Goal: Task Accomplishment & Management: Manage account settings

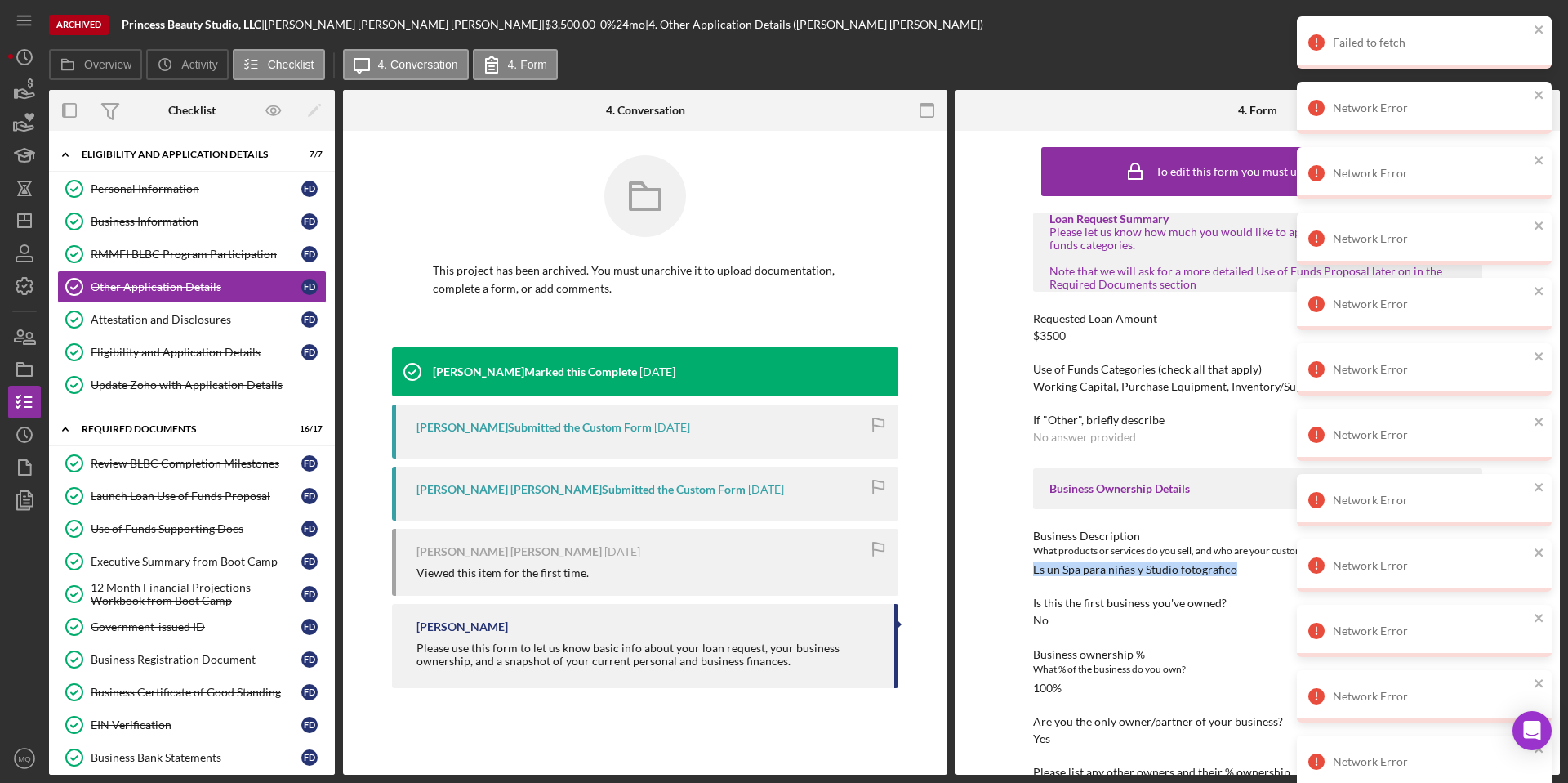
scroll to position [86, 0]
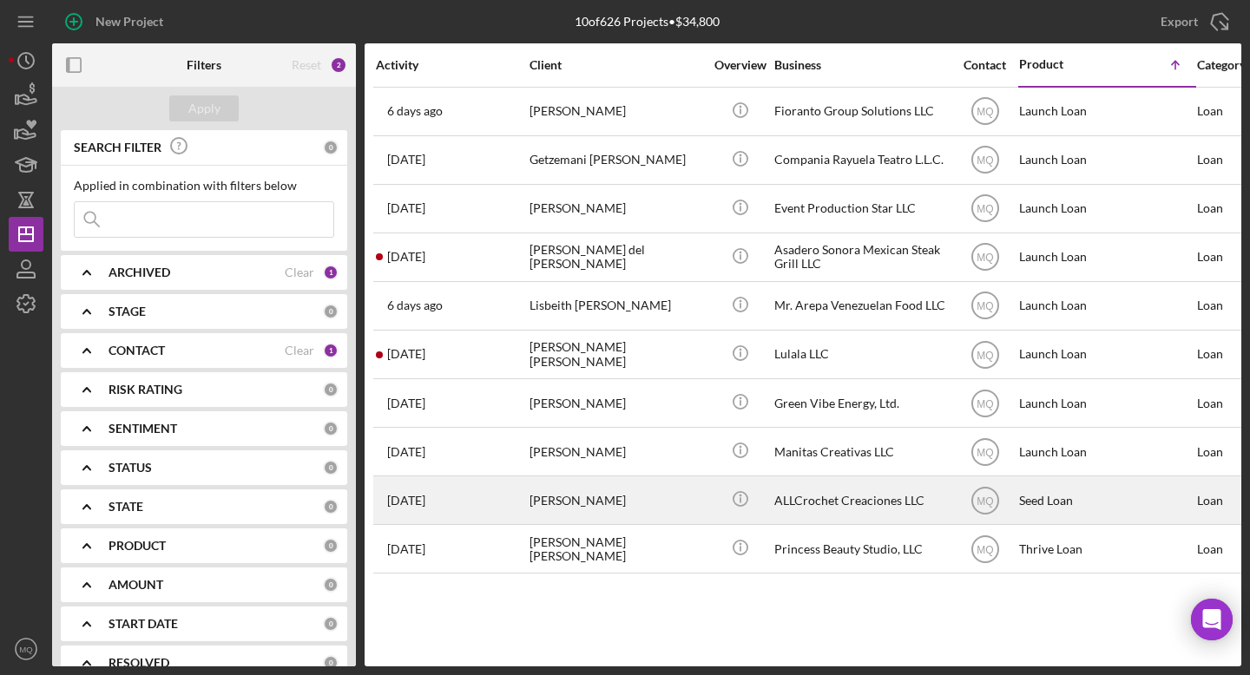
click at [570, 495] on div "[PERSON_NAME]" at bounding box center [617, 501] width 174 height 46
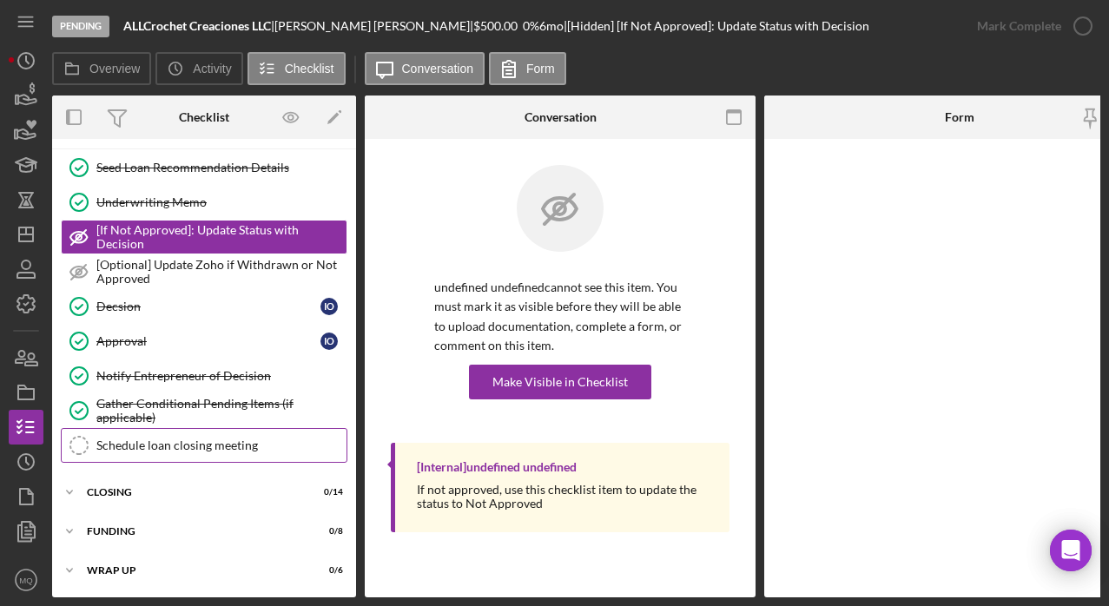
click at [216, 444] on div "Schedule loan closing meeting" at bounding box center [221, 445] width 250 height 14
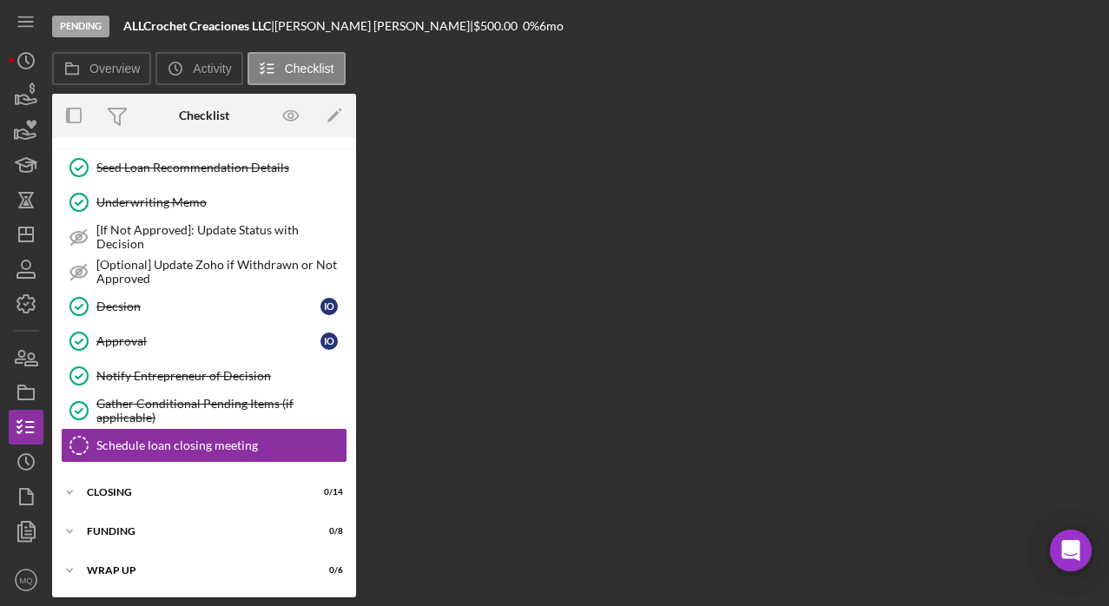
scroll to position [111, 0]
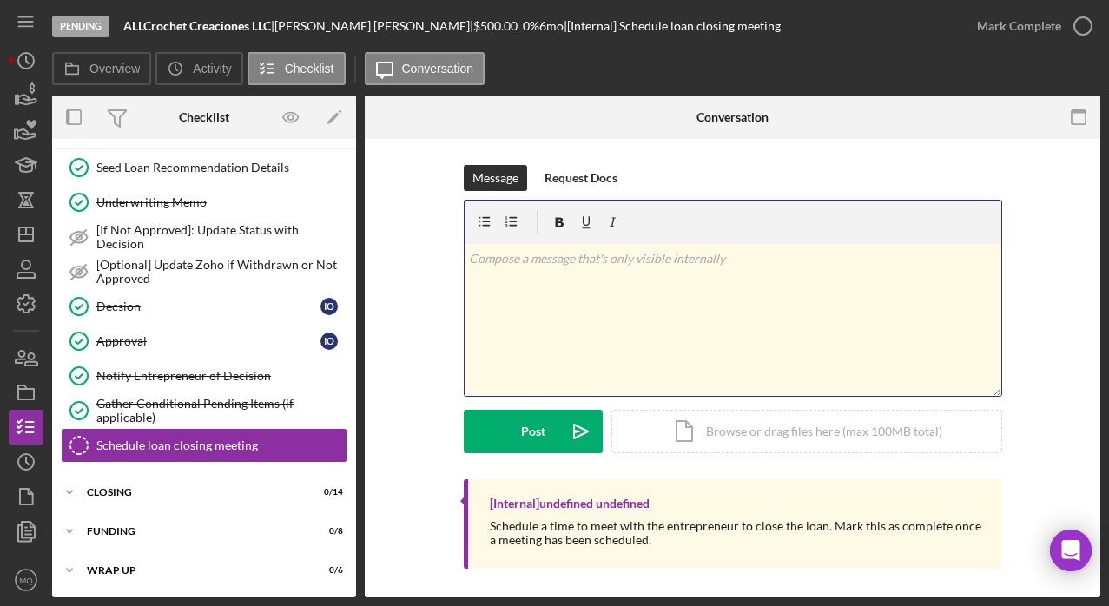
click at [601, 297] on div "v Color teal Color pink Remove color Add row above Add row below Add column bef…" at bounding box center [732, 320] width 537 height 152
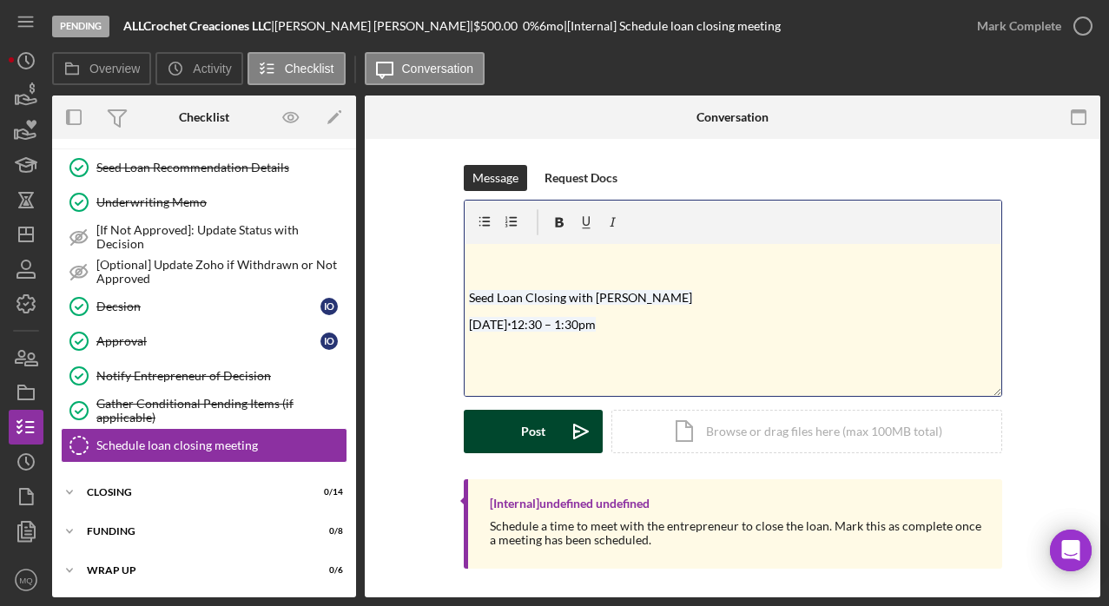
click at [538, 425] on div "Post" at bounding box center [533, 431] width 24 height 43
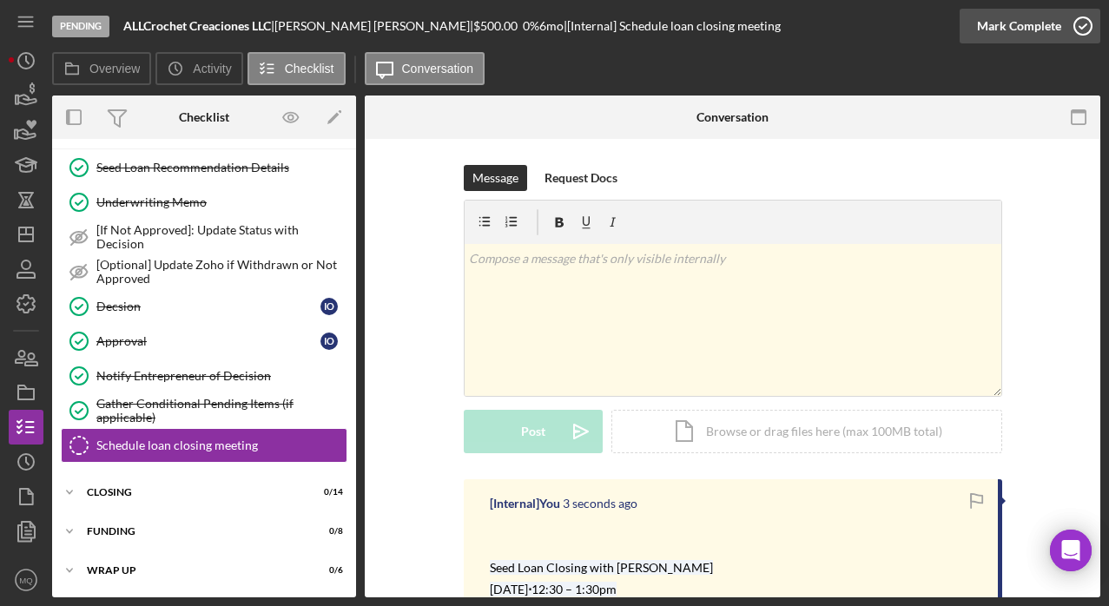
click at [848, 29] on div "Mark Complete" at bounding box center [1029, 26] width 141 height 52
click at [848, 23] on icon "button" at bounding box center [1082, 25] width 43 height 43
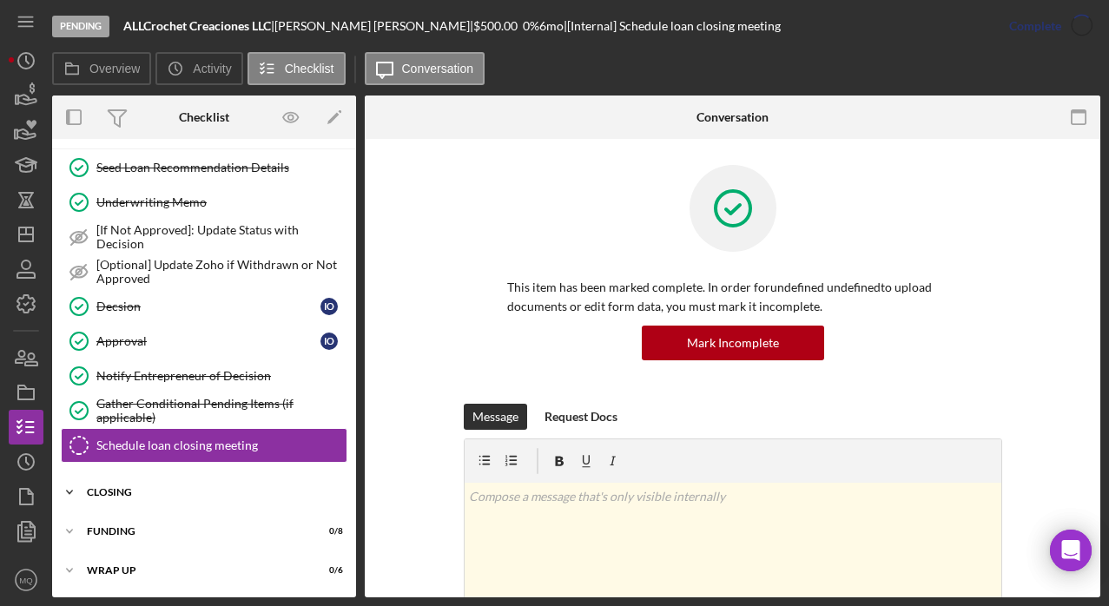
click at [97, 491] on div "closing" at bounding box center [210, 492] width 247 height 10
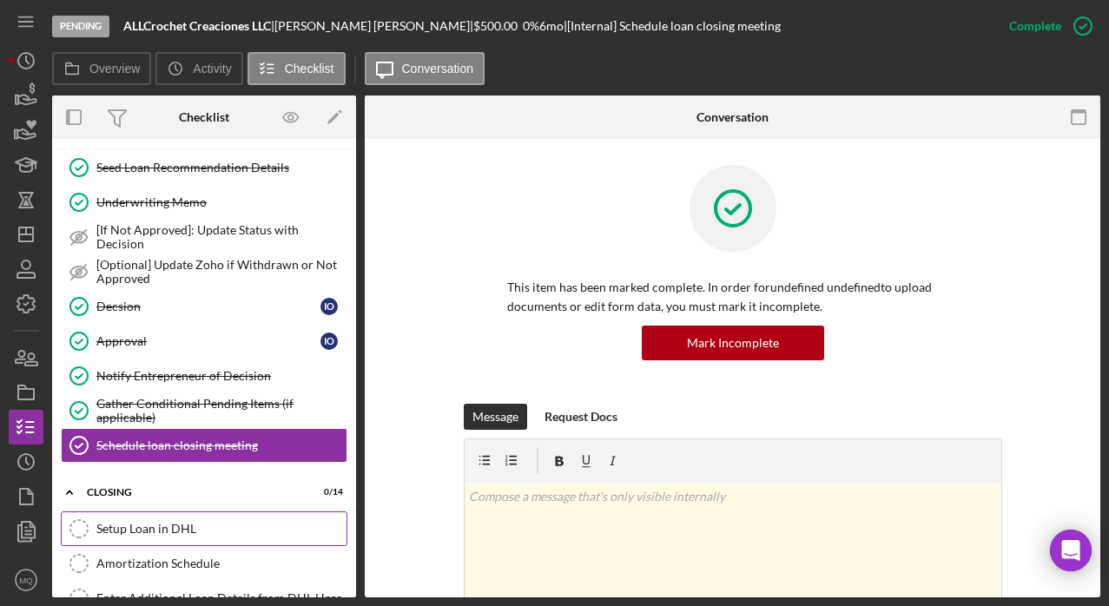
click at [143, 530] on div "Setup Loan in DHL" at bounding box center [221, 529] width 250 height 14
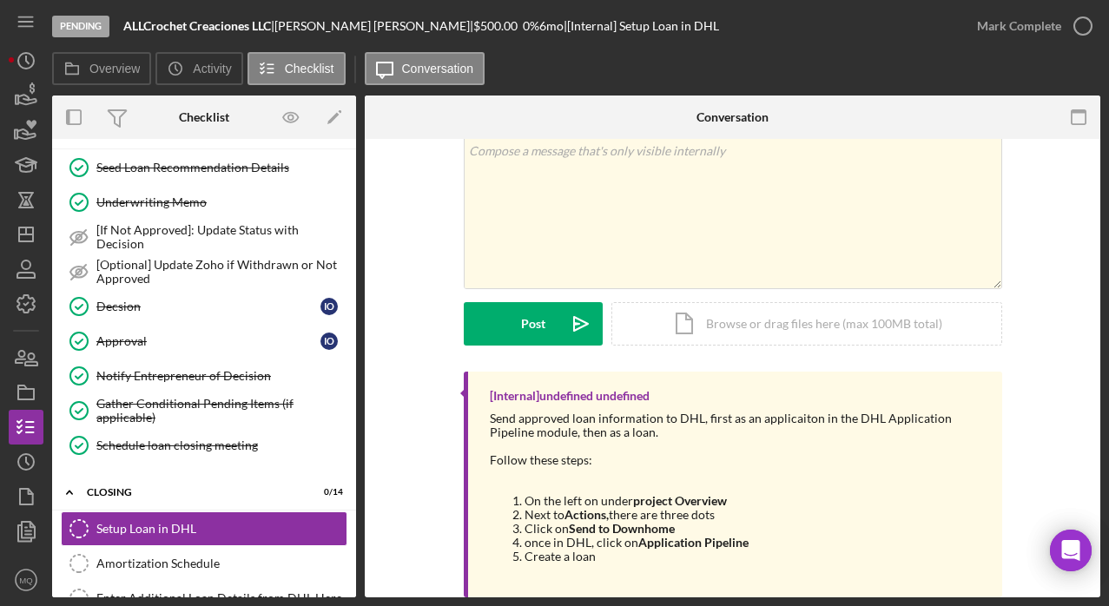
scroll to position [142, 0]
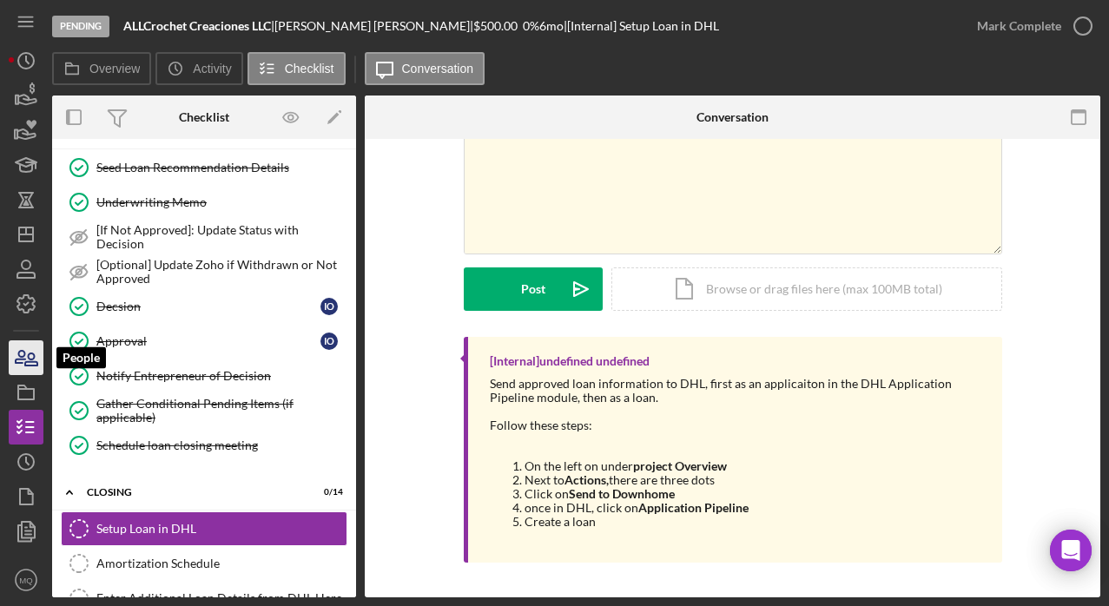
click at [18, 349] on icon "button" at bounding box center [25, 357] width 43 height 43
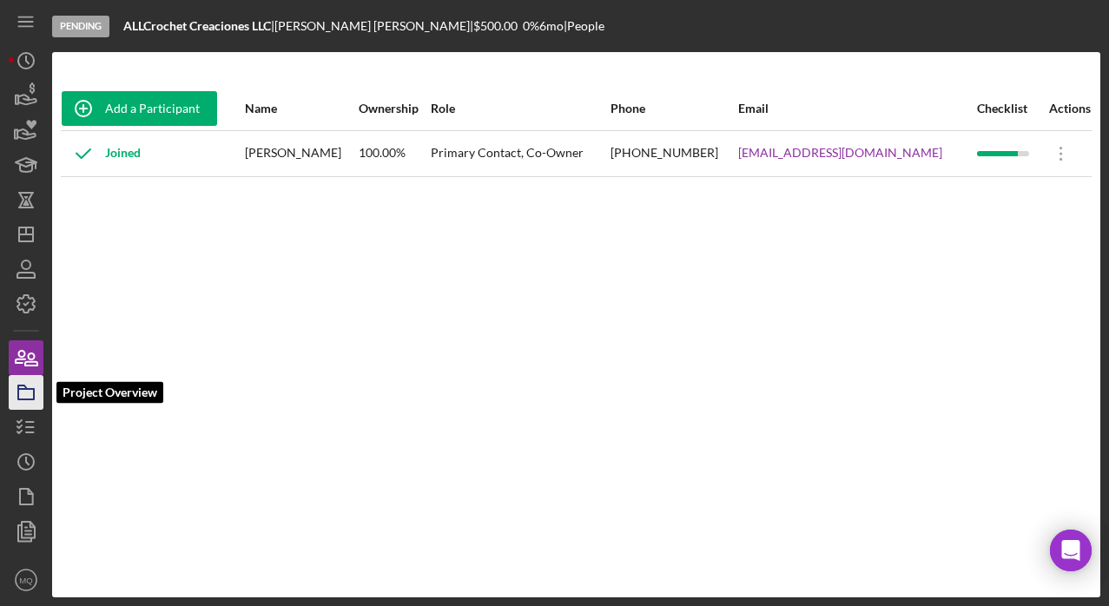
click at [22, 399] on rect "button" at bounding box center [26, 394] width 16 height 10
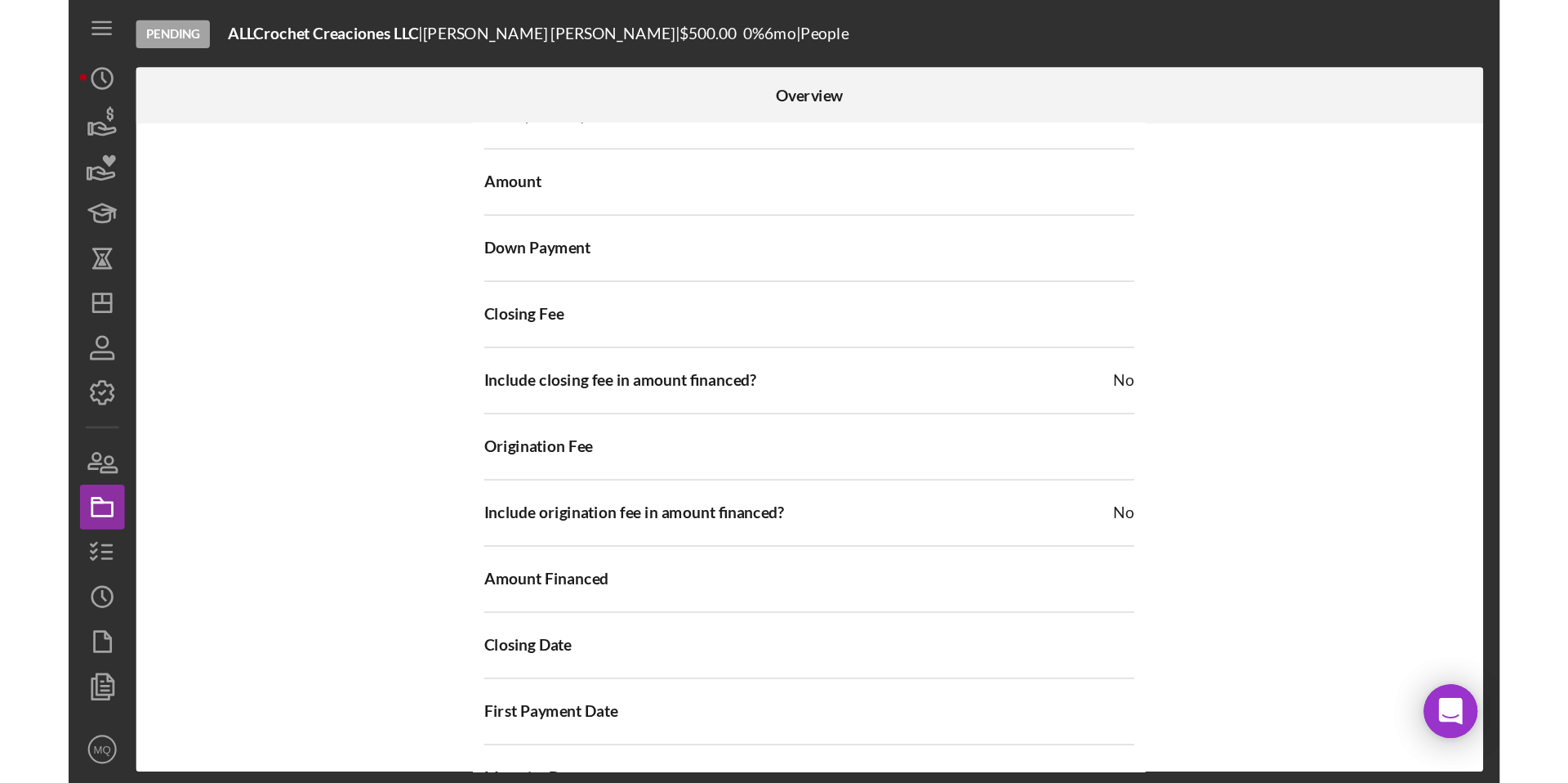
scroll to position [1727, 0]
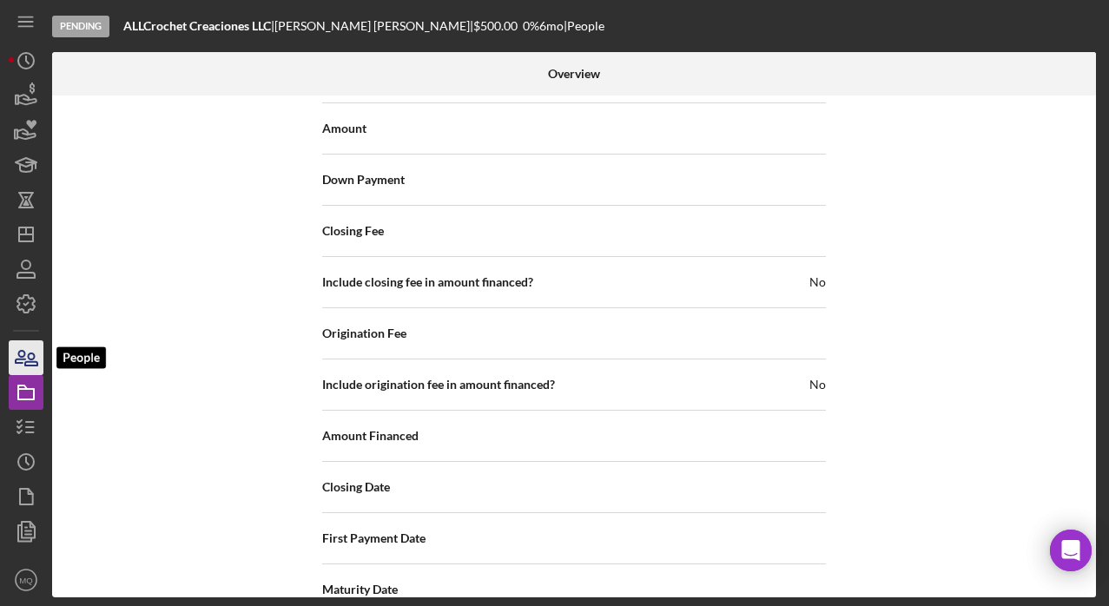
click at [30, 354] on icon "button" at bounding box center [31, 359] width 12 height 12
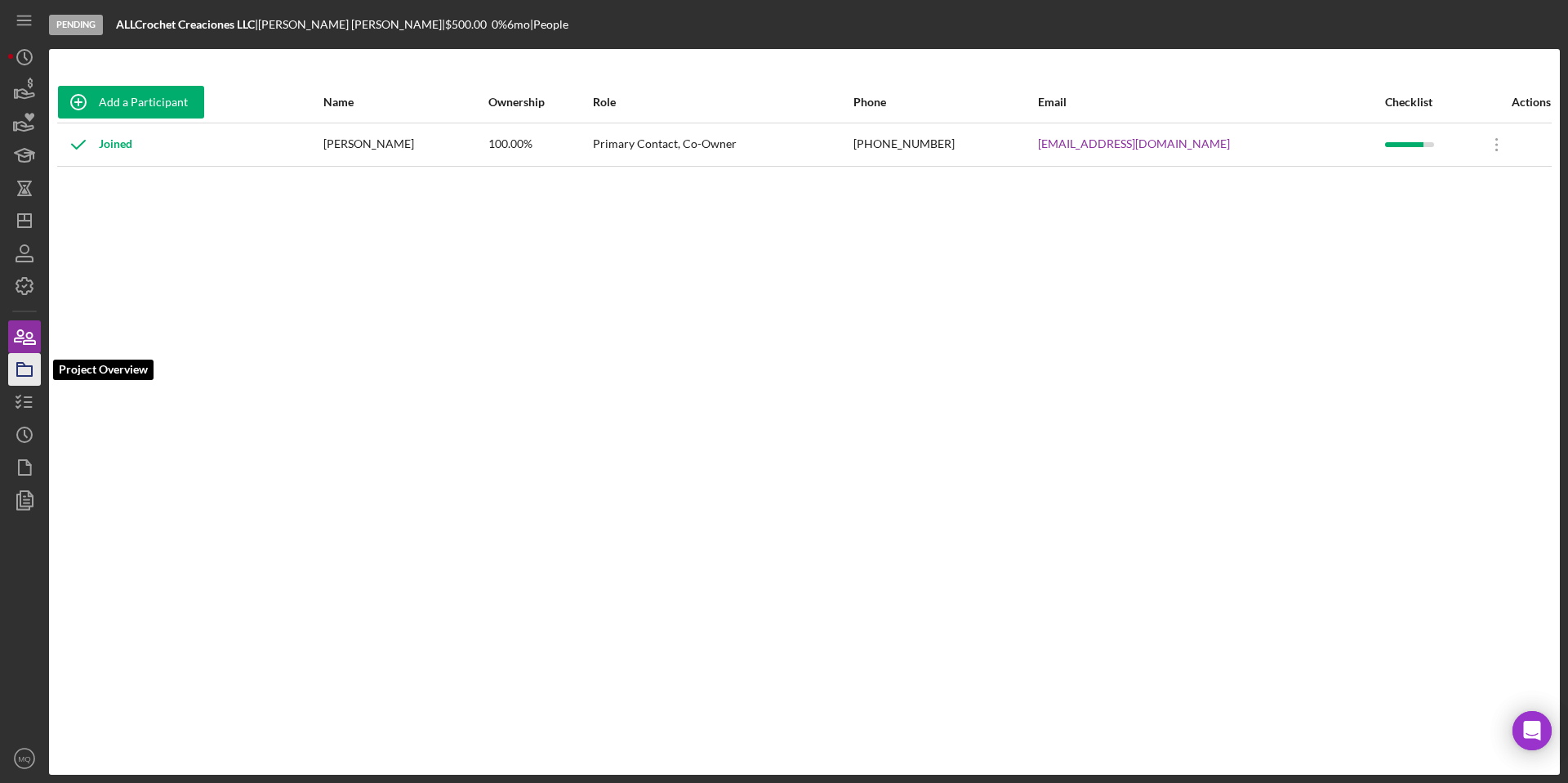
click at [15, 369] on icon "button" at bounding box center [24, 369] width 40 height 40
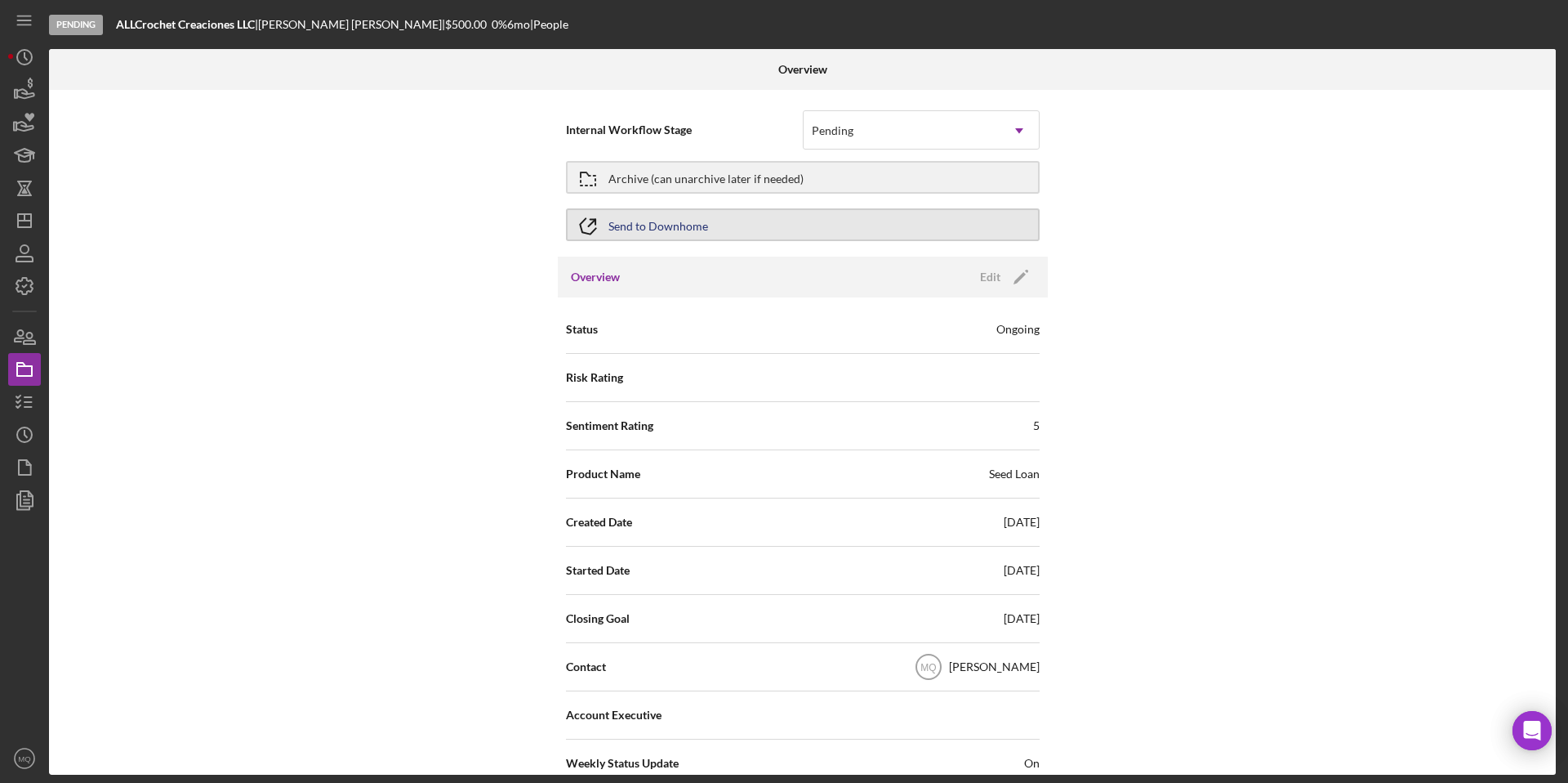
click at [652, 227] on div "Send to Downhome" at bounding box center [658, 224] width 100 height 29
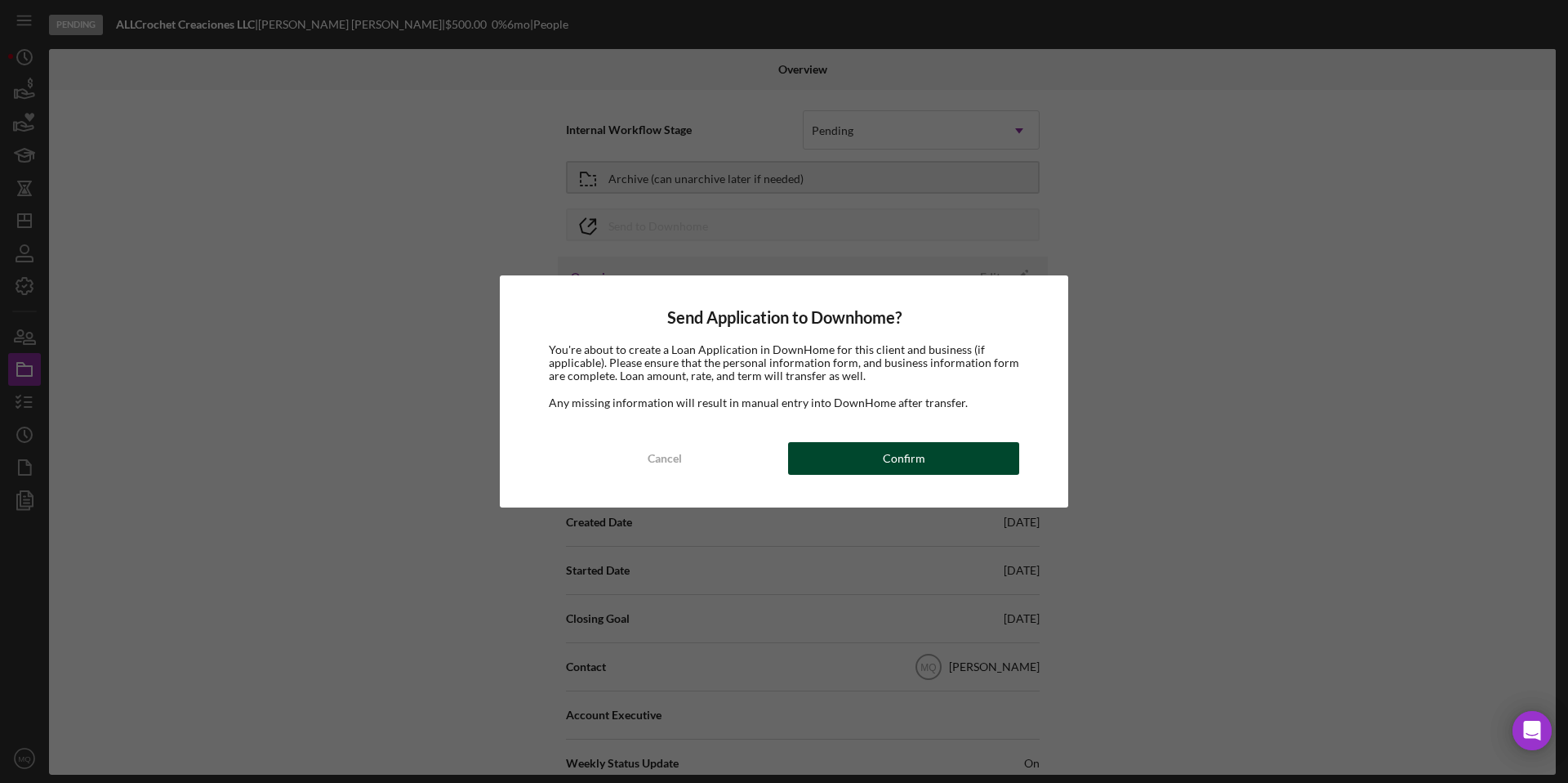
click at [798, 468] on button "Confirm" at bounding box center [904, 458] width 231 height 33
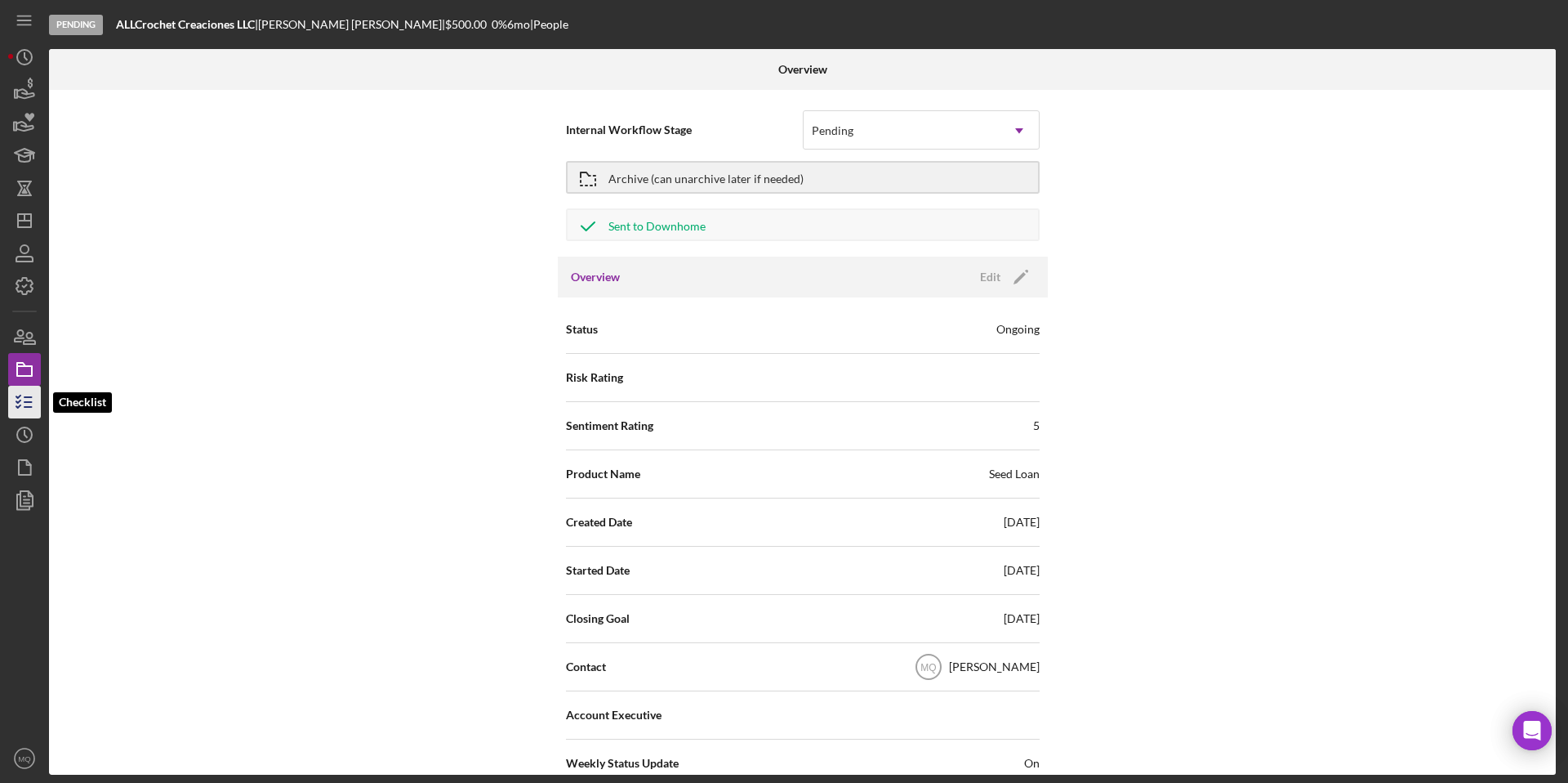
click at [15, 403] on icon "button" at bounding box center [24, 401] width 40 height 40
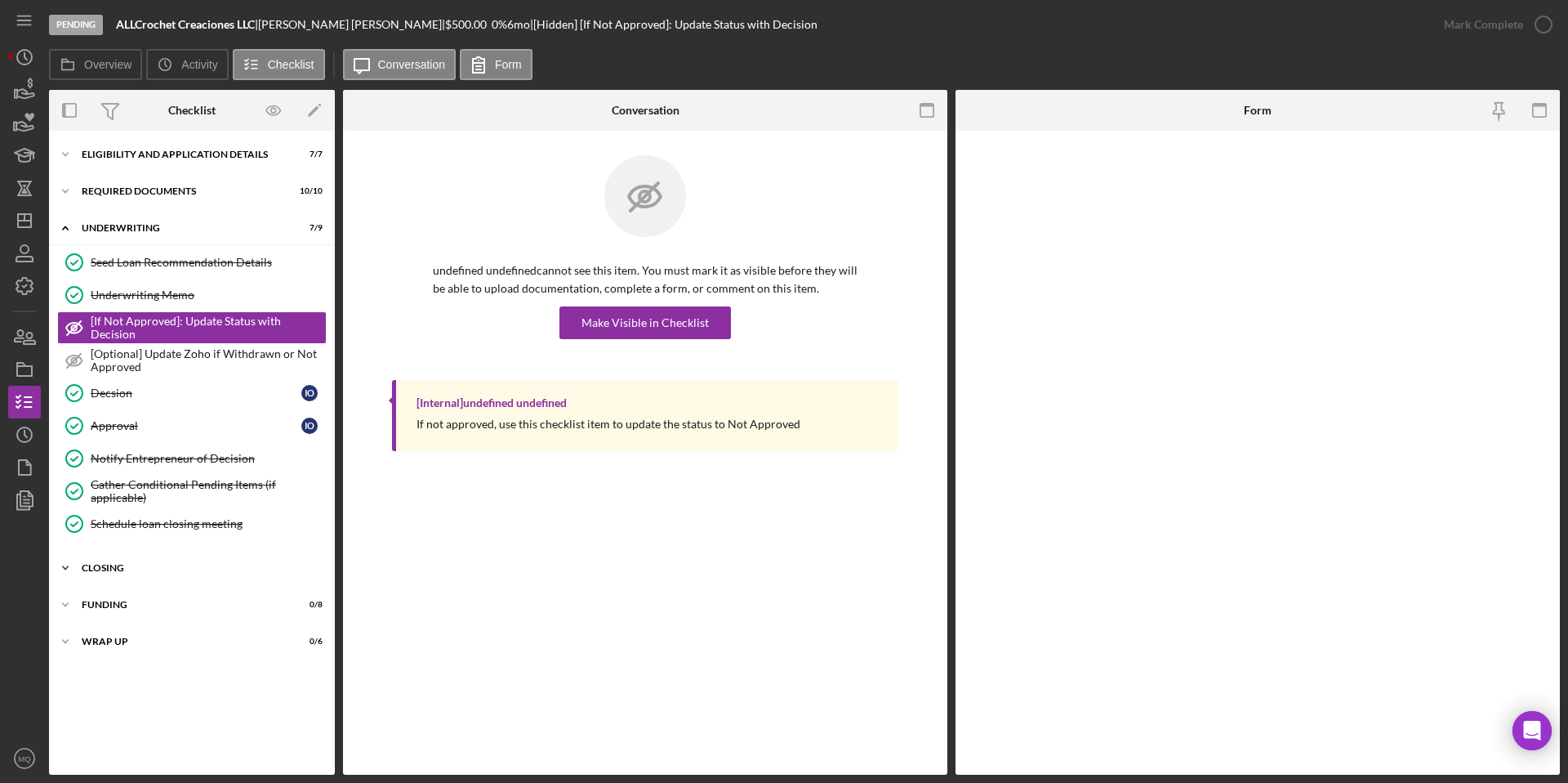
click at [116, 567] on div "closing" at bounding box center [198, 567] width 232 height 9
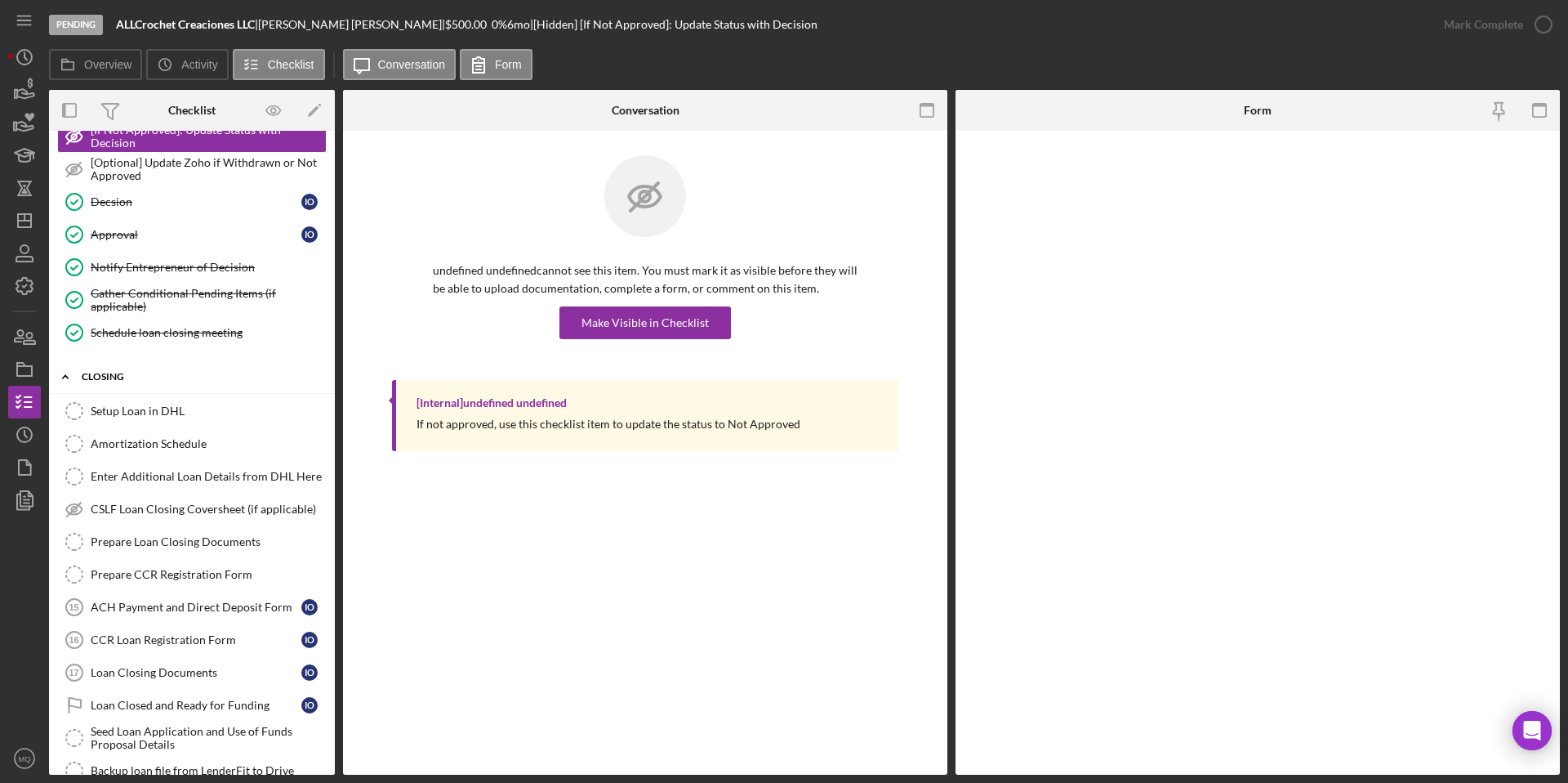
scroll to position [223, 0]
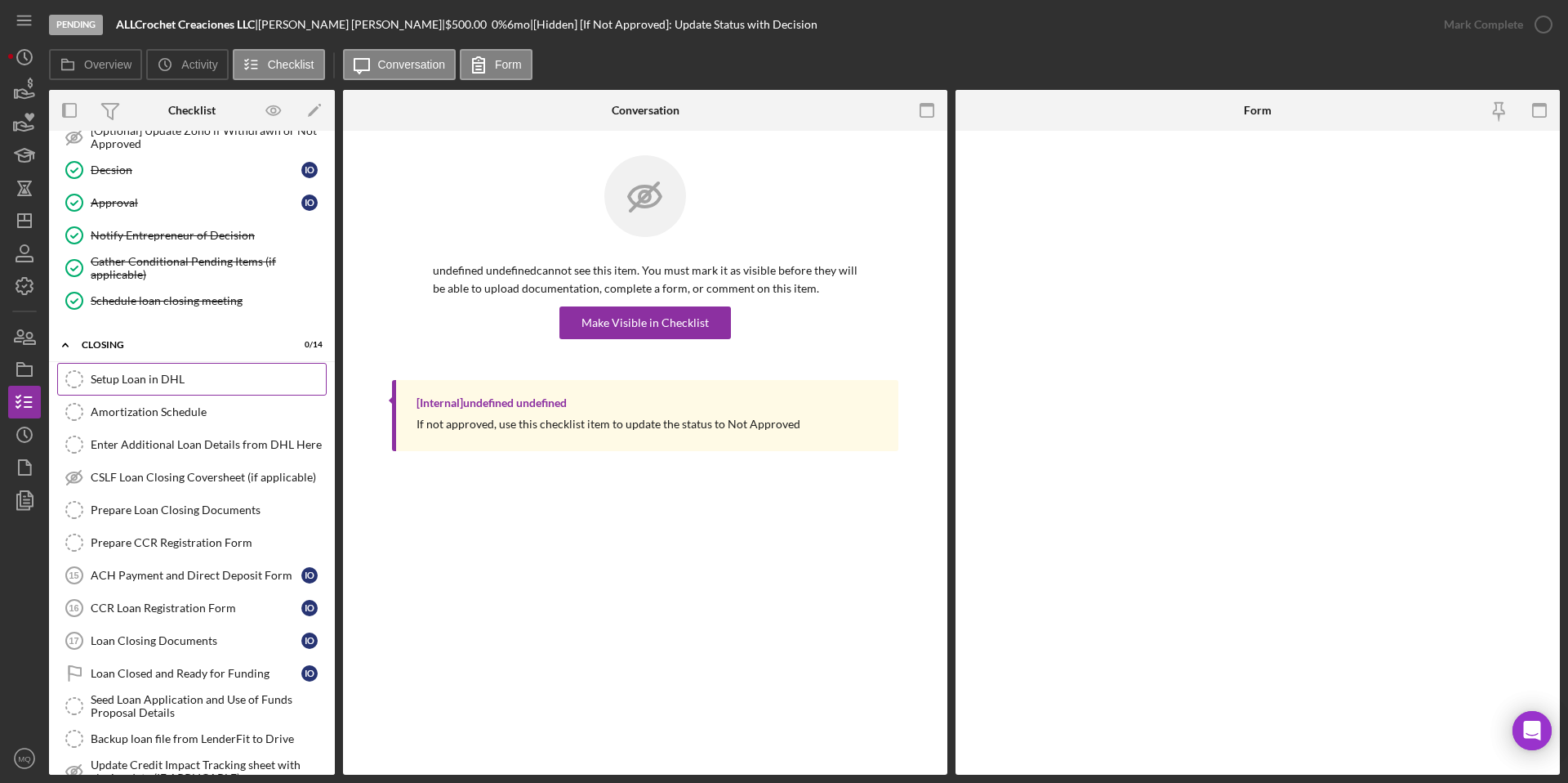
click at [182, 379] on div "Setup Loan in DHL" at bounding box center [208, 379] width 235 height 13
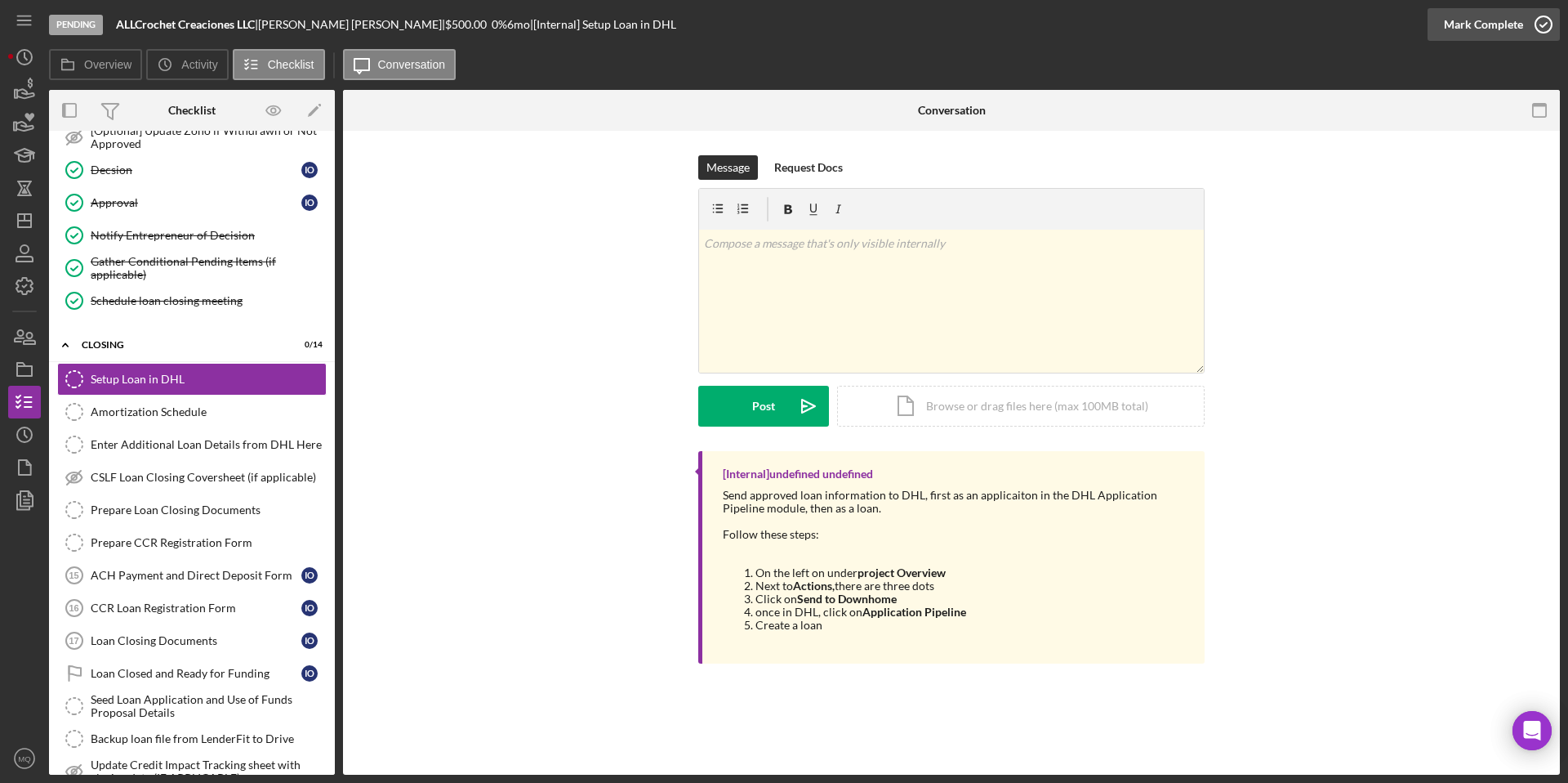
click at [798, 20] on icon "button" at bounding box center [1543, 24] width 40 height 40
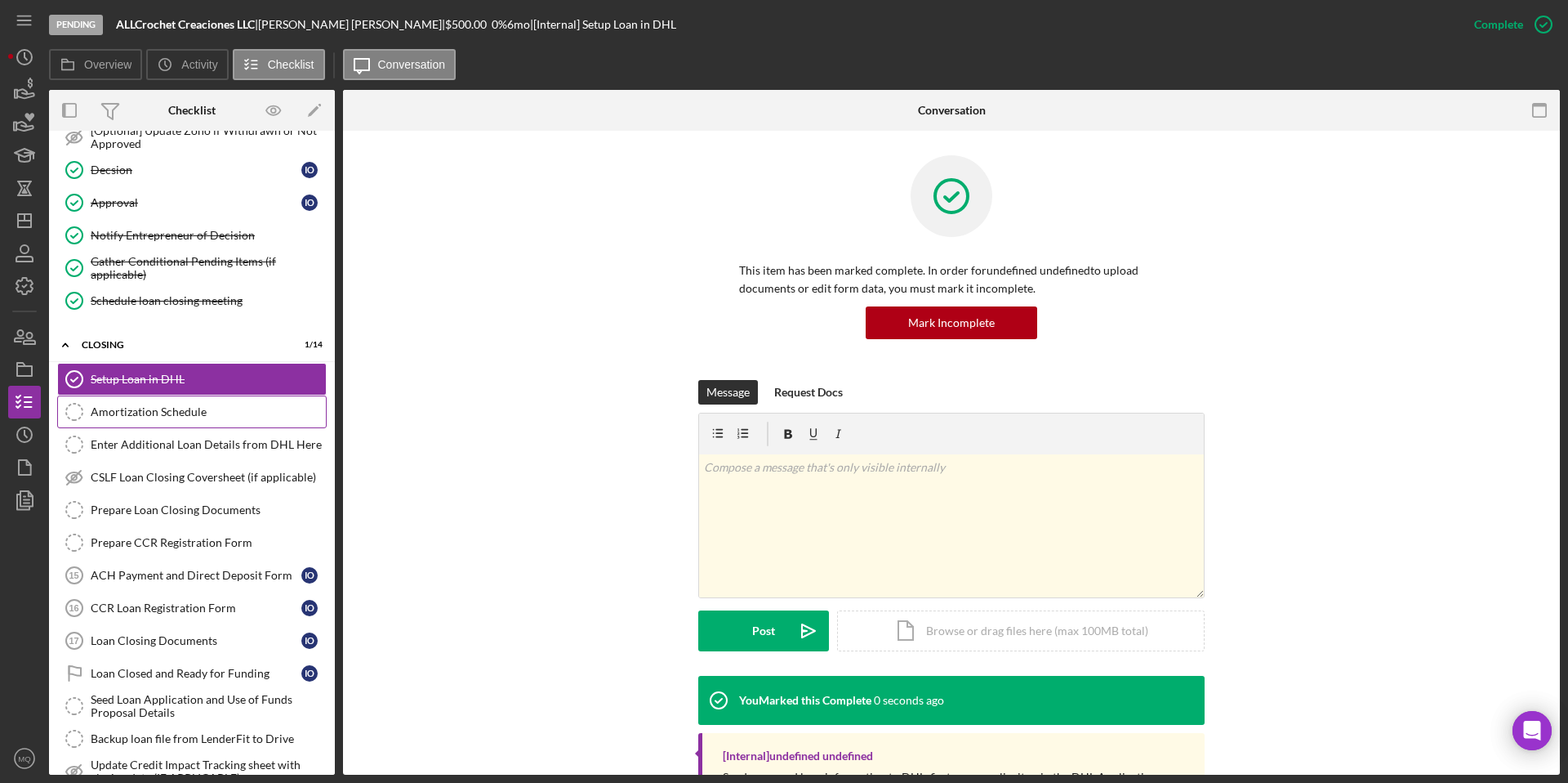
click at [200, 404] on link "Amortization Schedule Amortization Schedule" at bounding box center [192, 411] width 270 height 33
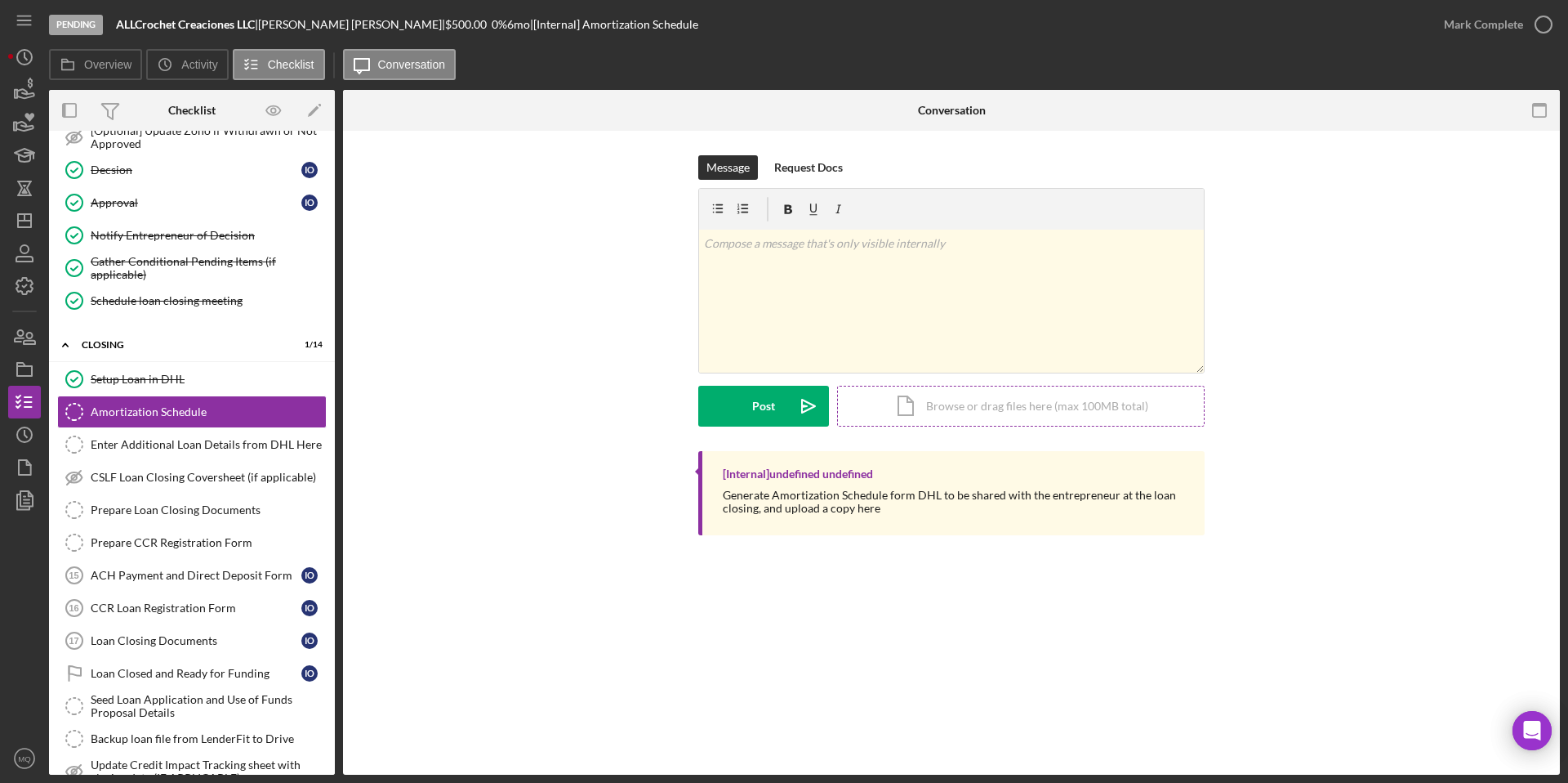
click at [798, 399] on div "Icon/Document Browse or drag files here (max 100MB total) Tap to choose files o…" at bounding box center [1021, 406] width 368 height 40
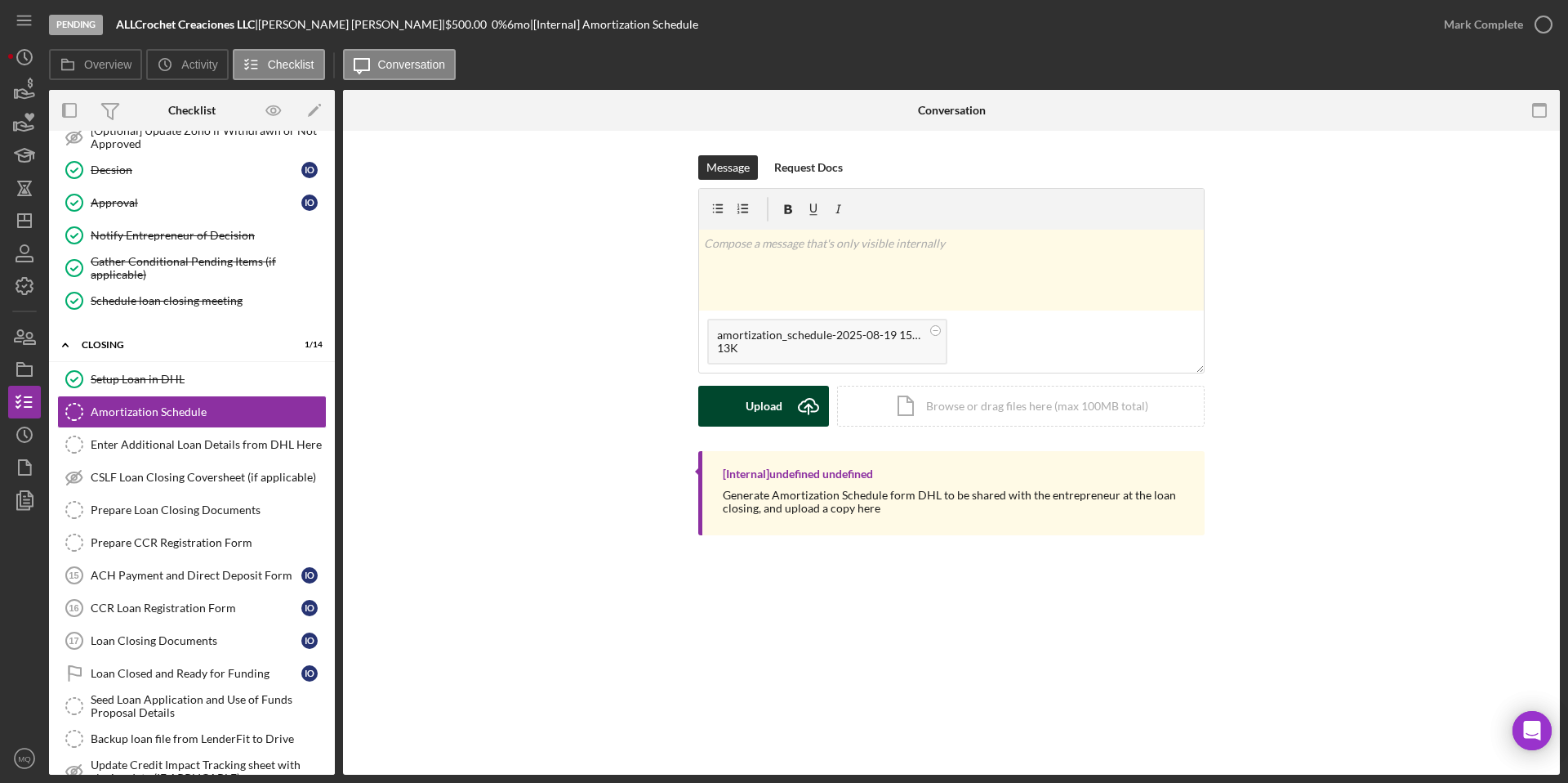
click at [759, 409] on div "Upload" at bounding box center [764, 406] width 37 height 40
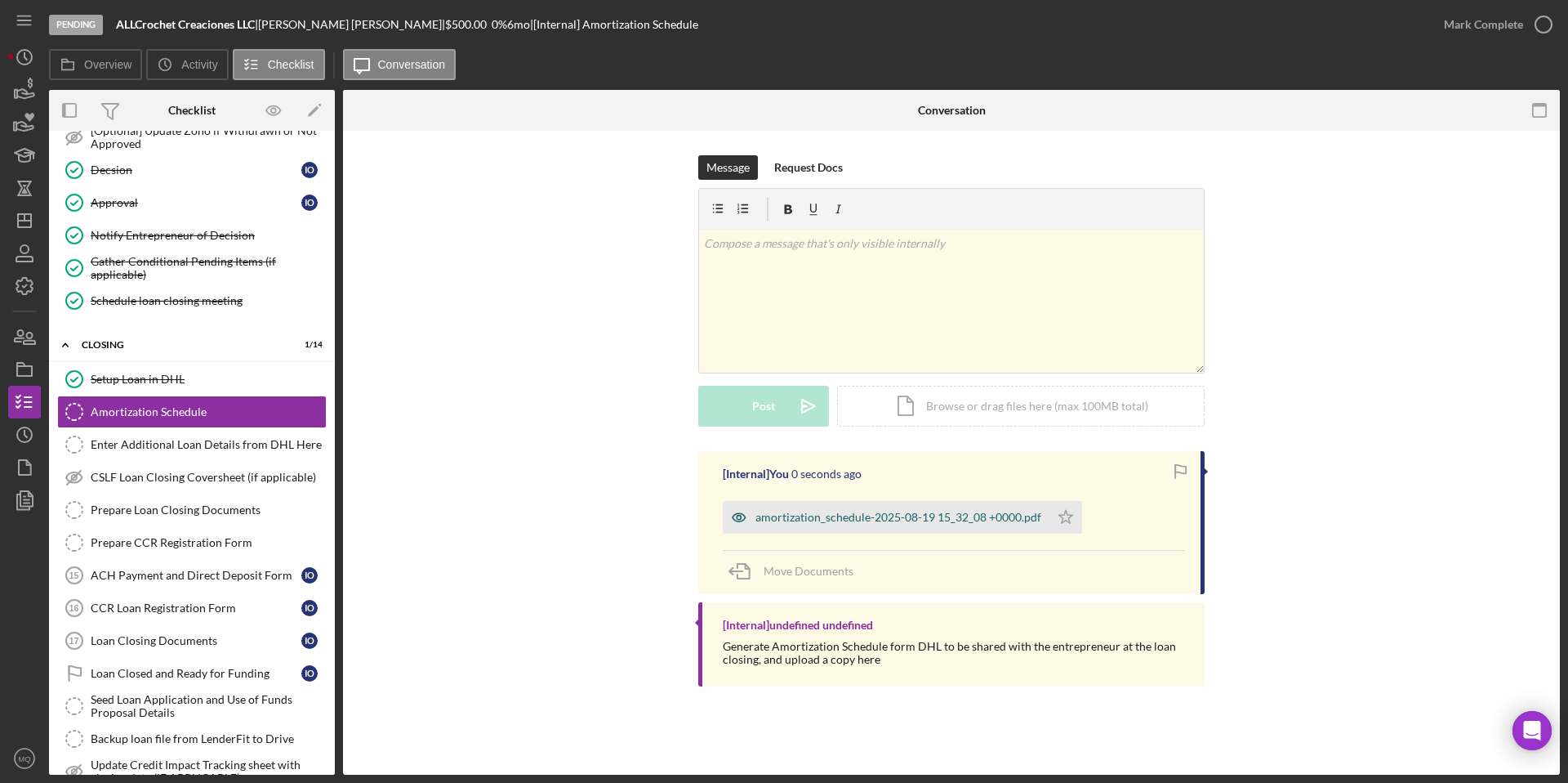
click at [798, 519] on div "amortization_schedule-2025-08-19 15_32_08 +0000.pdf" at bounding box center [898, 518] width 286 height 13
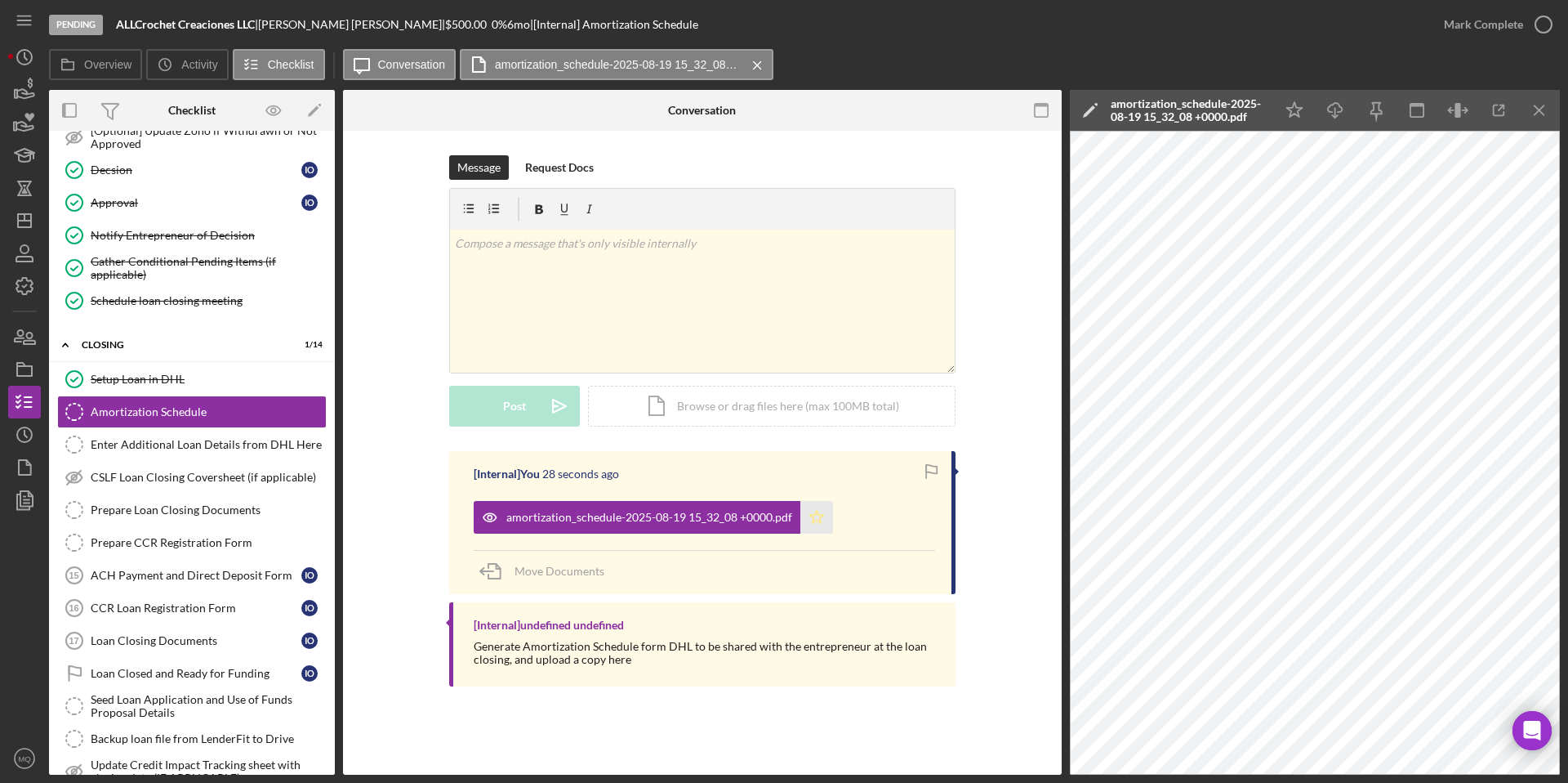
click at [798, 506] on icon "Icon/Star" at bounding box center [816, 517] width 33 height 33
click at [798, 31] on icon "button" at bounding box center [1543, 24] width 40 height 40
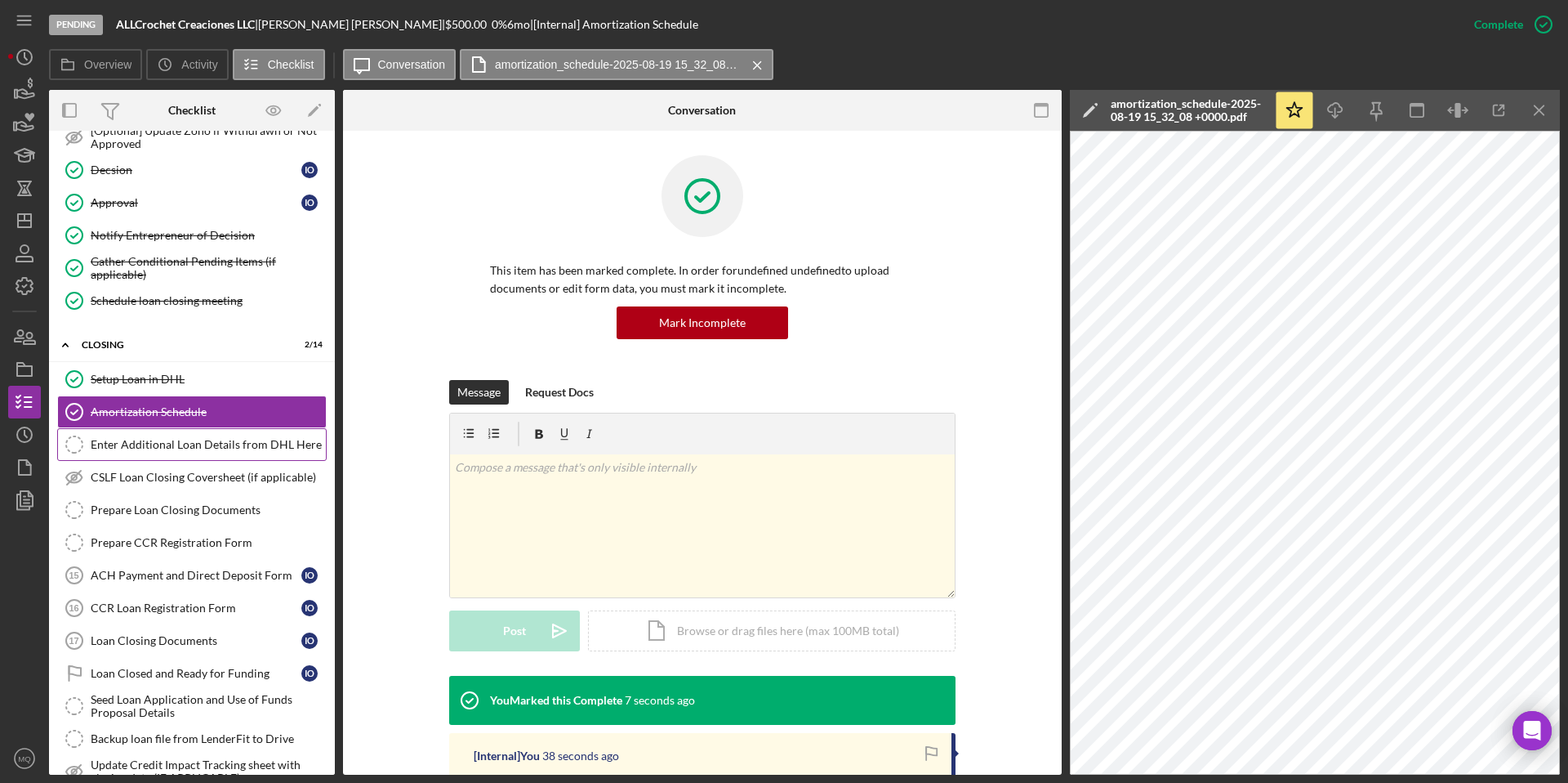
click at [220, 449] on div "Enter Additional Loan Details from DHL Here" at bounding box center [208, 444] width 235 height 13
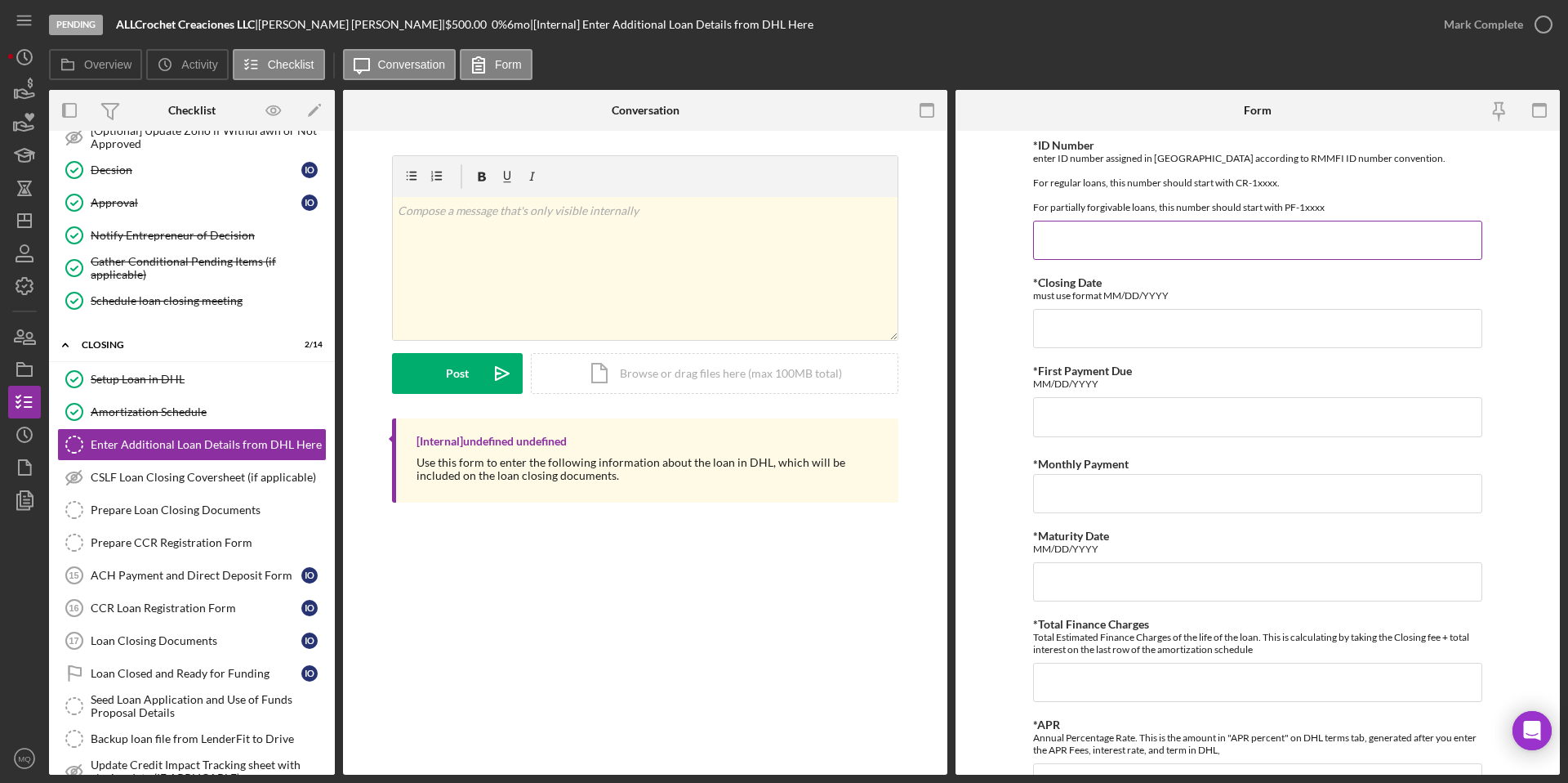
click at [798, 245] on input "*ID Number" at bounding box center [1258, 240] width 450 height 40
type input "CR-10463"
click at [798, 343] on input "*Closing Date" at bounding box center [1258, 328] width 450 height 40
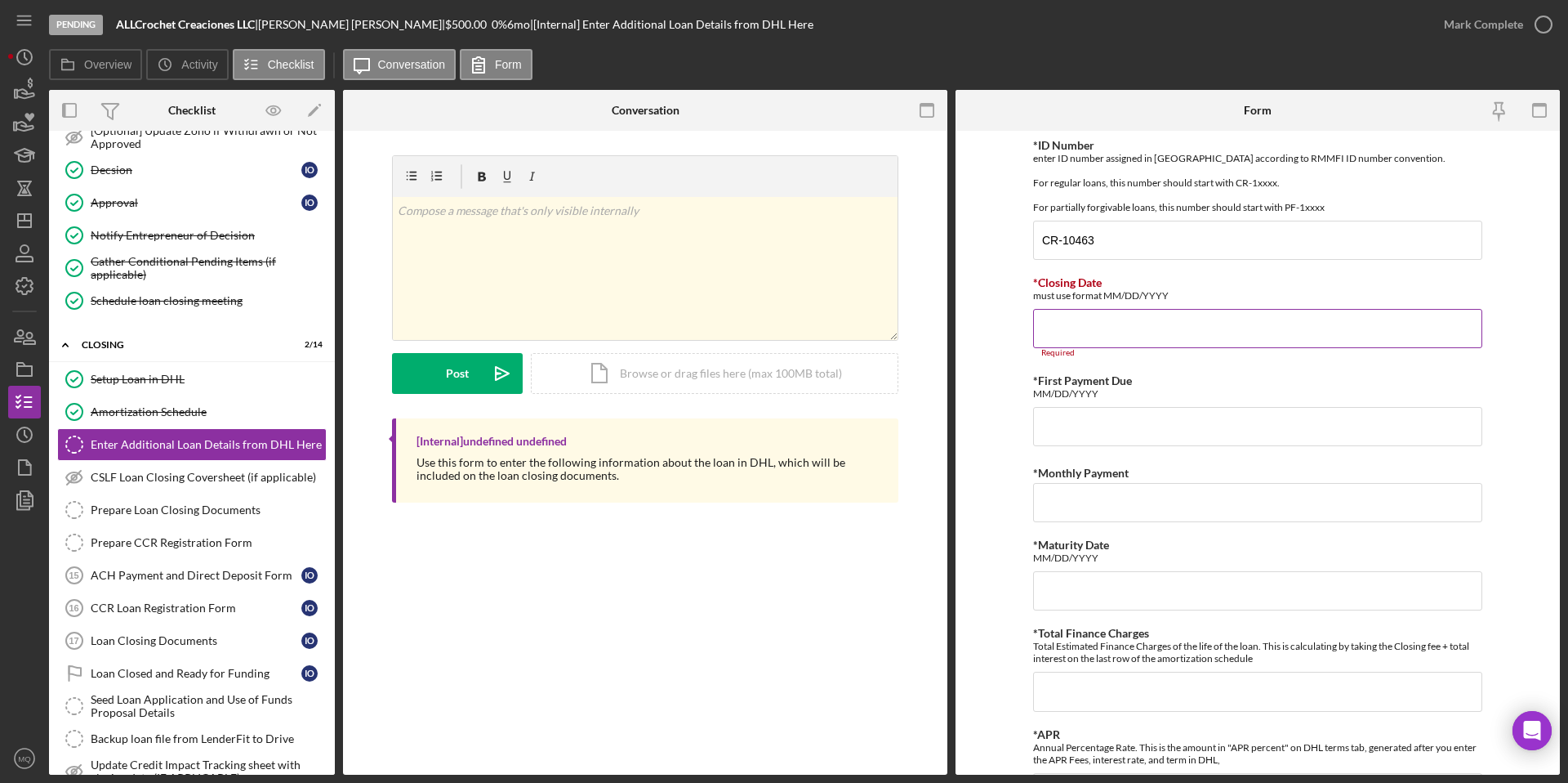
click at [798, 330] on input "*Closing Date" at bounding box center [1258, 328] width 450 height 40
paste input "[DATE]"
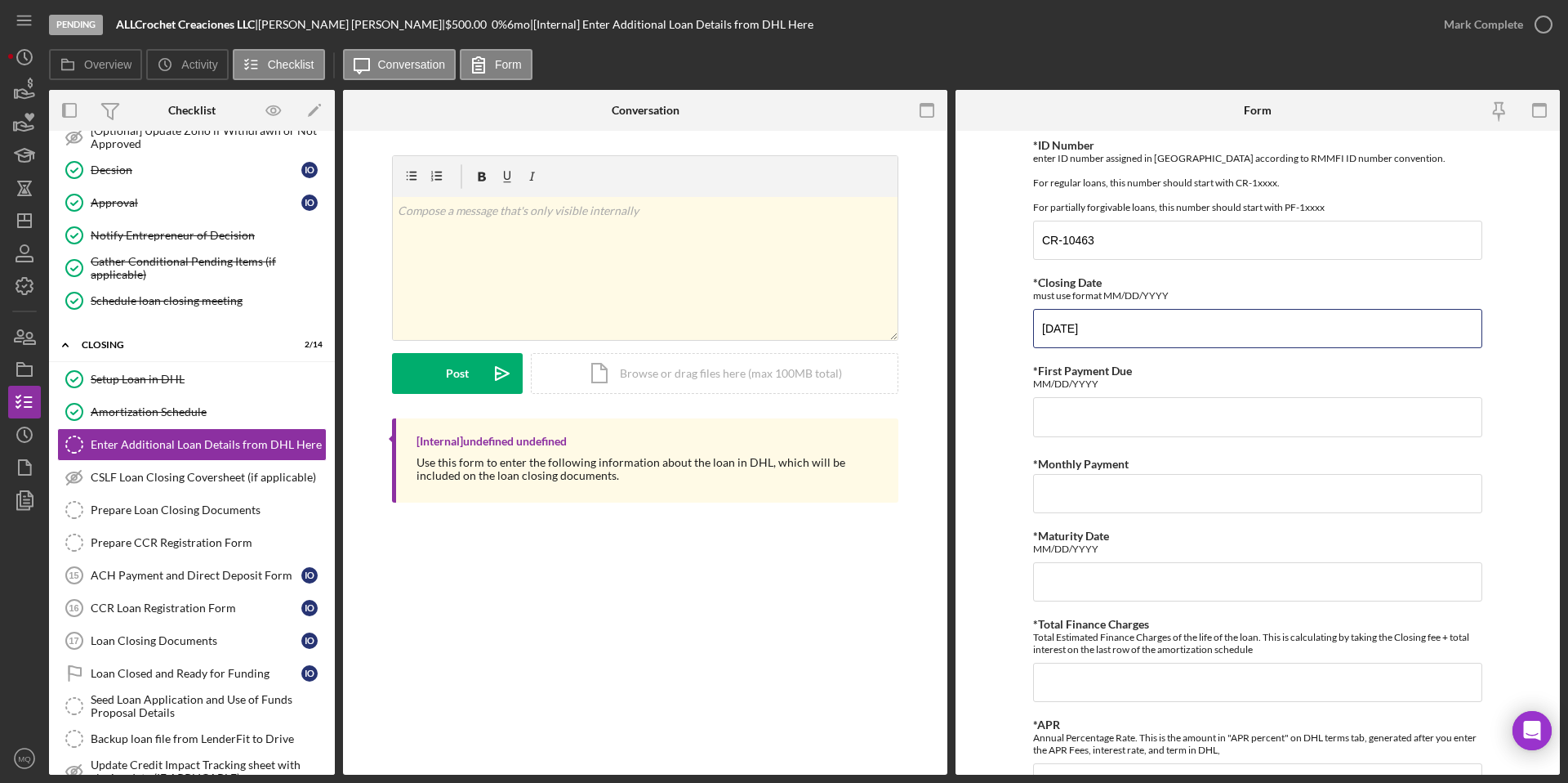
type input "[DATE]"
click at [798, 412] on input "*First Payment Due" at bounding box center [1258, 417] width 450 height 40
paste input "[DATE]"
type input "[DATE]"
click at [798, 498] on input "*Monthly Payment" at bounding box center [1258, 494] width 450 height 40
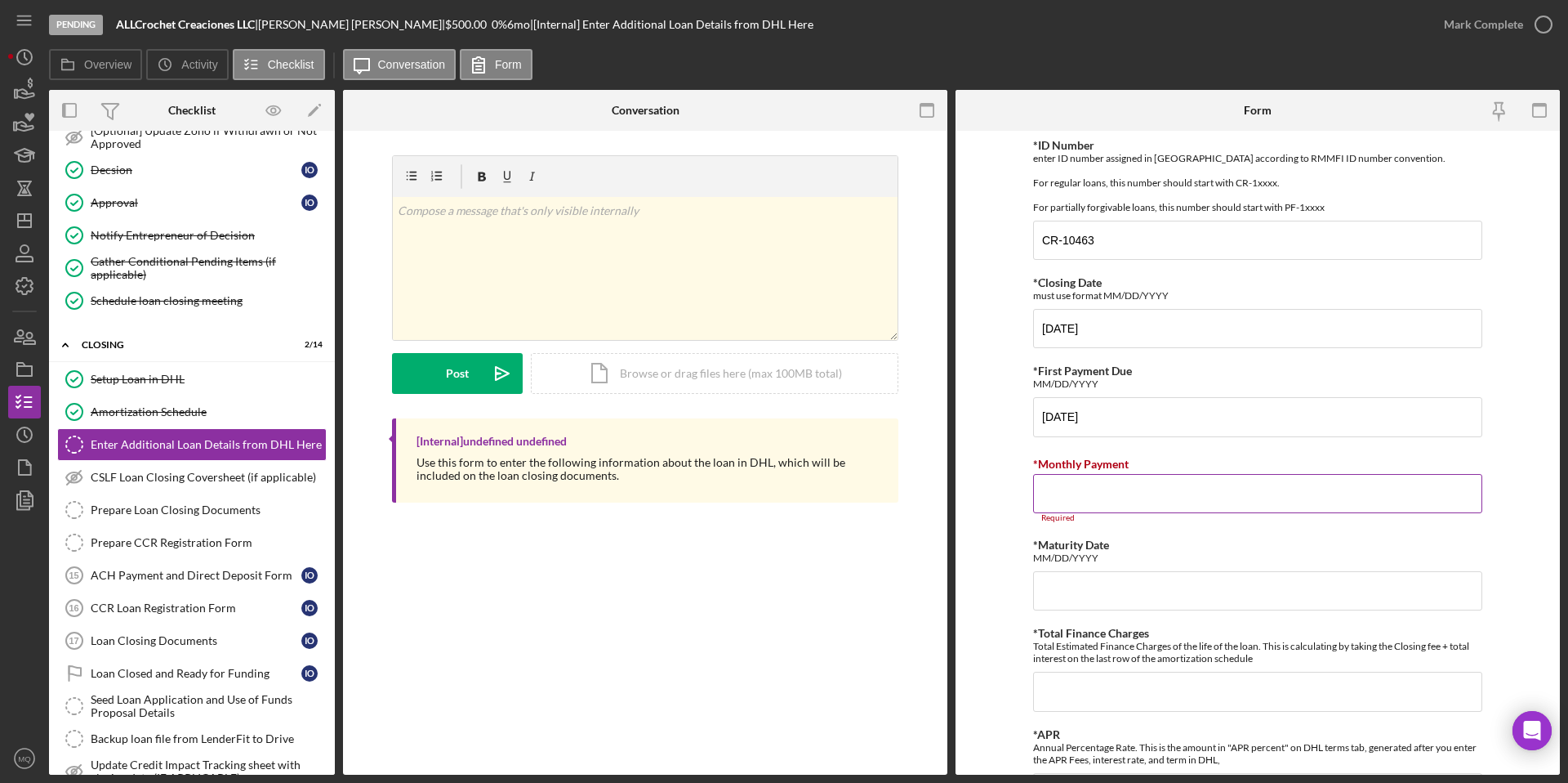
click at [798, 490] on input "*Monthly Payment" at bounding box center [1258, 494] width 450 height 40
paste input "$85.42"
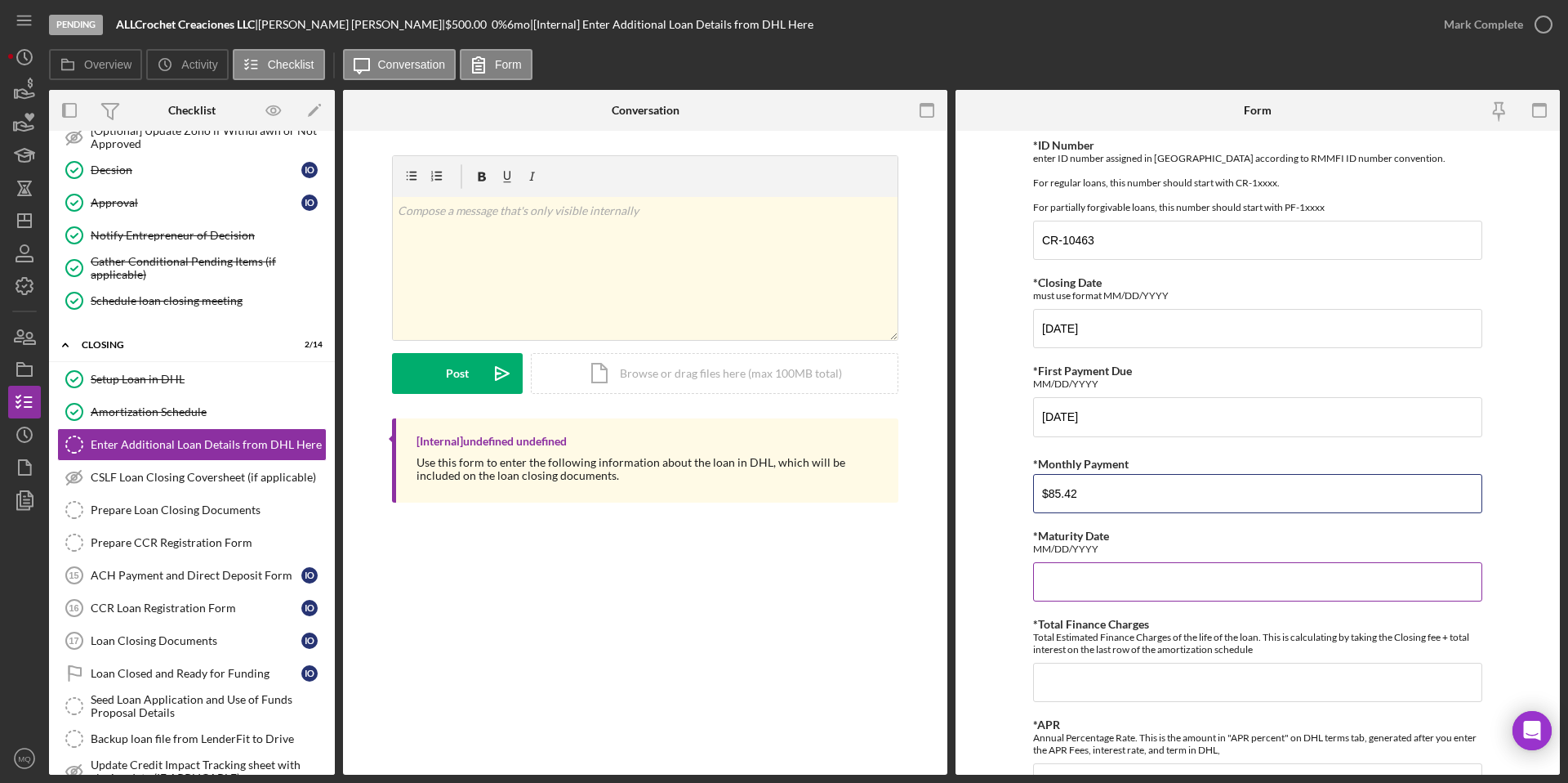
type input "$85.42"
click at [798, 568] on input "*Maturity Date" at bounding box center [1258, 582] width 450 height 40
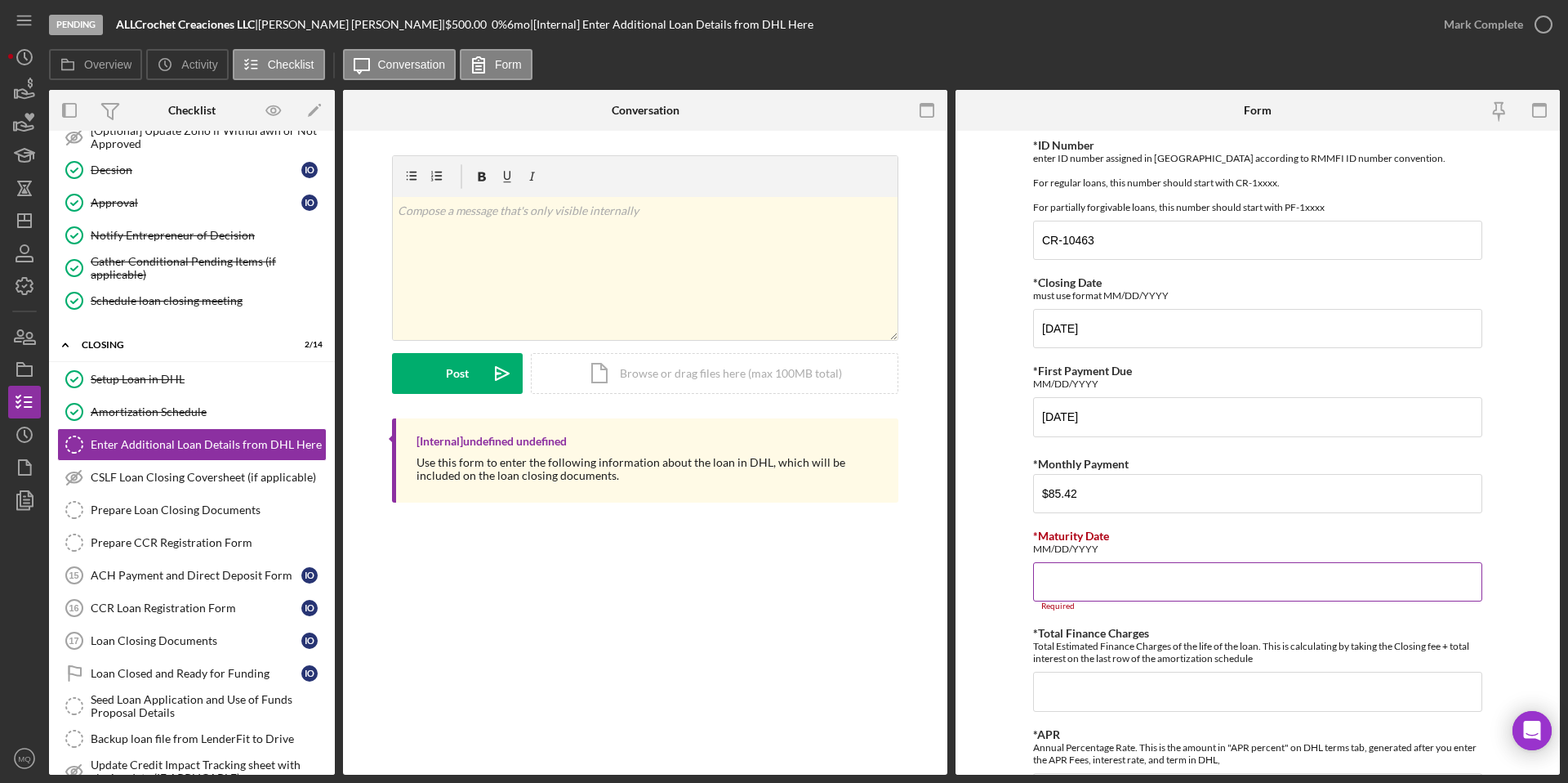
click at [798, 568] on input "*Maturity Date" at bounding box center [1258, 582] width 450 height 40
paste input "[DATE]"
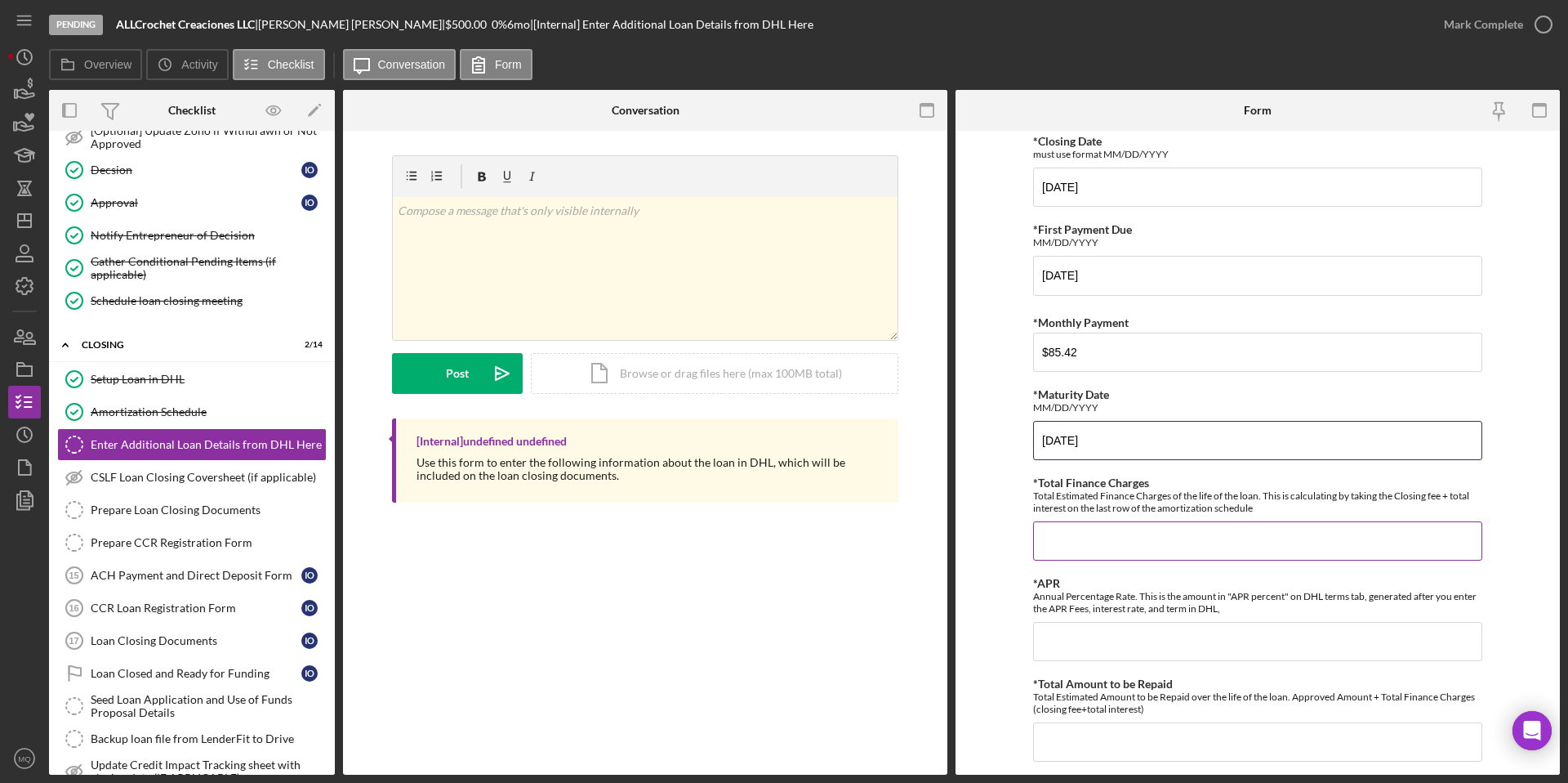
scroll to position [152, 0]
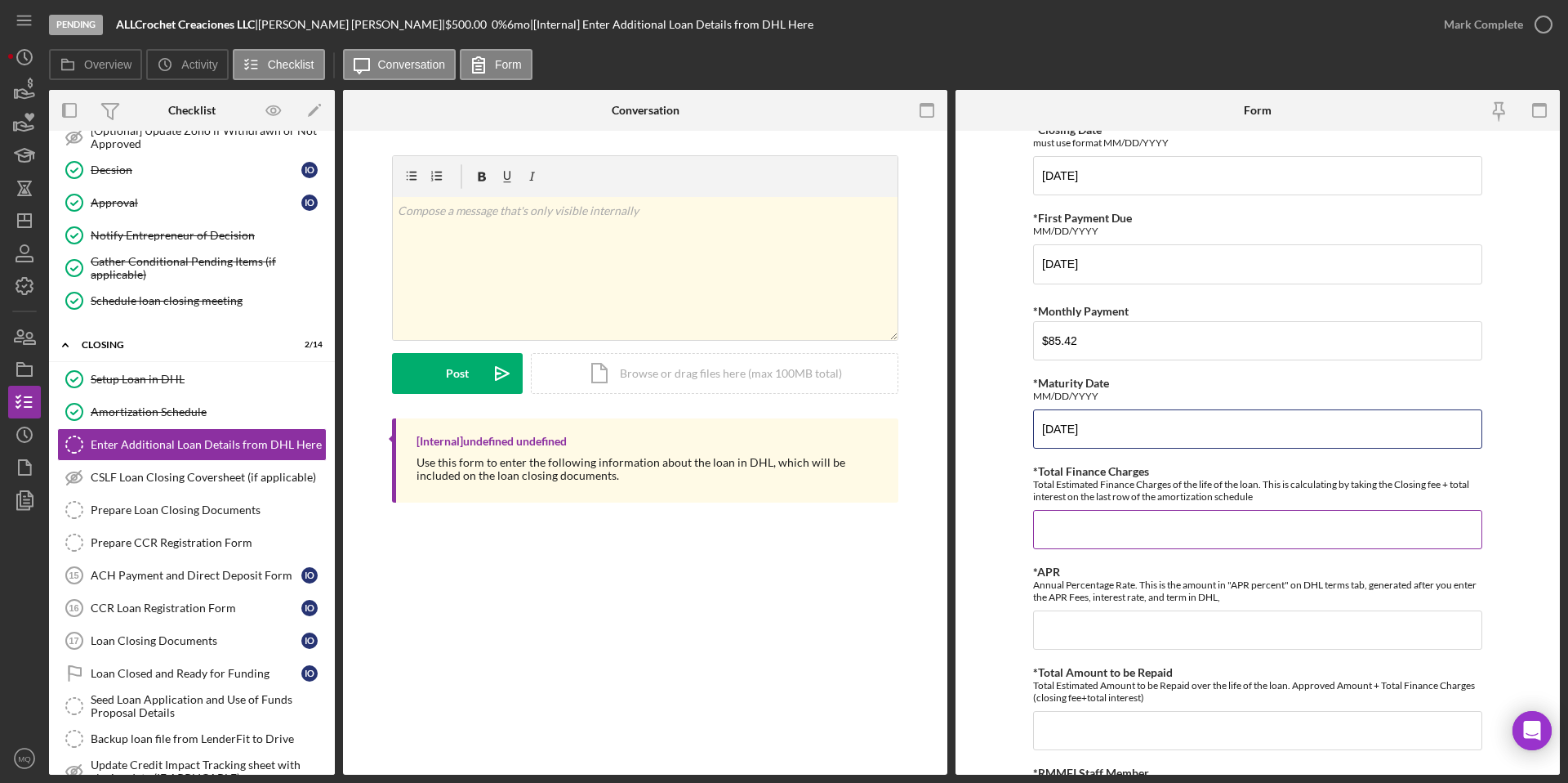
type input "[DATE]"
click at [798, 528] on input "*Total Finance Charges" at bounding box center [1258, 530] width 450 height 40
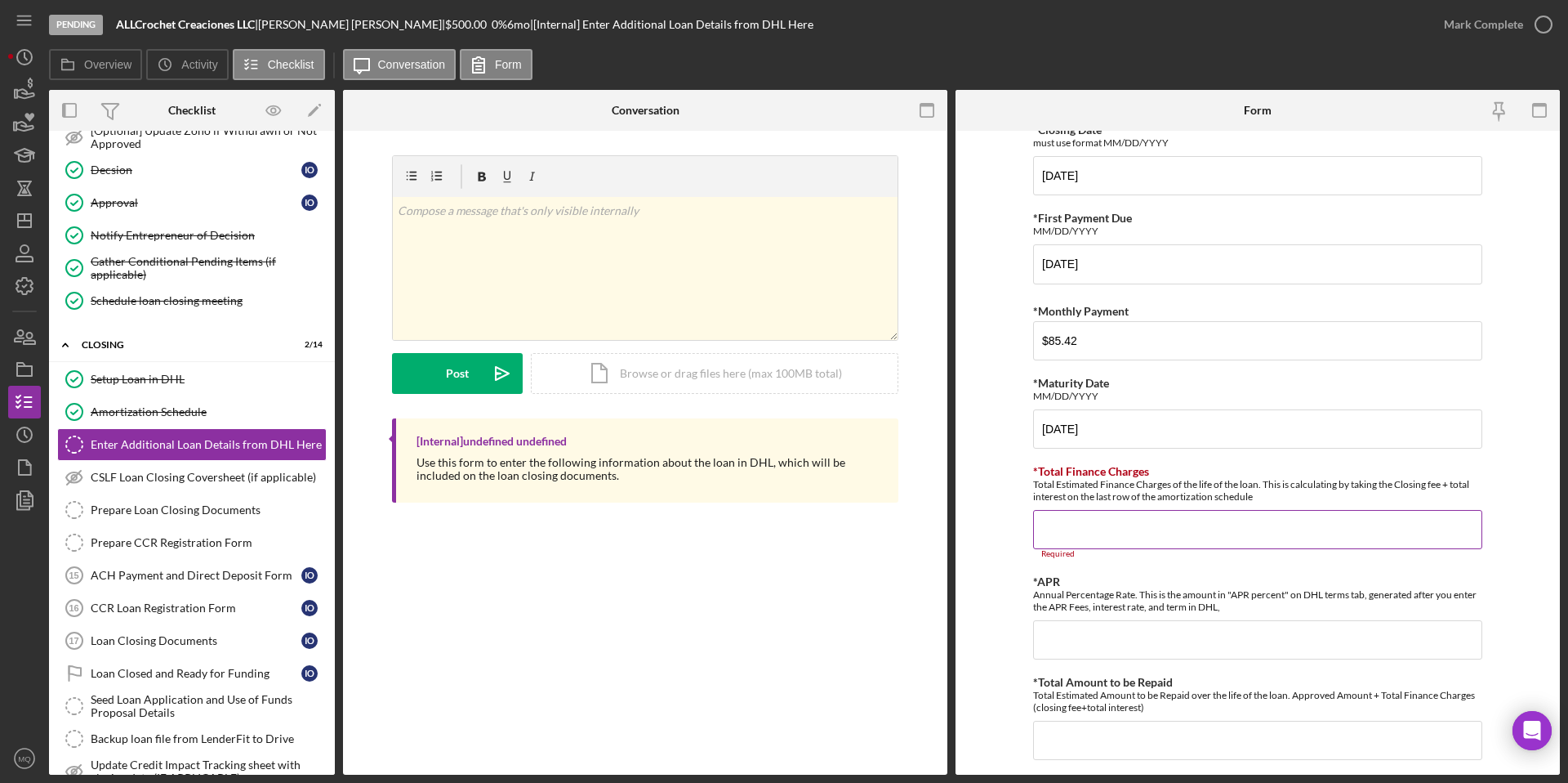
click at [798, 532] on input "*Total Finance Charges" at bounding box center [1258, 530] width 450 height 40
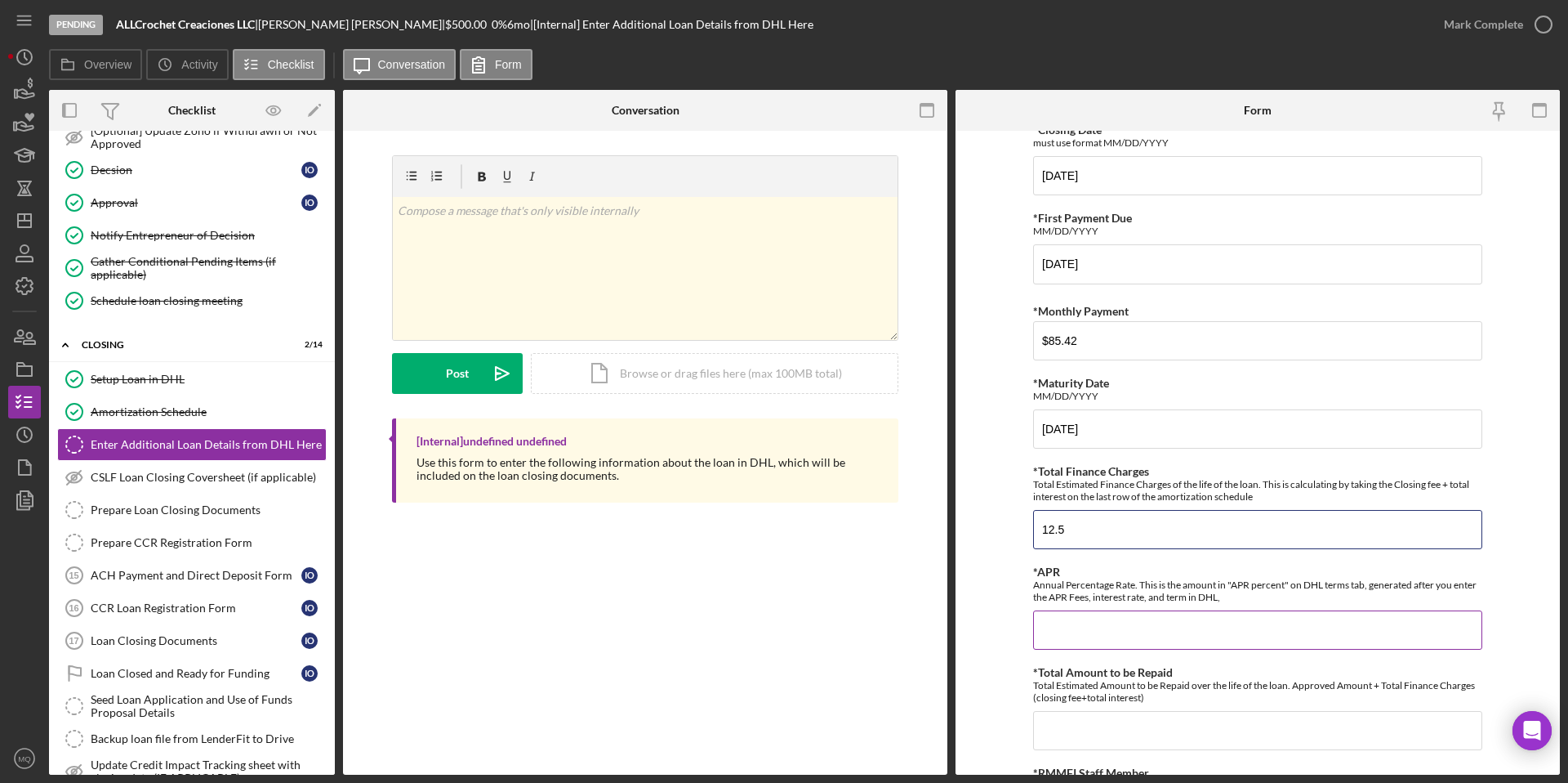
type input "12.5"
click at [798, 568] on input "*APR" at bounding box center [1258, 631] width 450 height 40
type input "0"
click at [798, 568] on input "*Total Amount to be Repaid" at bounding box center [1258, 730] width 450 height 40
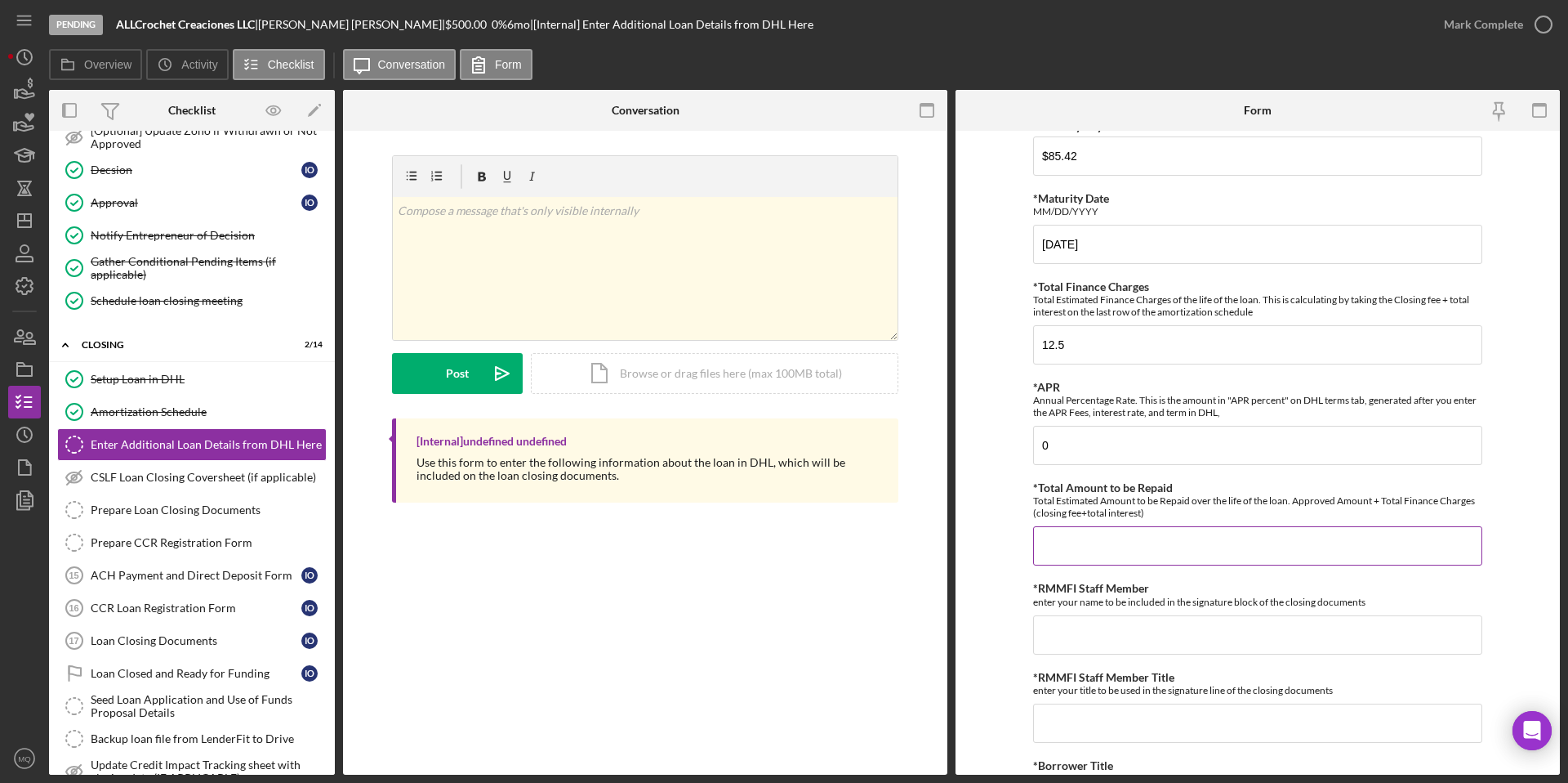
scroll to position [341, 0]
click at [798, 540] on input "*Total Amount to be Repaid" at bounding box center [1258, 543] width 450 height 40
type input "12.5"
click at [798, 568] on div "*RMMFI Staff Member enter your name to be included in the signature block of th…" at bounding box center [1258, 591] width 450 height 25
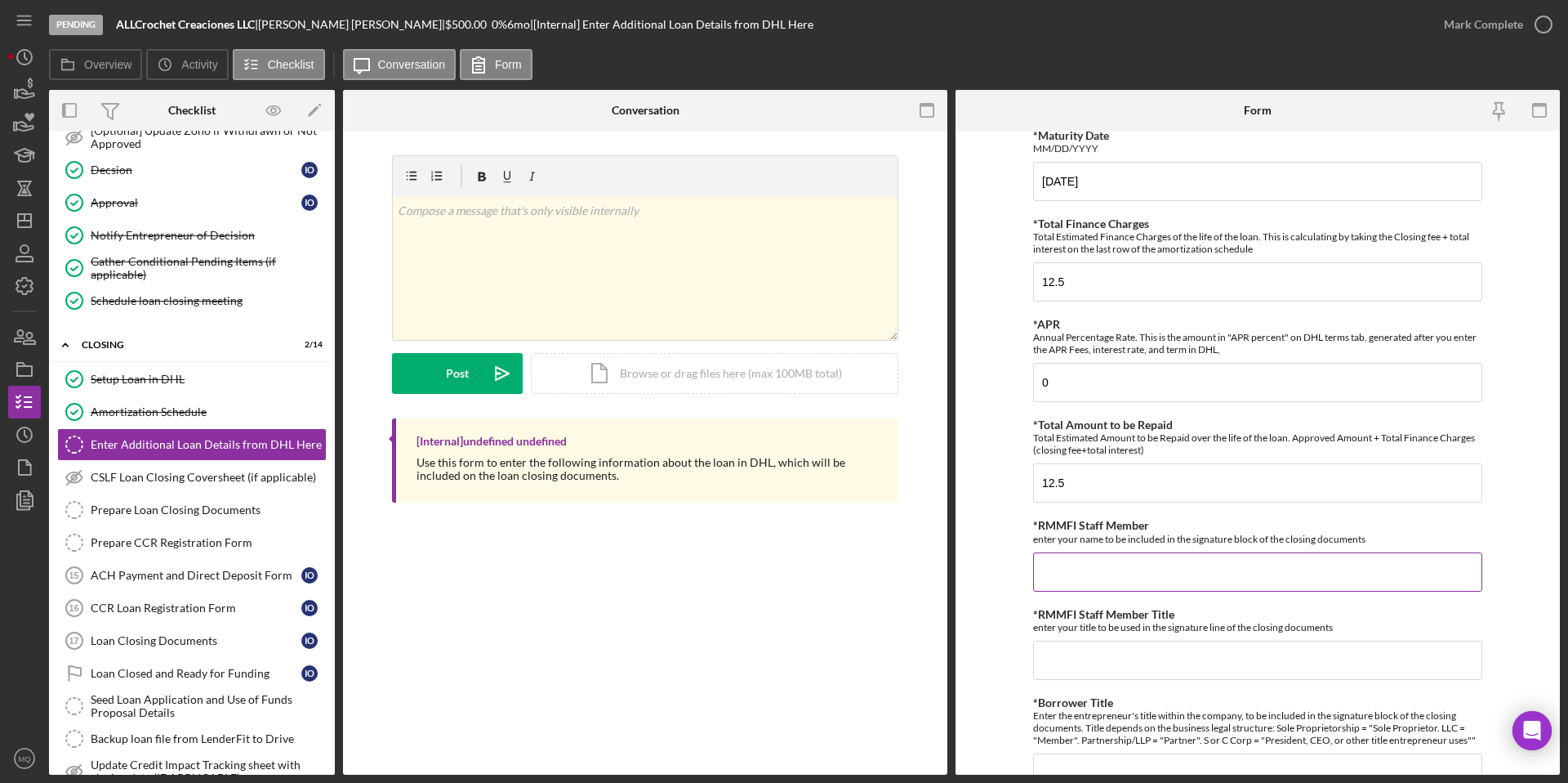
scroll to position [406, 0]
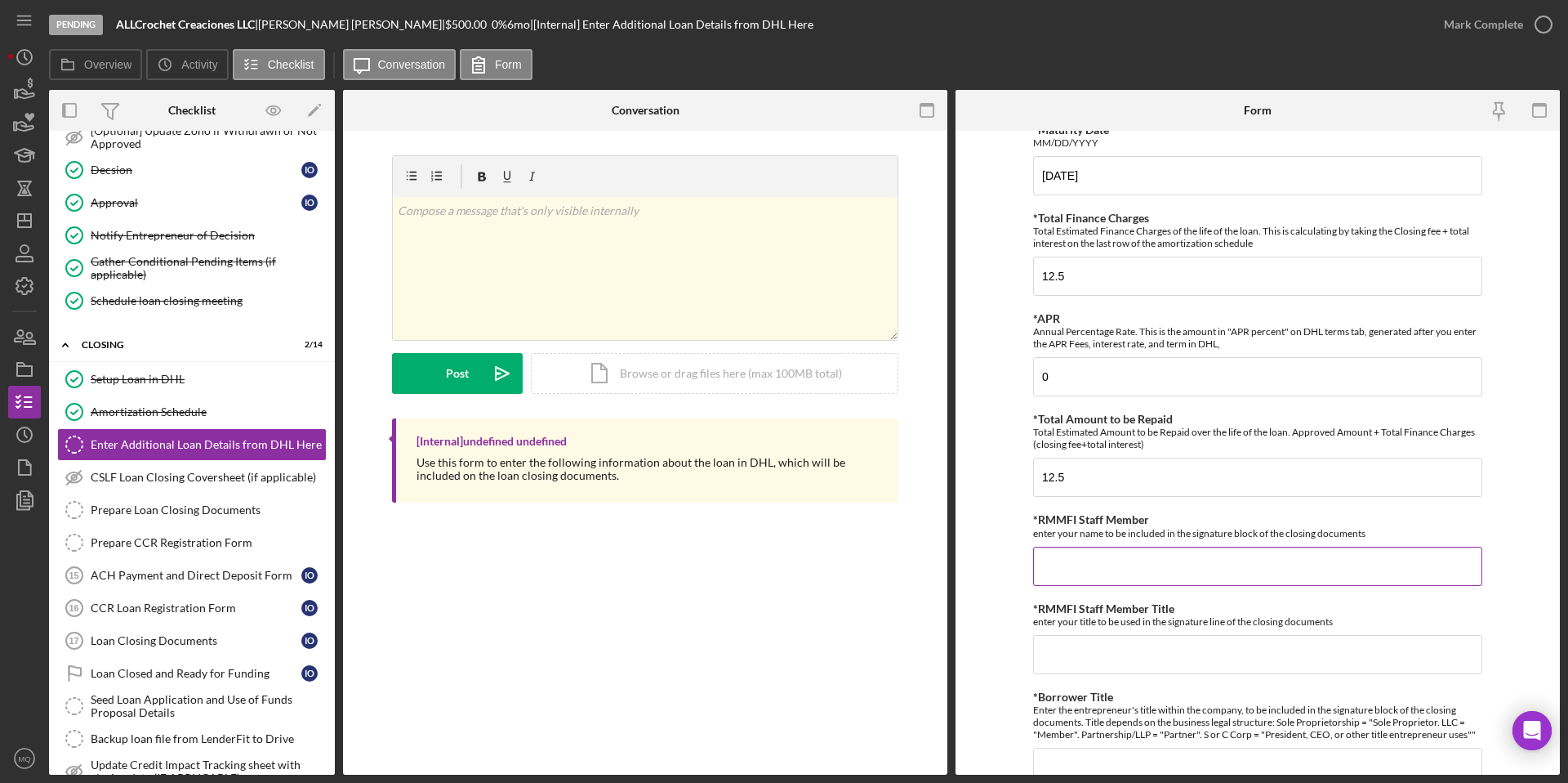
click at [798, 568] on input "*RMMFI Staff Member" at bounding box center [1258, 567] width 450 height 40
type input "m"
type input "[PERSON_NAME]"
click at [798, 568] on input "*RMMFI Staff Member Title" at bounding box center [1258, 655] width 450 height 40
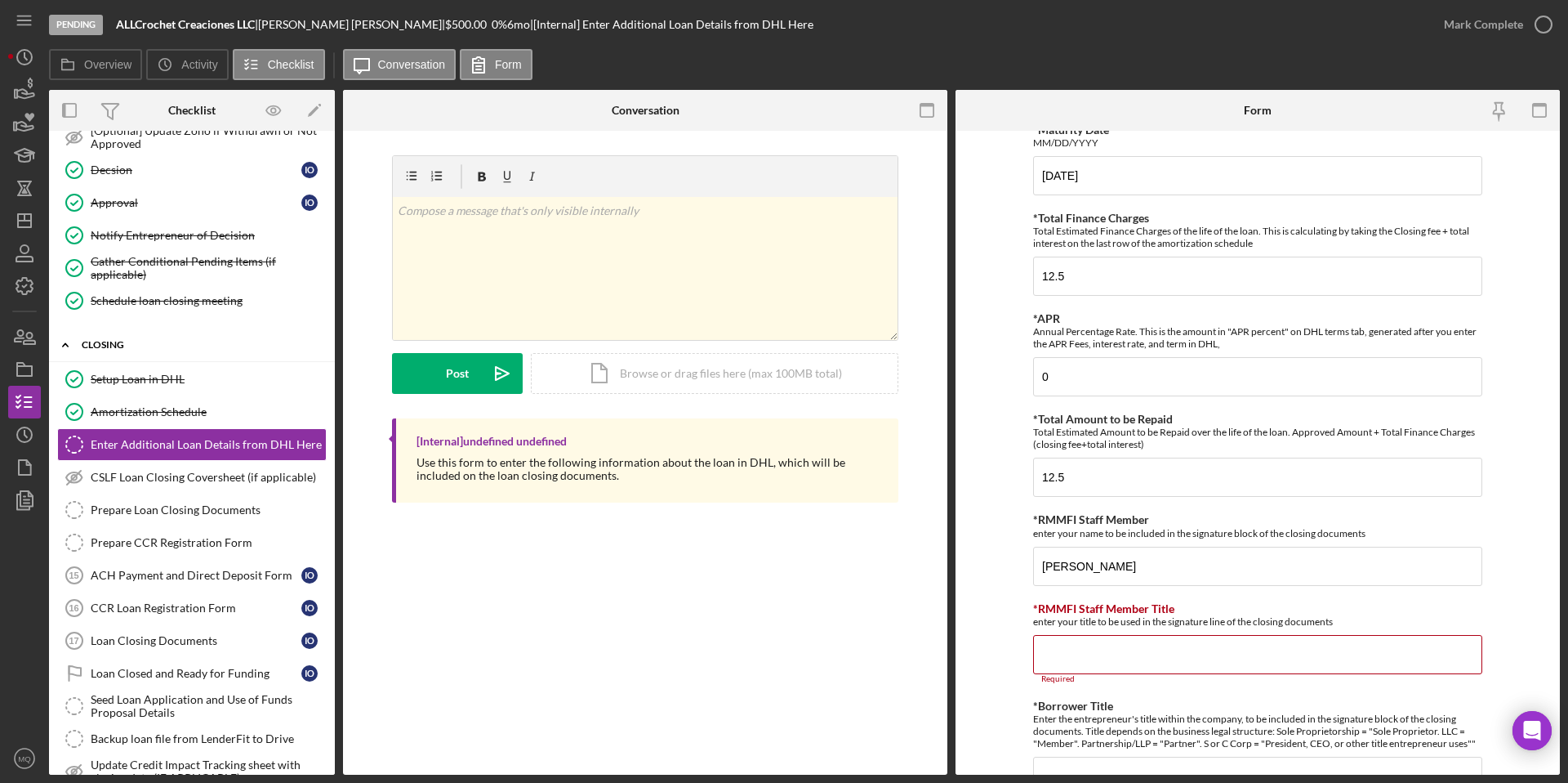
paste input "Capital Access Coach and Portfolio Coordinator"
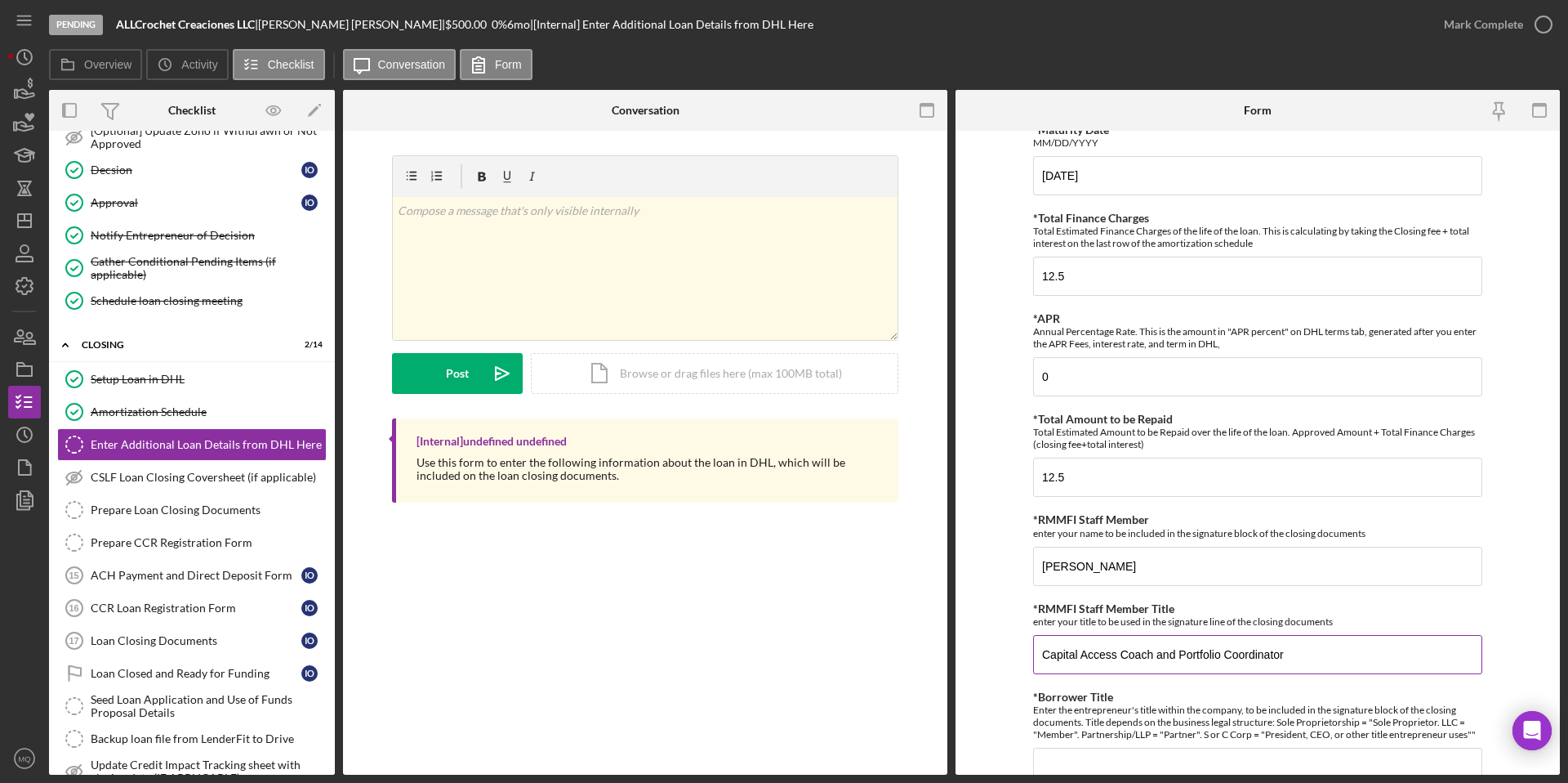
type input "Capital Access Coach and Portfolio Coordinator"
click at [798, 568] on div "*RMMFI Staff Member Title enter your title to be used in the signature line of …" at bounding box center [1258, 638] width 450 height 72
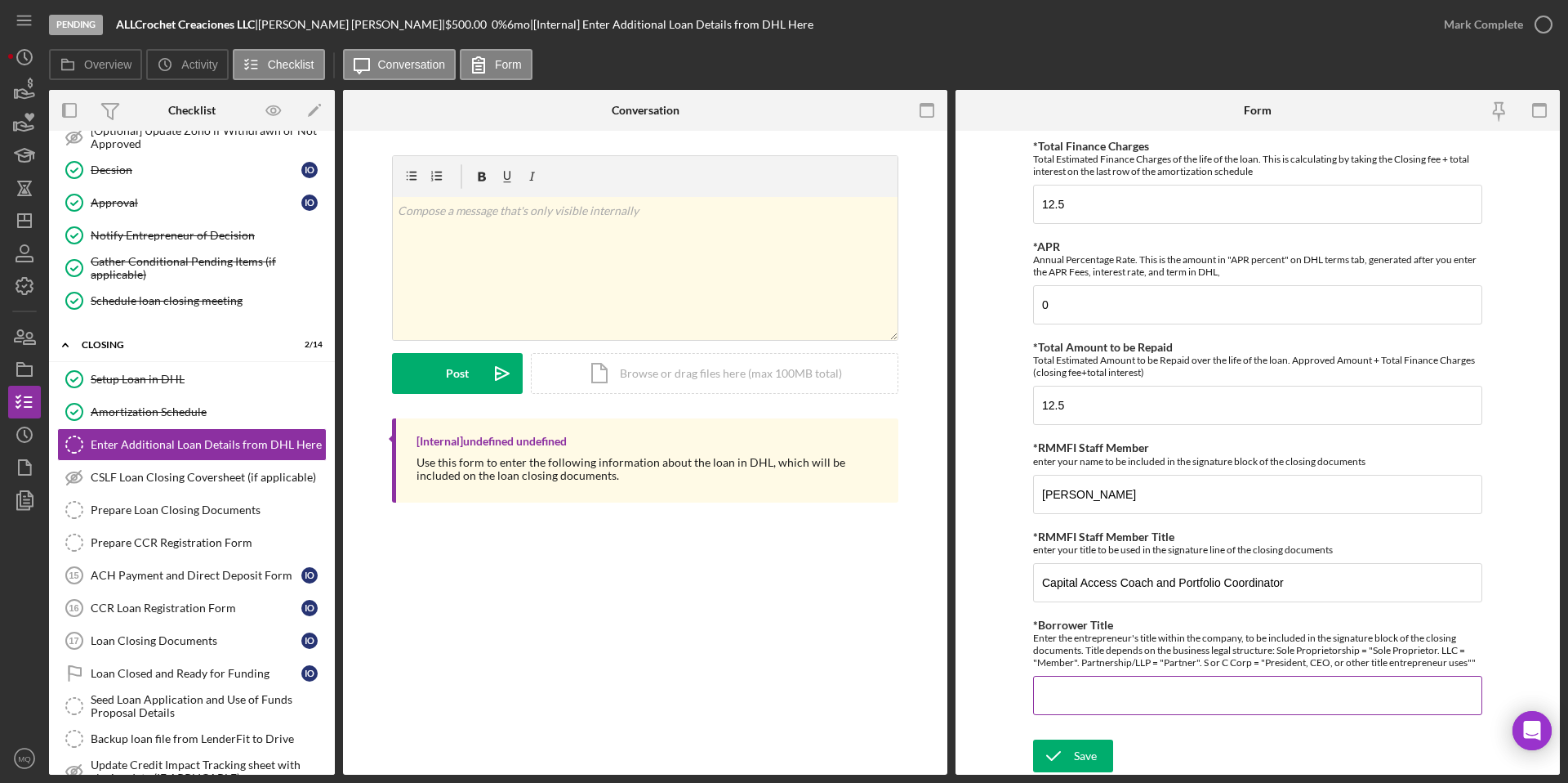
click at [798, 568] on input "*Borrower Title" at bounding box center [1258, 695] width 450 height 40
type input "Member"
click at [798, 568] on div "Save" at bounding box center [1085, 756] width 23 height 33
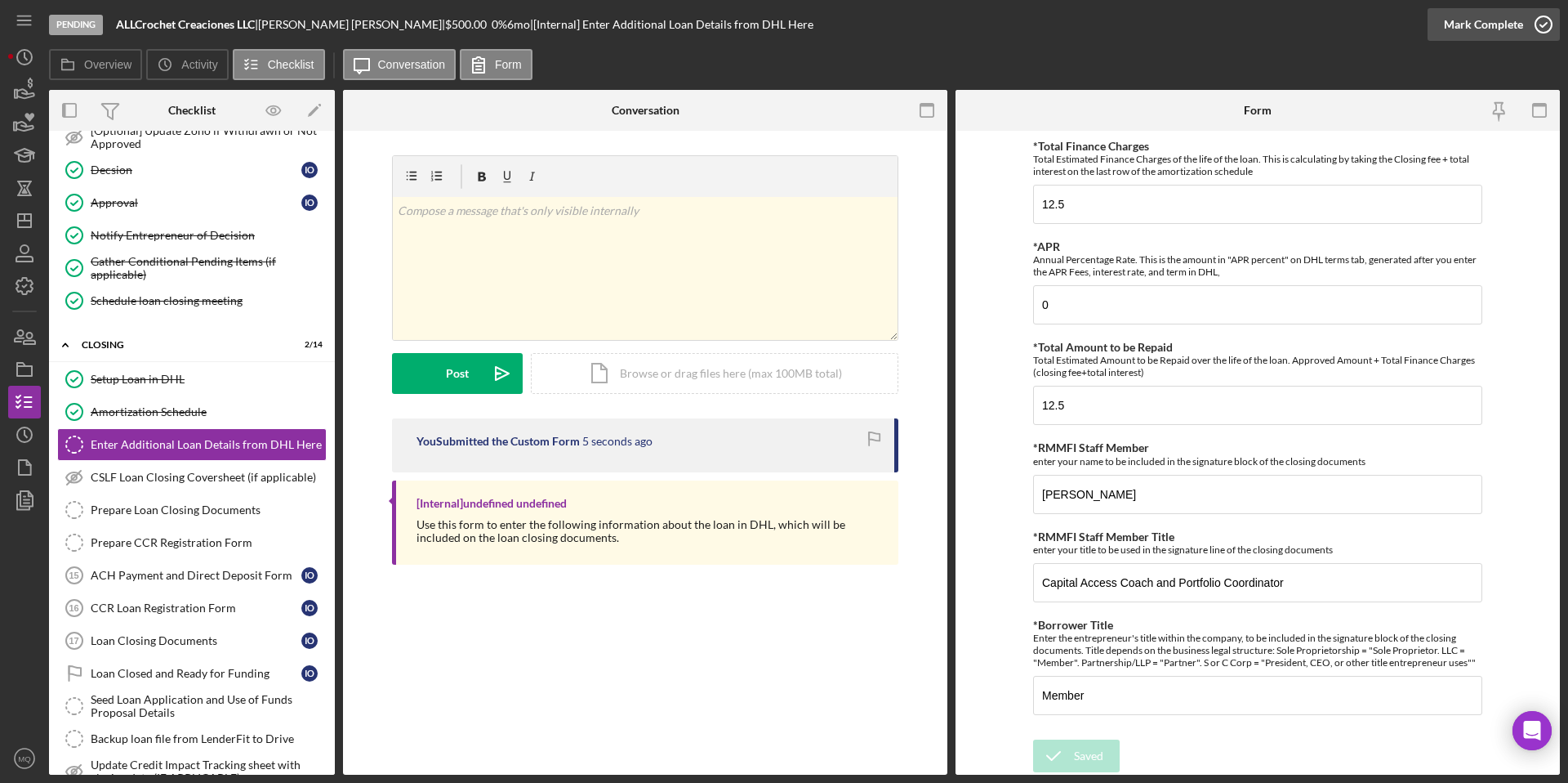
click at [798, 29] on icon "button" at bounding box center [1543, 24] width 40 height 40
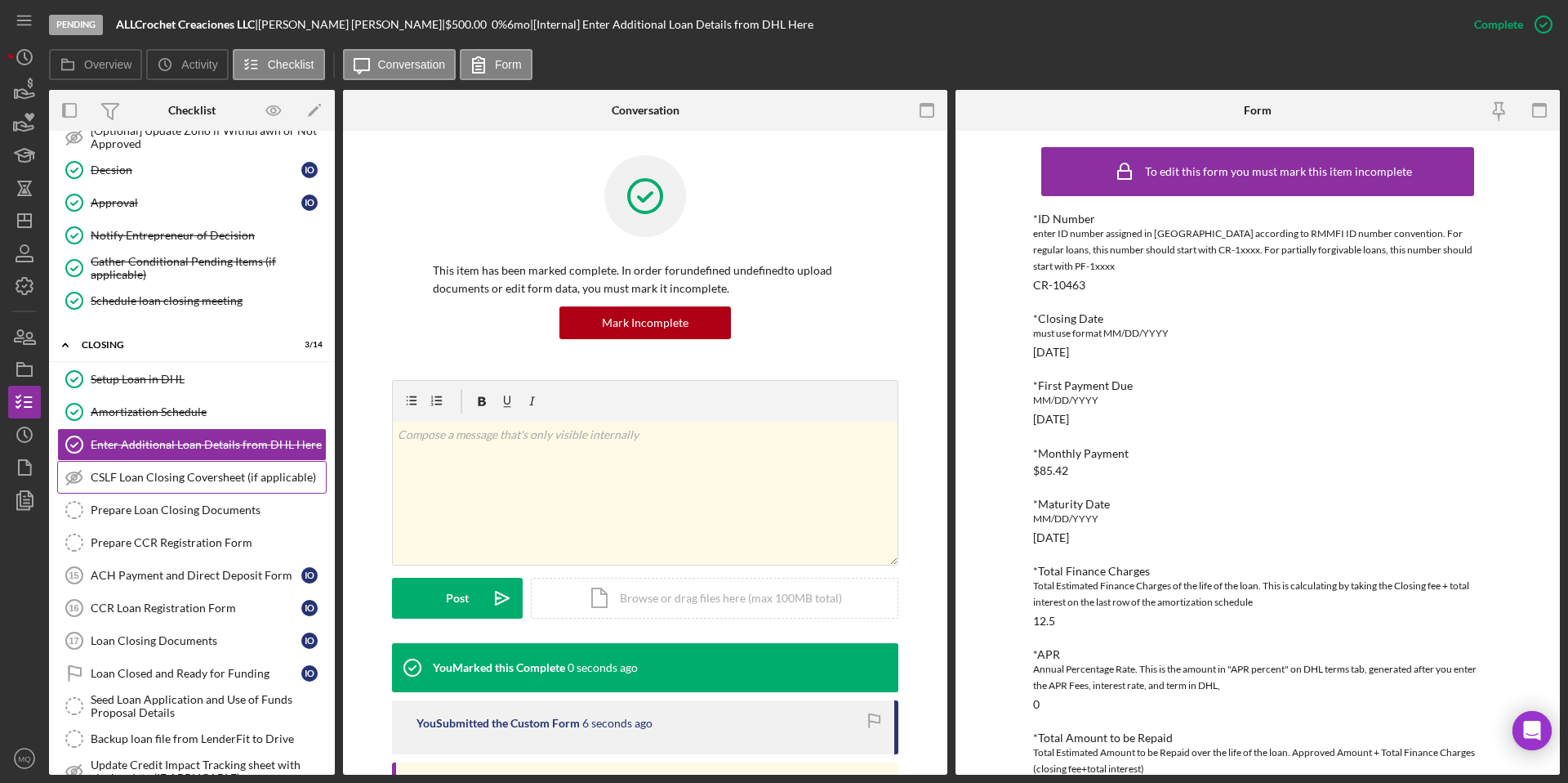
click at [227, 482] on div "CSLF Loan Closing Coversheet (if applicable)" at bounding box center [208, 477] width 235 height 13
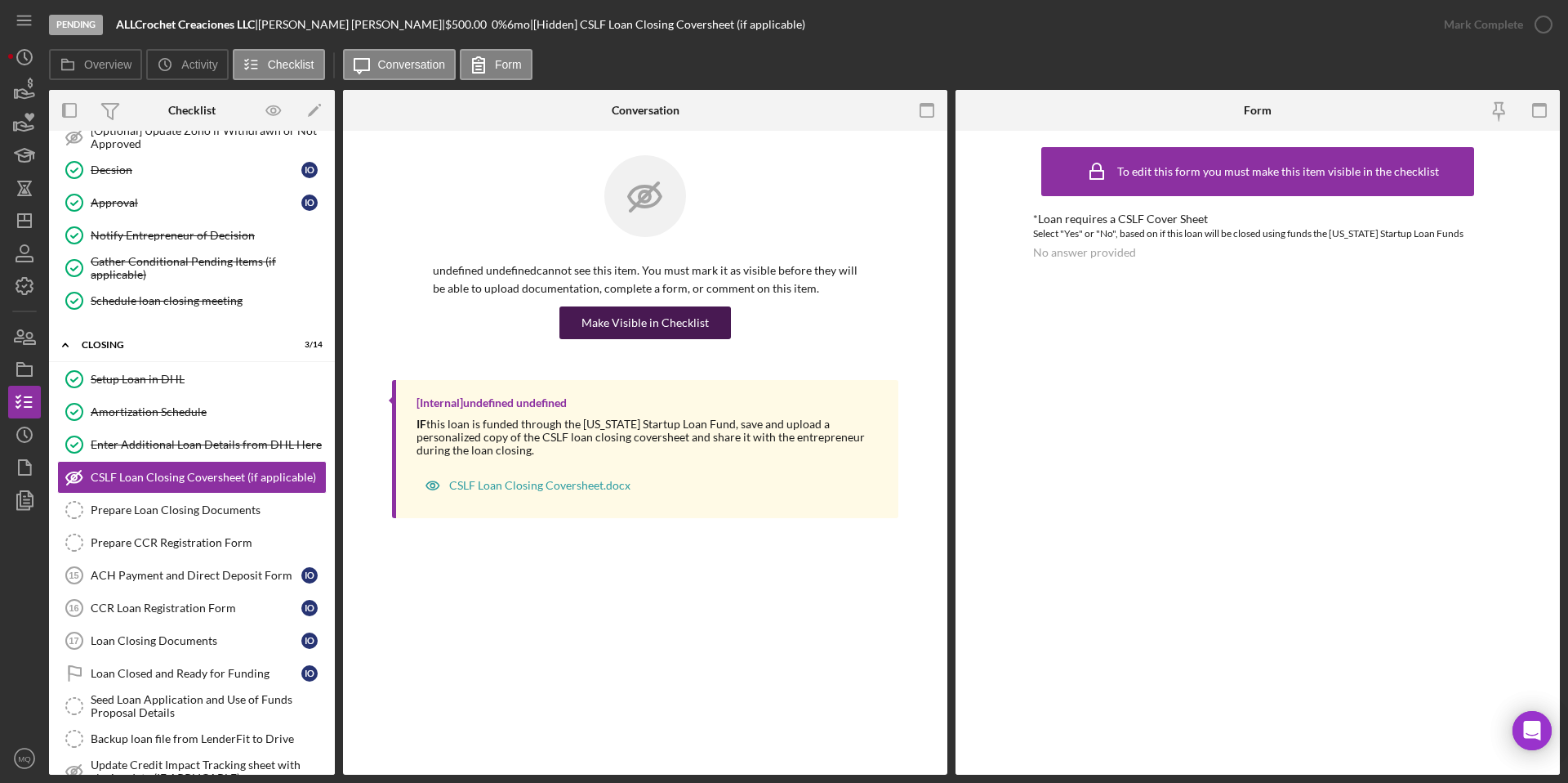
click at [692, 318] on div "Make Visible in Checklist" at bounding box center [644, 323] width 127 height 33
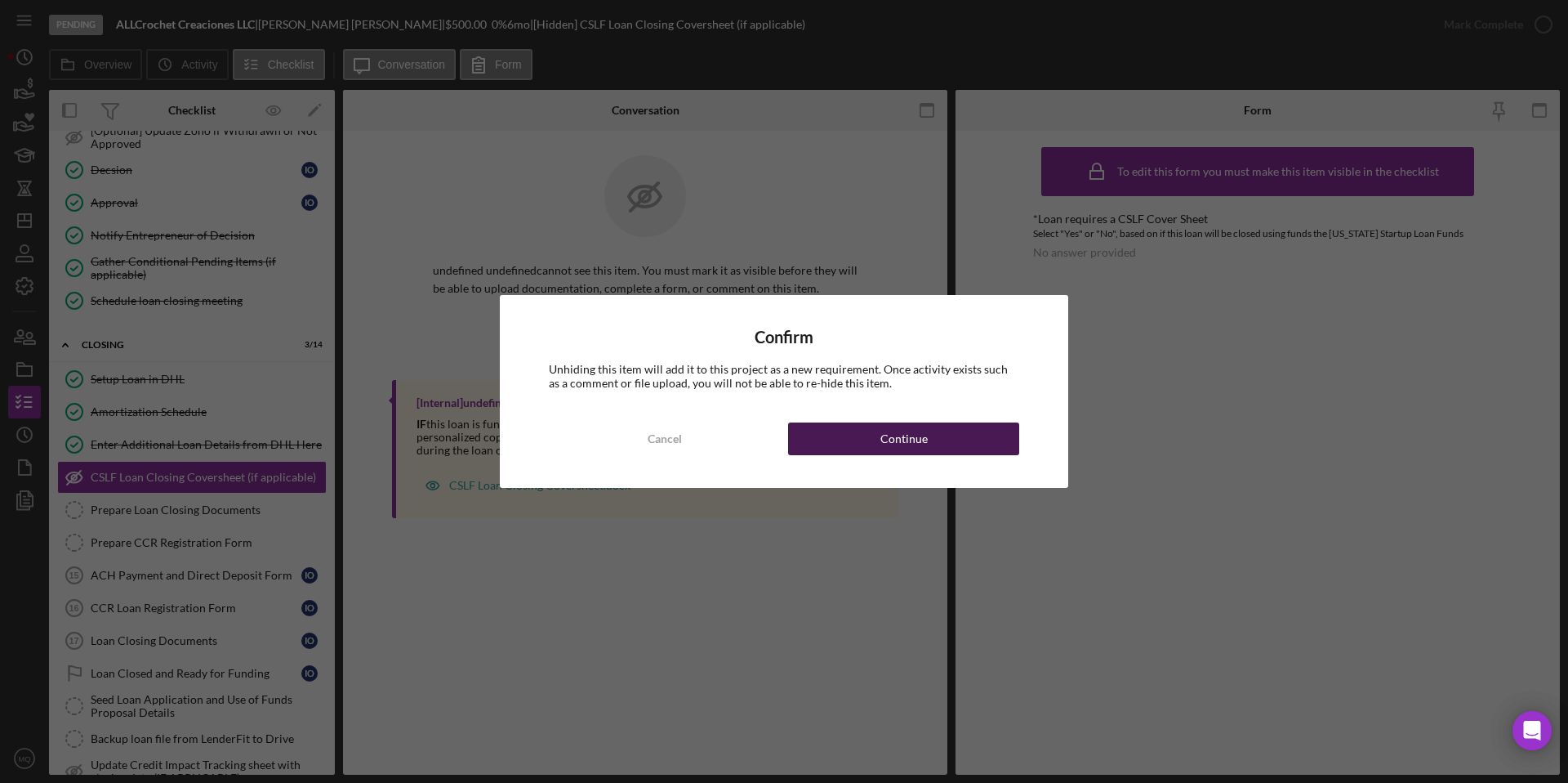
click at [798, 429] on button "Continue" at bounding box center [904, 439] width 231 height 33
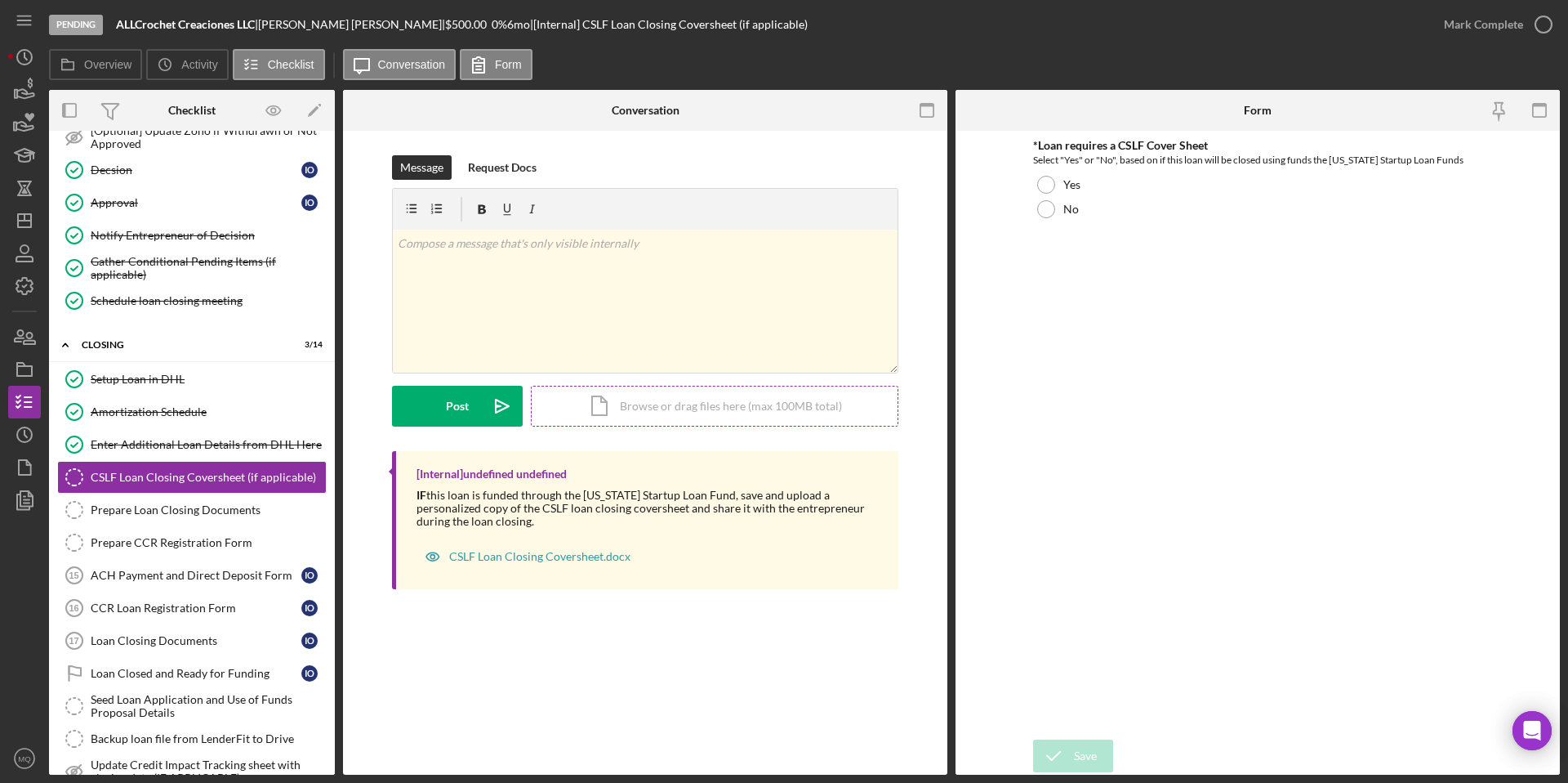
click at [680, 407] on div "Icon/Document Browse or drag files here (max 100MB total) Tap to choose files o…" at bounding box center [714, 406] width 368 height 40
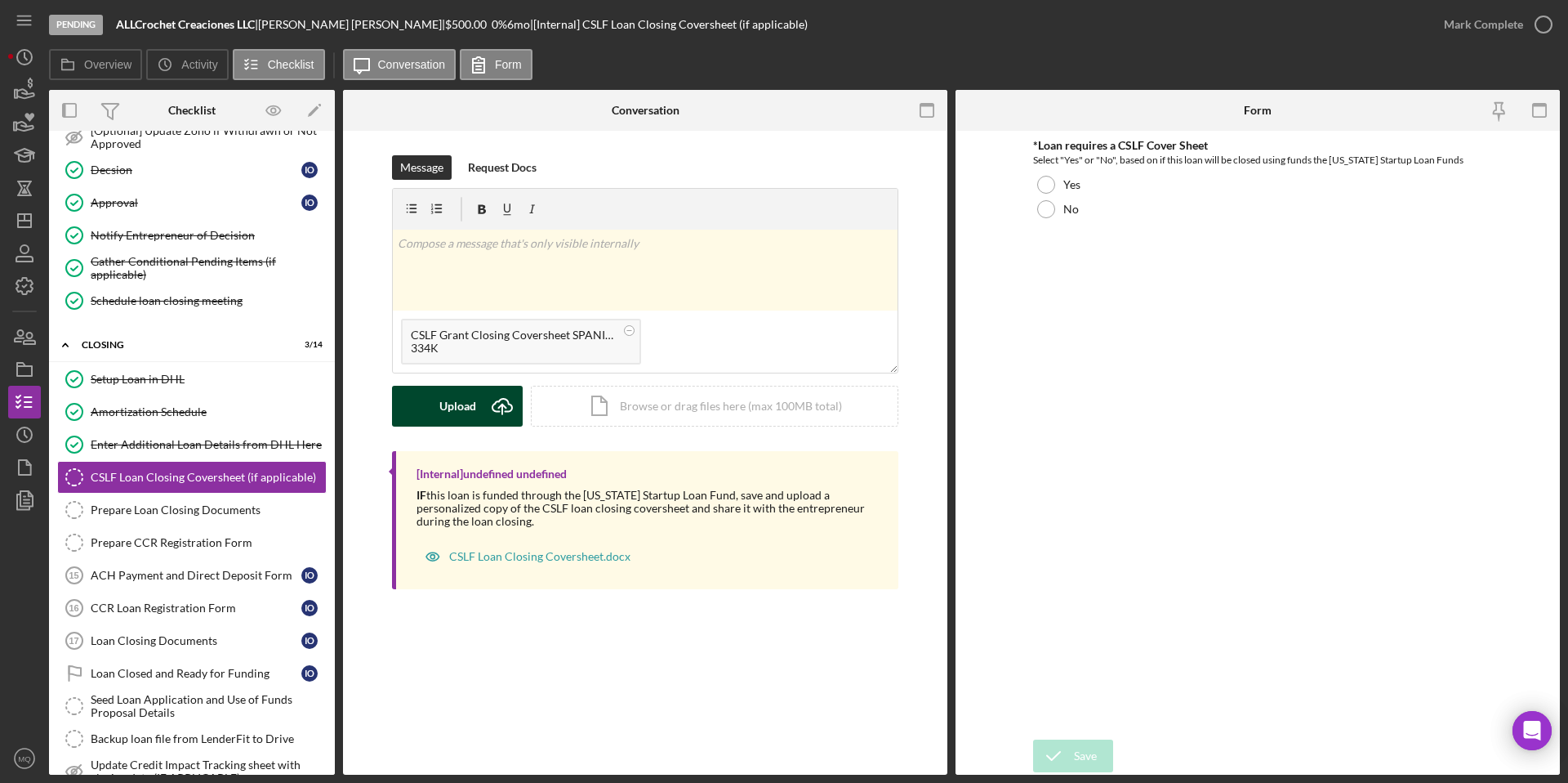
click at [464, 405] on div "Upload" at bounding box center [457, 406] width 37 height 40
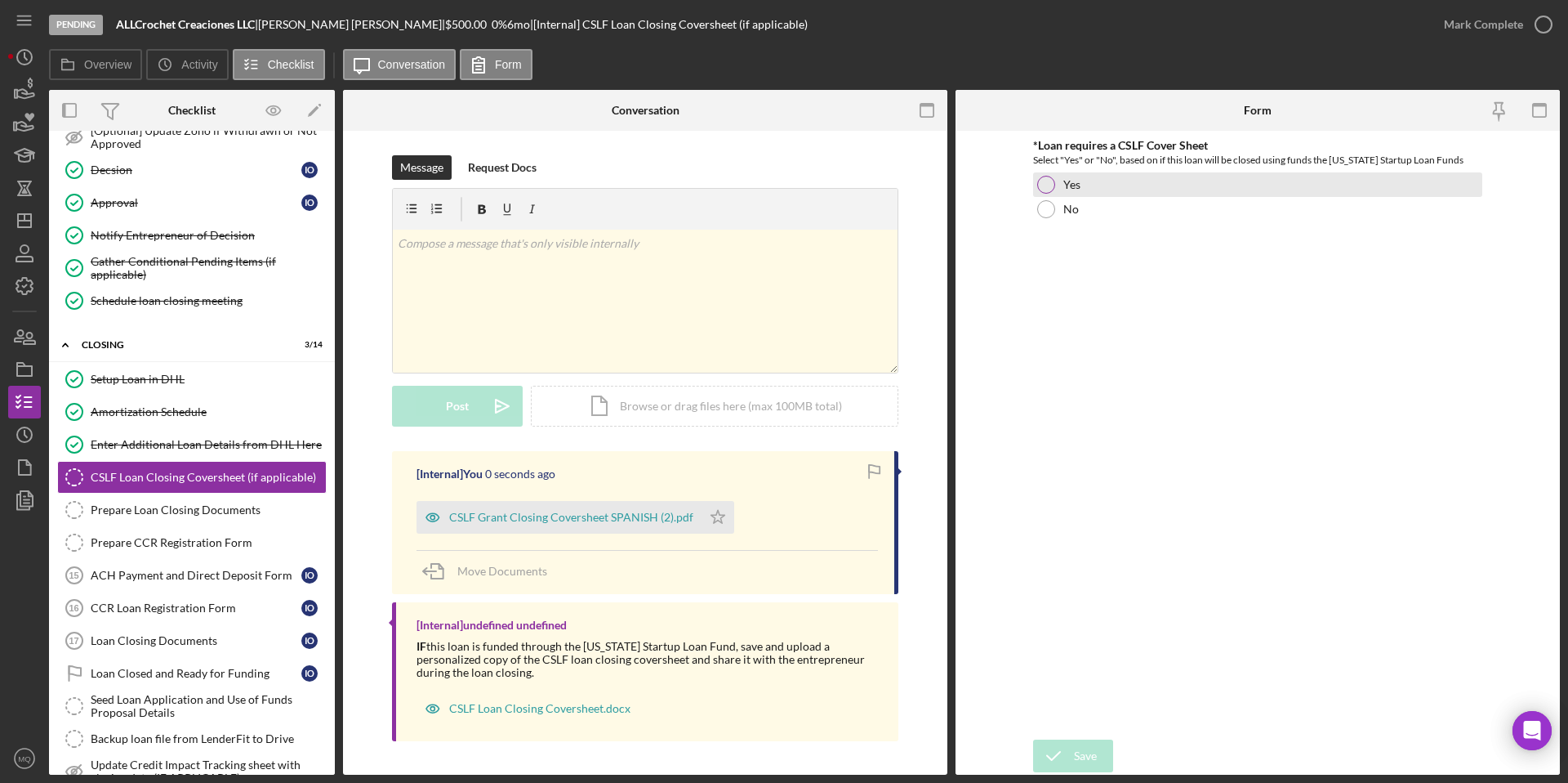
click at [798, 184] on div at bounding box center [1046, 184] width 18 height 18
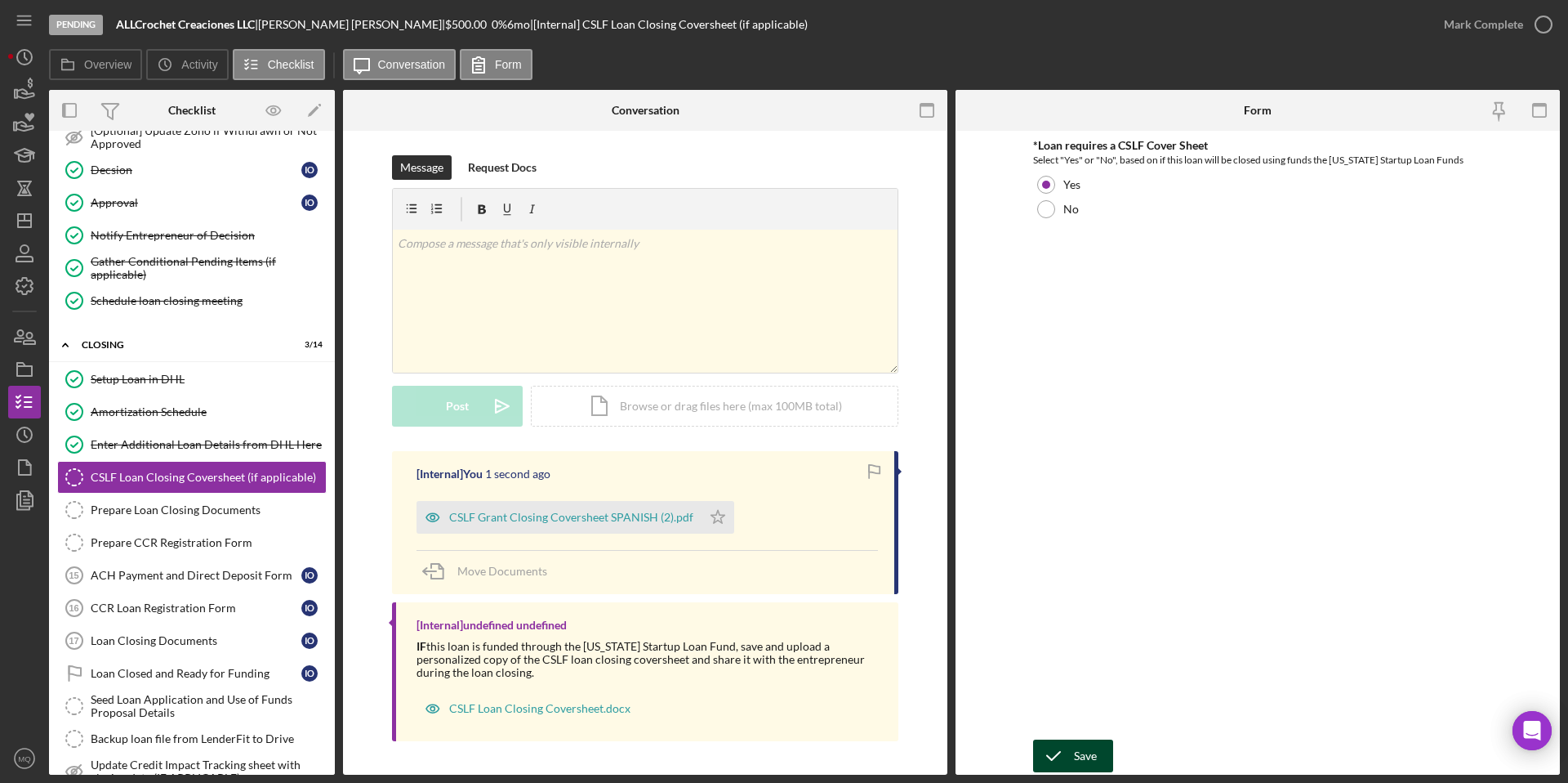
click at [798, 568] on div "Save" at bounding box center [1085, 756] width 23 height 33
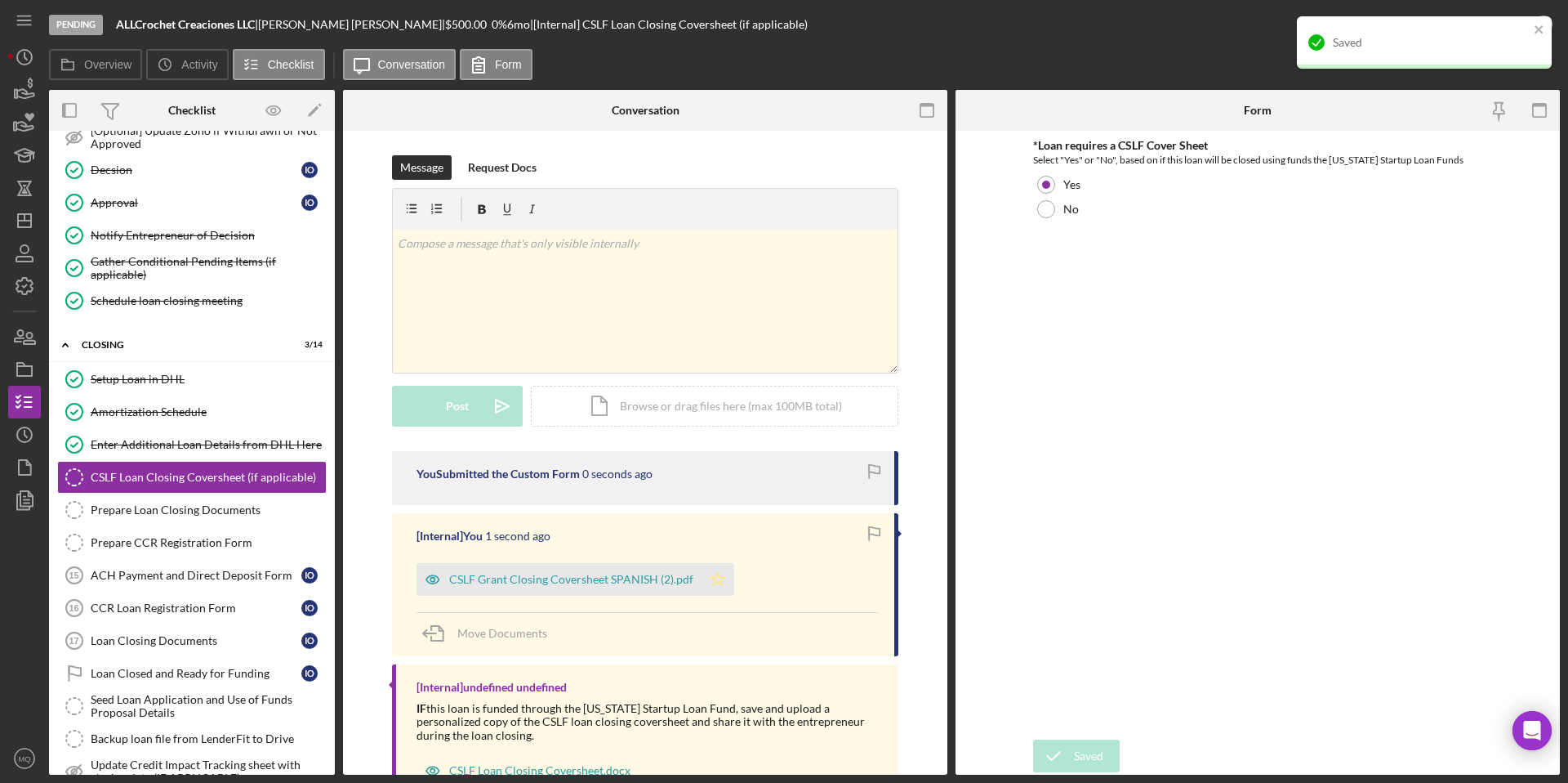
click at [711, 568] on icon "Icon/Star" at bounding box center [718, 579] width 33 height 33
click at [798, 29] on icon "close" at bounding box center [1538, 29] width 8 height 8
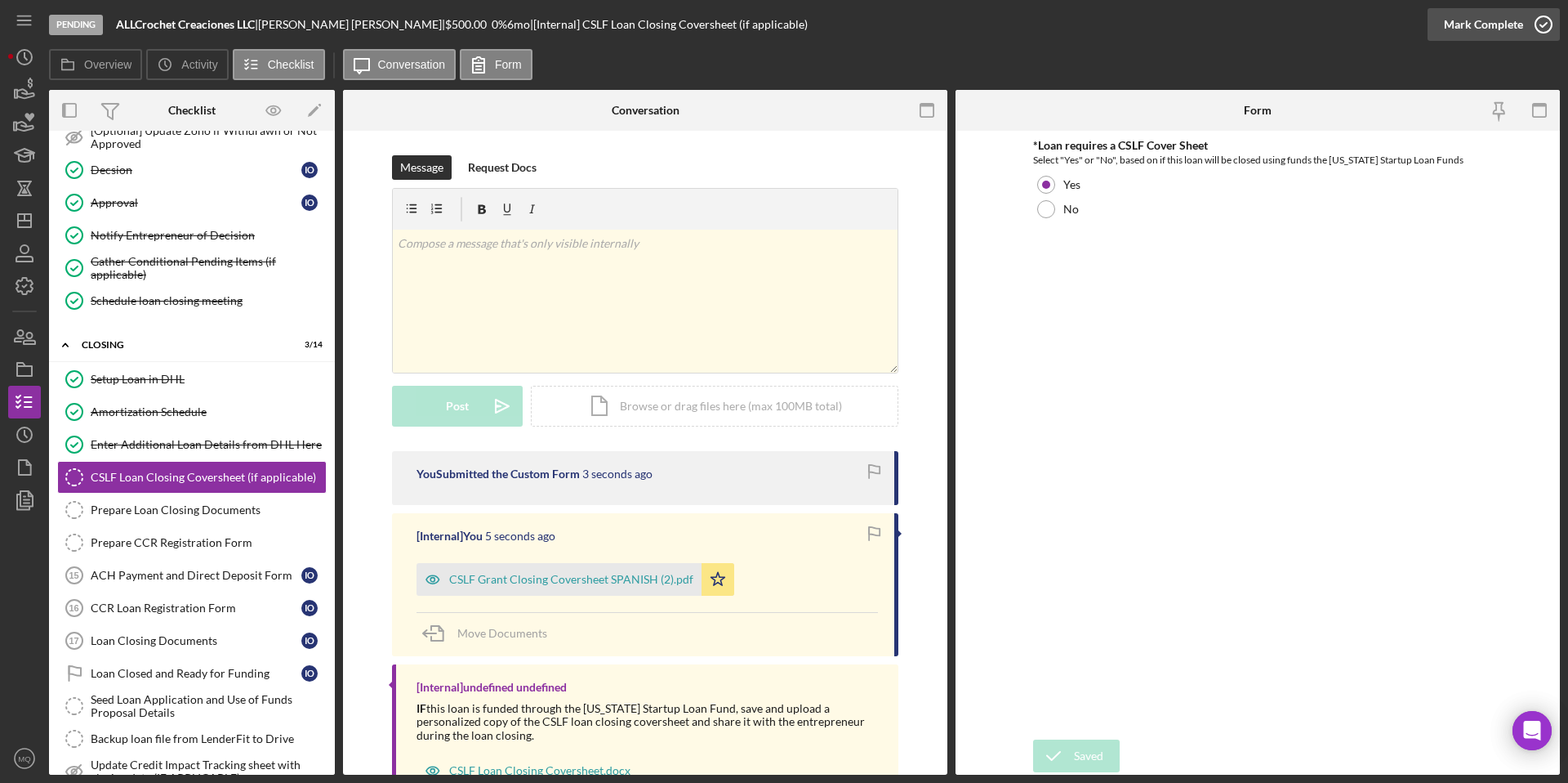
click at [798, 28] on icon "button" at bounding box center [1543, 24] width 40 height 40
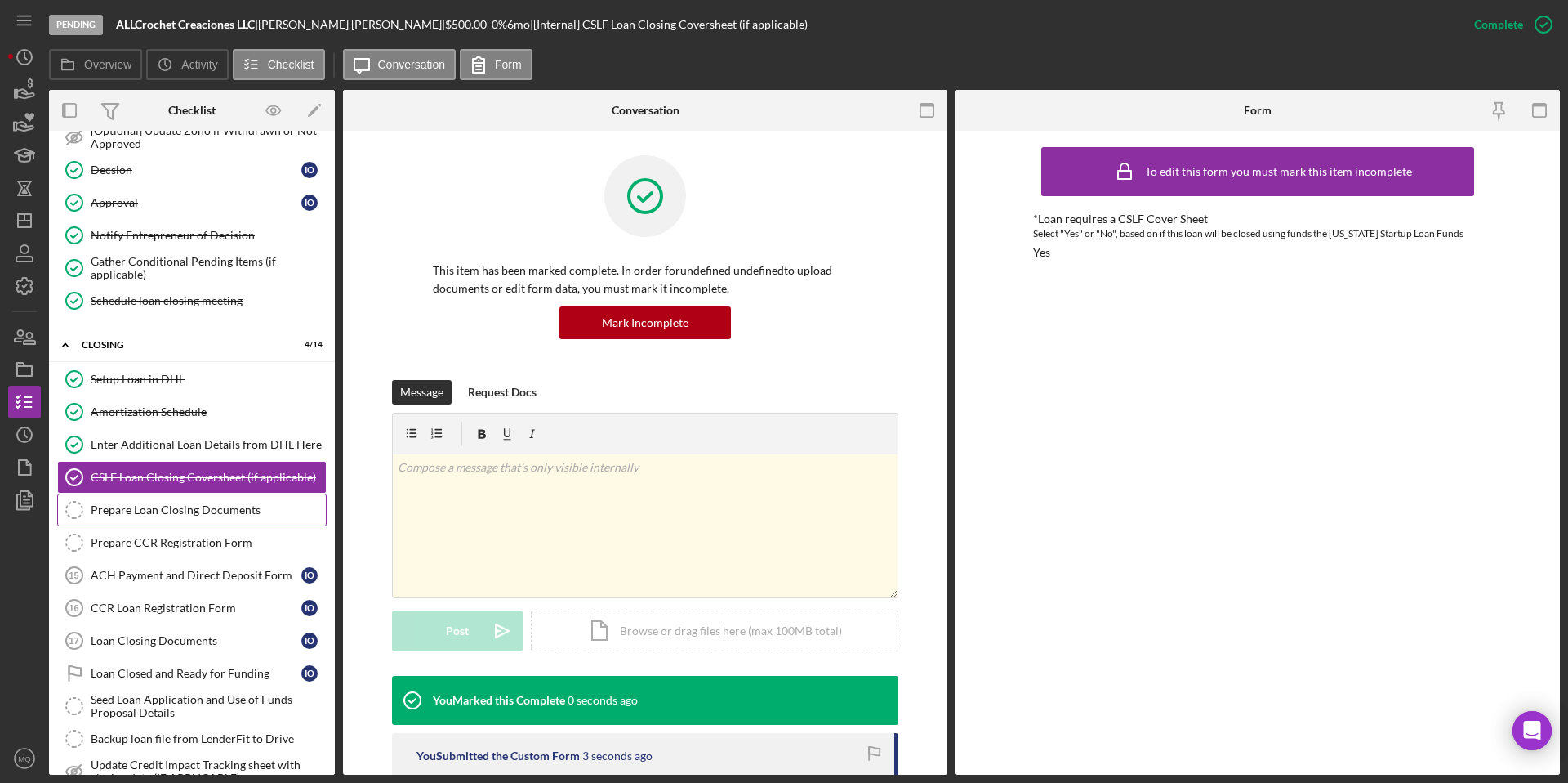
click at [170, 506] on div "Prepare Loan Closing Documents" at bounding box center [208, 510] width 235 height 13
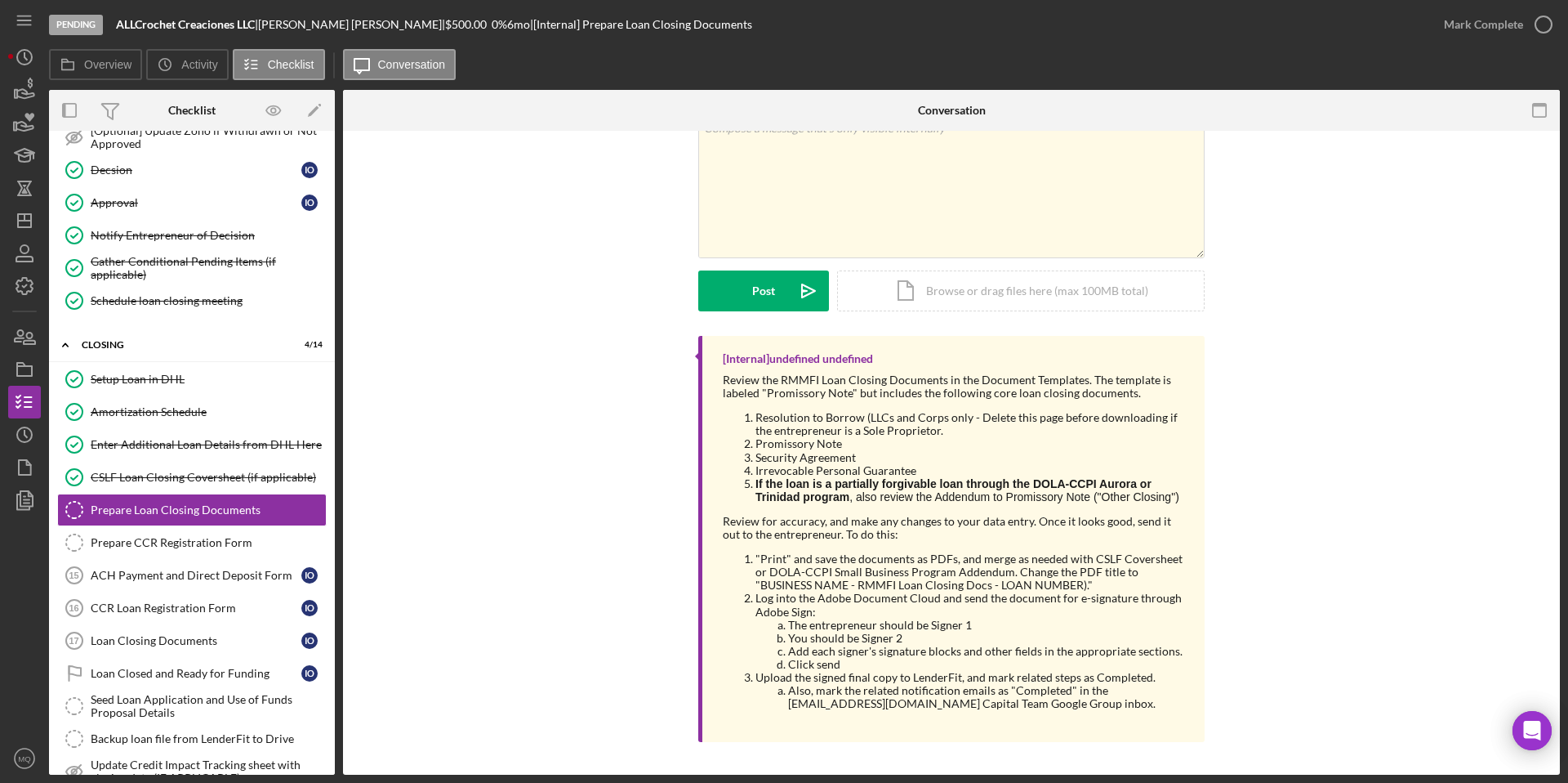
scroll to position [128, 0]
drag, startPoint x: 758, startPoint y: 585, endPoint x: 1077, endPoint y: 581, distance: 319.0
click at [798, 568] on li ""Print" and save the documents as PDFs, and merge as needed with CSLF Covershee…" at bounding box center [972, 572] width 433 height 40
copy li "BUSINESS NAME - RMMFI Loan Closing Docs - LOAN NUMBER"
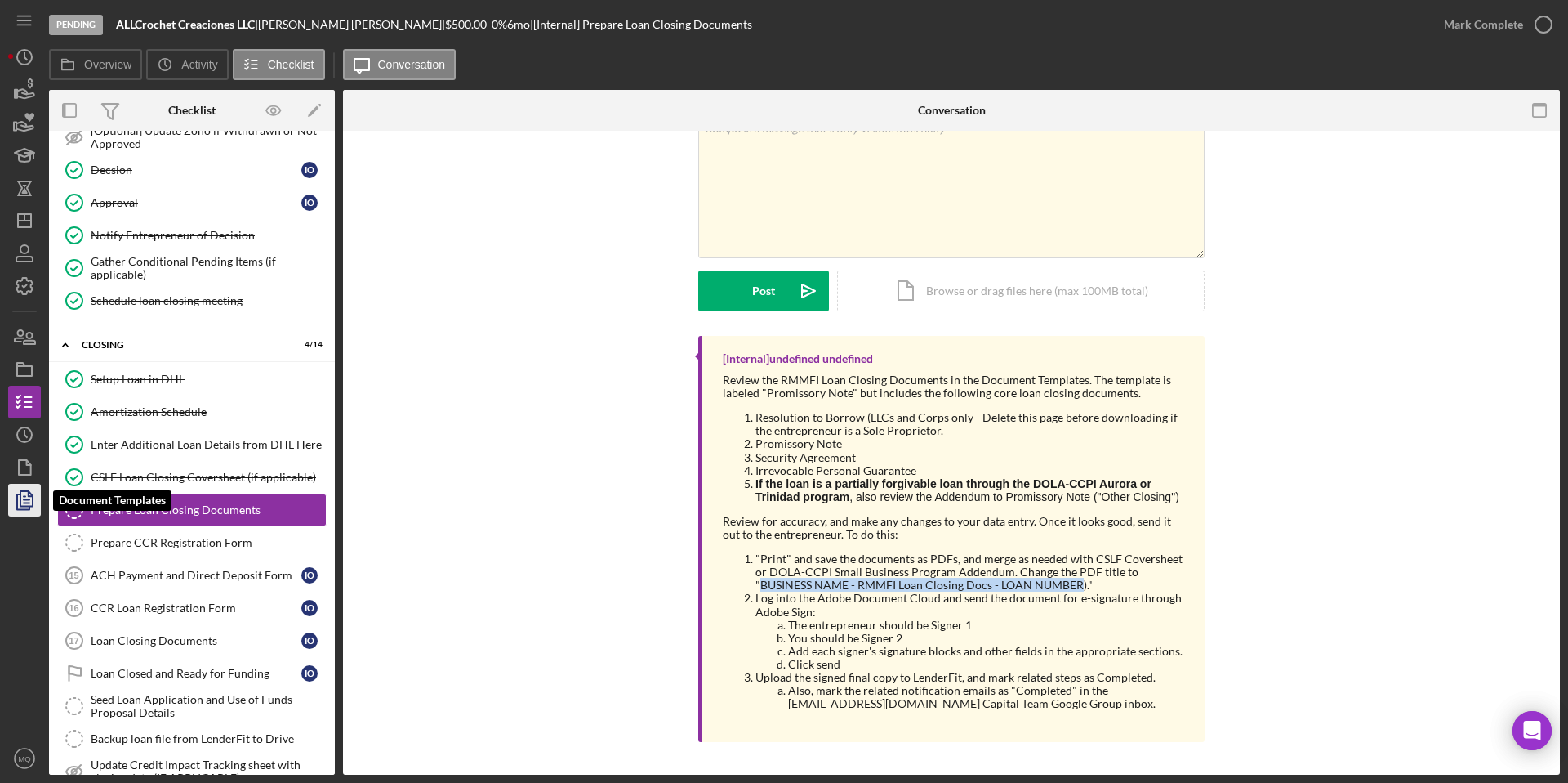
click at [19, 511] on icon "button" at bounding box center [24, 500] width 40 height 40
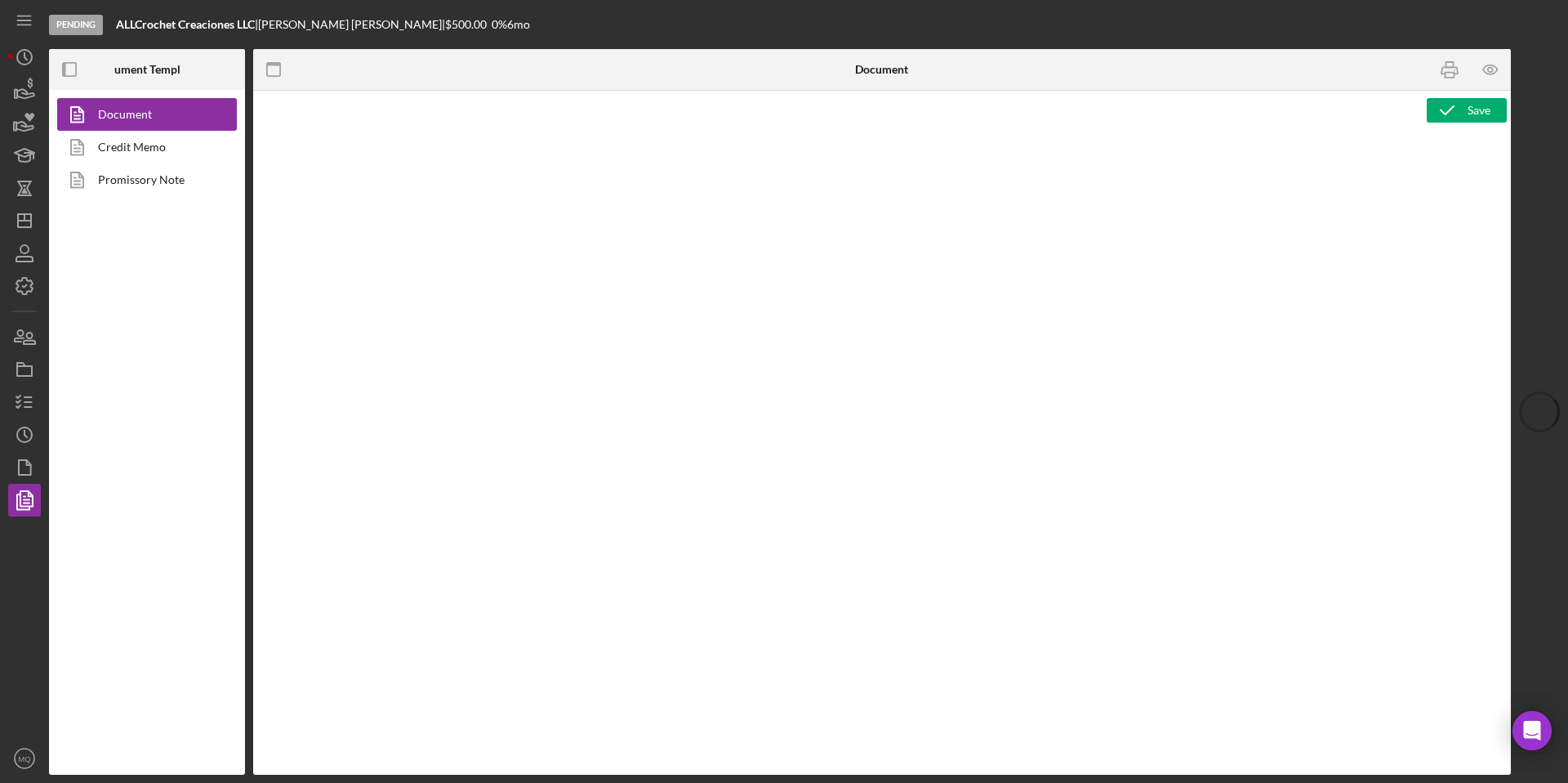
type textarea "<h1 style="text-align: center;">&nbsp;</h1> <h1 style="text-align: center;">See…"
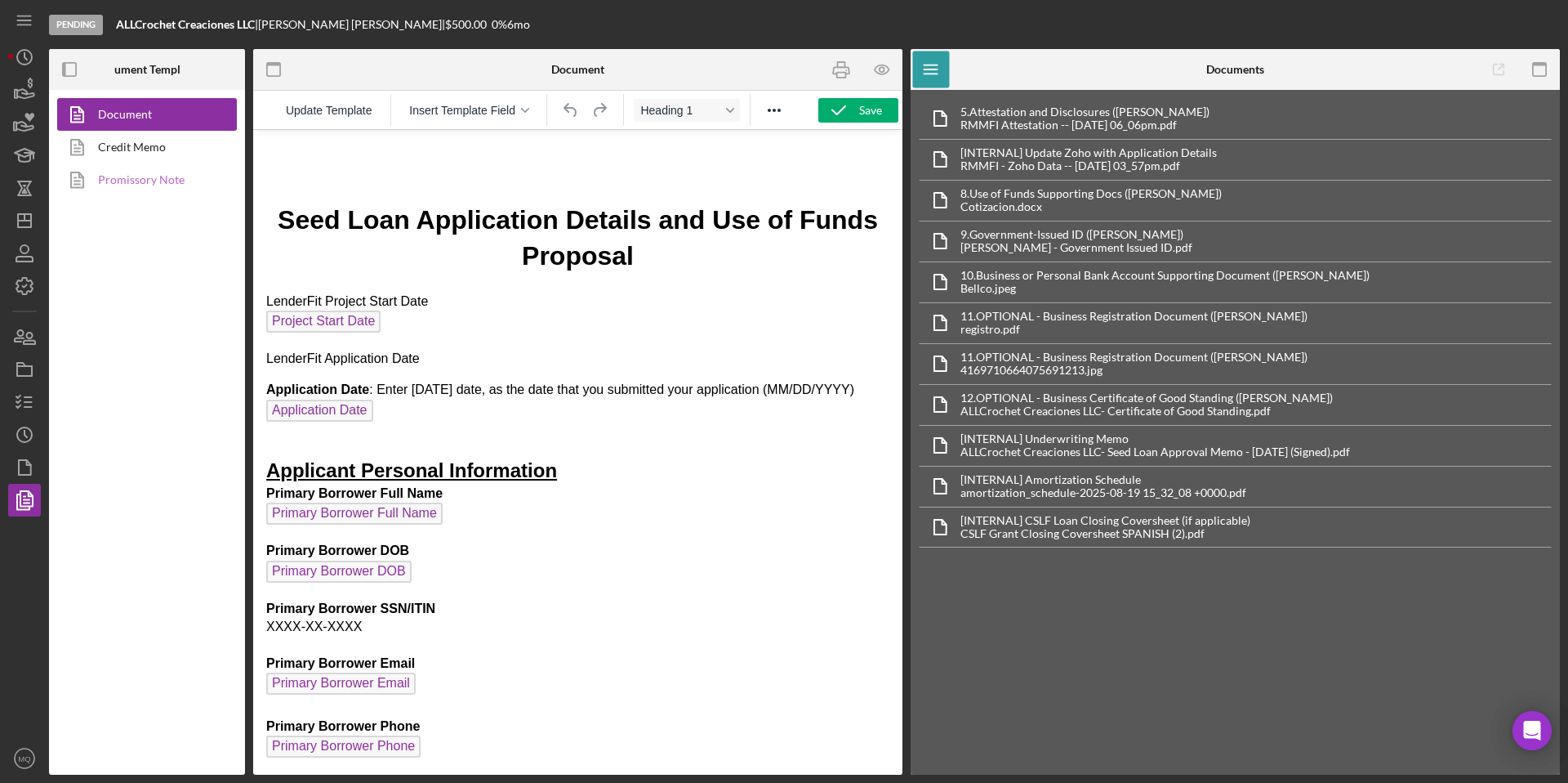
click at [165, 187] on link "Promissory Note" at bounding box center [143, 180] width 171 height 33
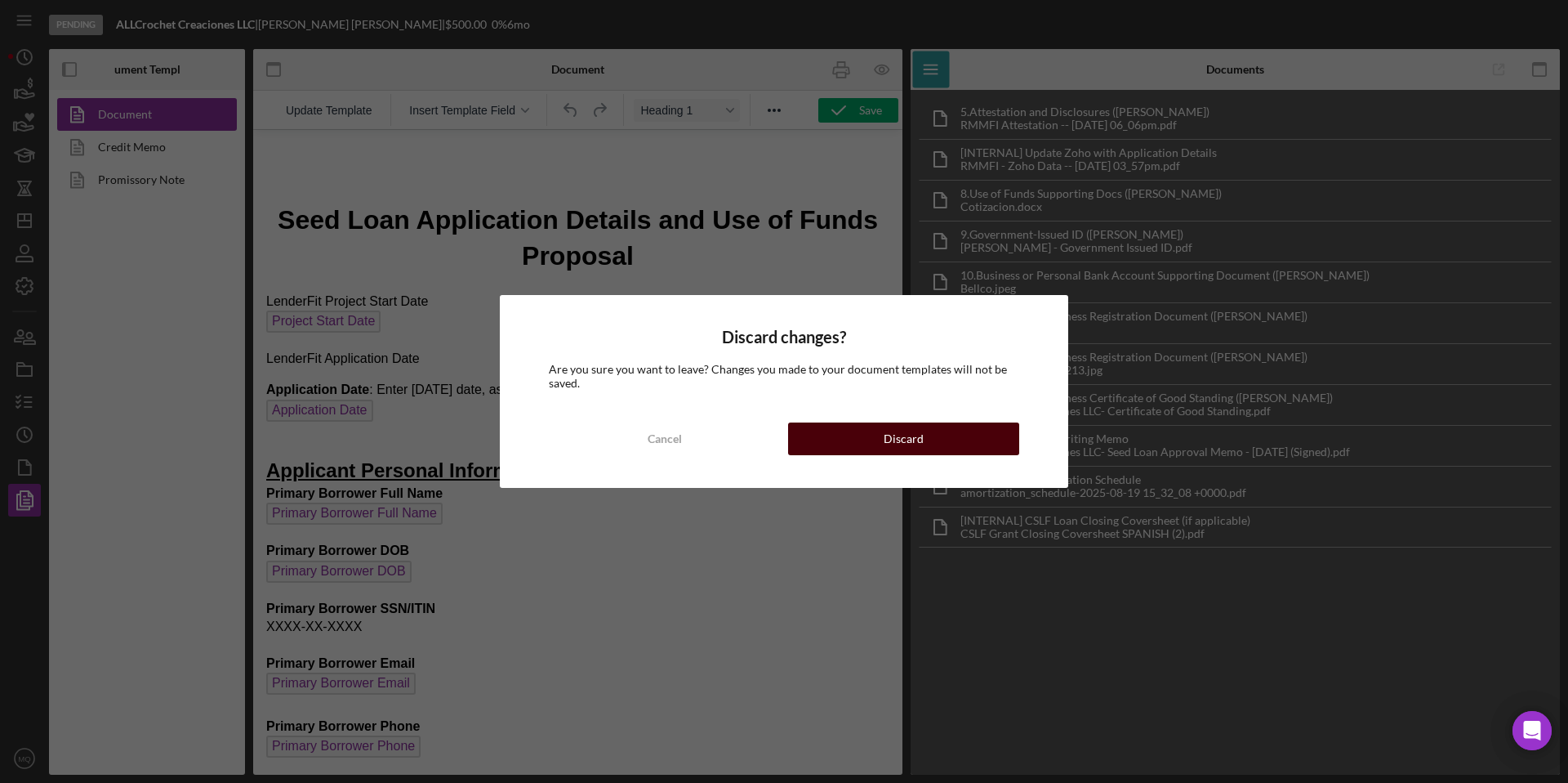
click at [798, 449] on button "Discard" at bounding box center [904, 439] width 231 height 33
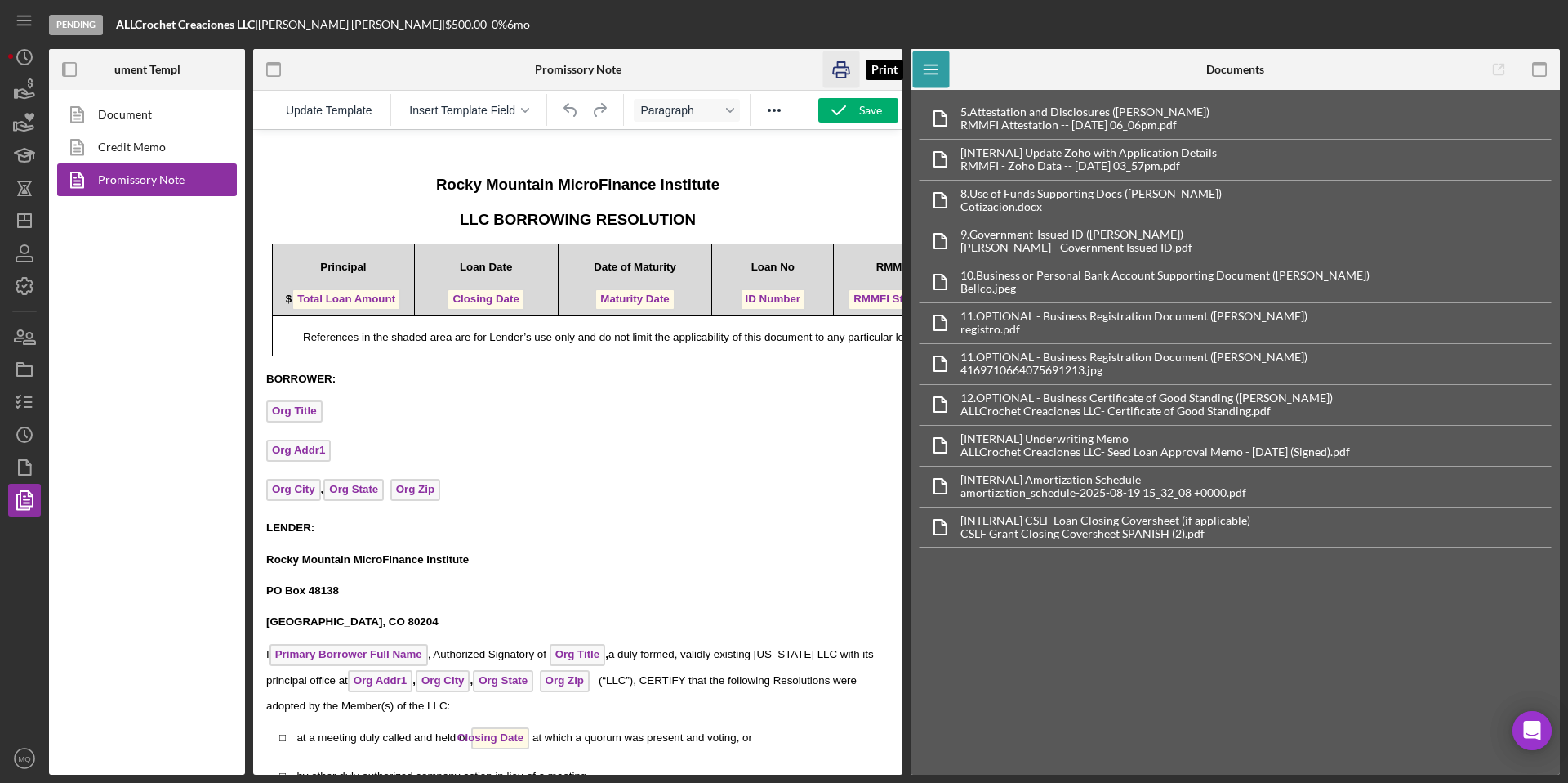
click at [798, 68] on icon "button" at bounding box center [841, 70] width 37 height 37
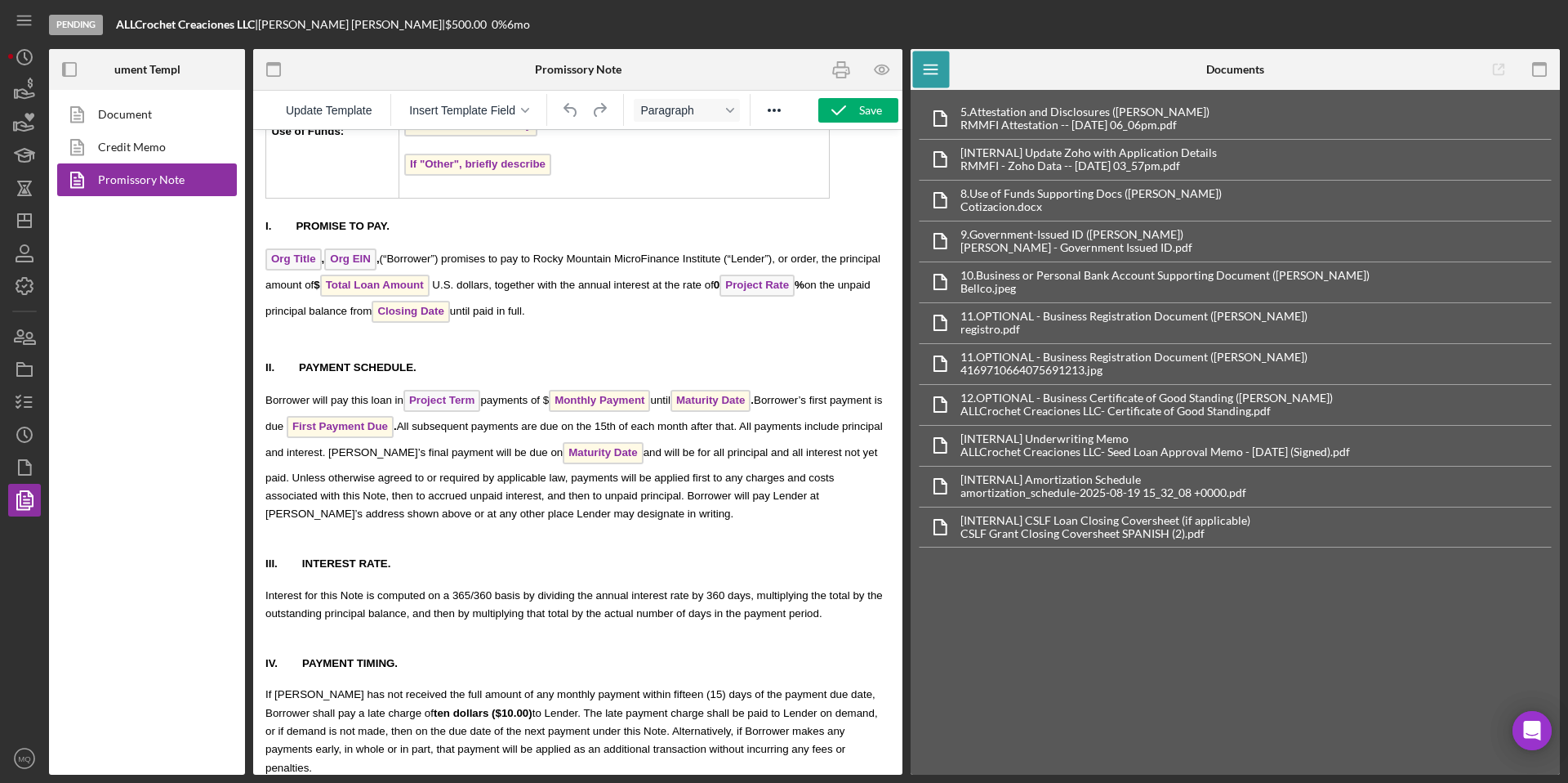
scroll to position [2820, 1]
click at [358, 265] on span "Org EIN" at bounding box center [351, 255] width 53 height 22
click at [798, 75] on icon "button" at bounding box center [841, 70] width 37 height 37
click at [798, 115] on icon "button" at bounding box center [838, 110] width 40 height 40
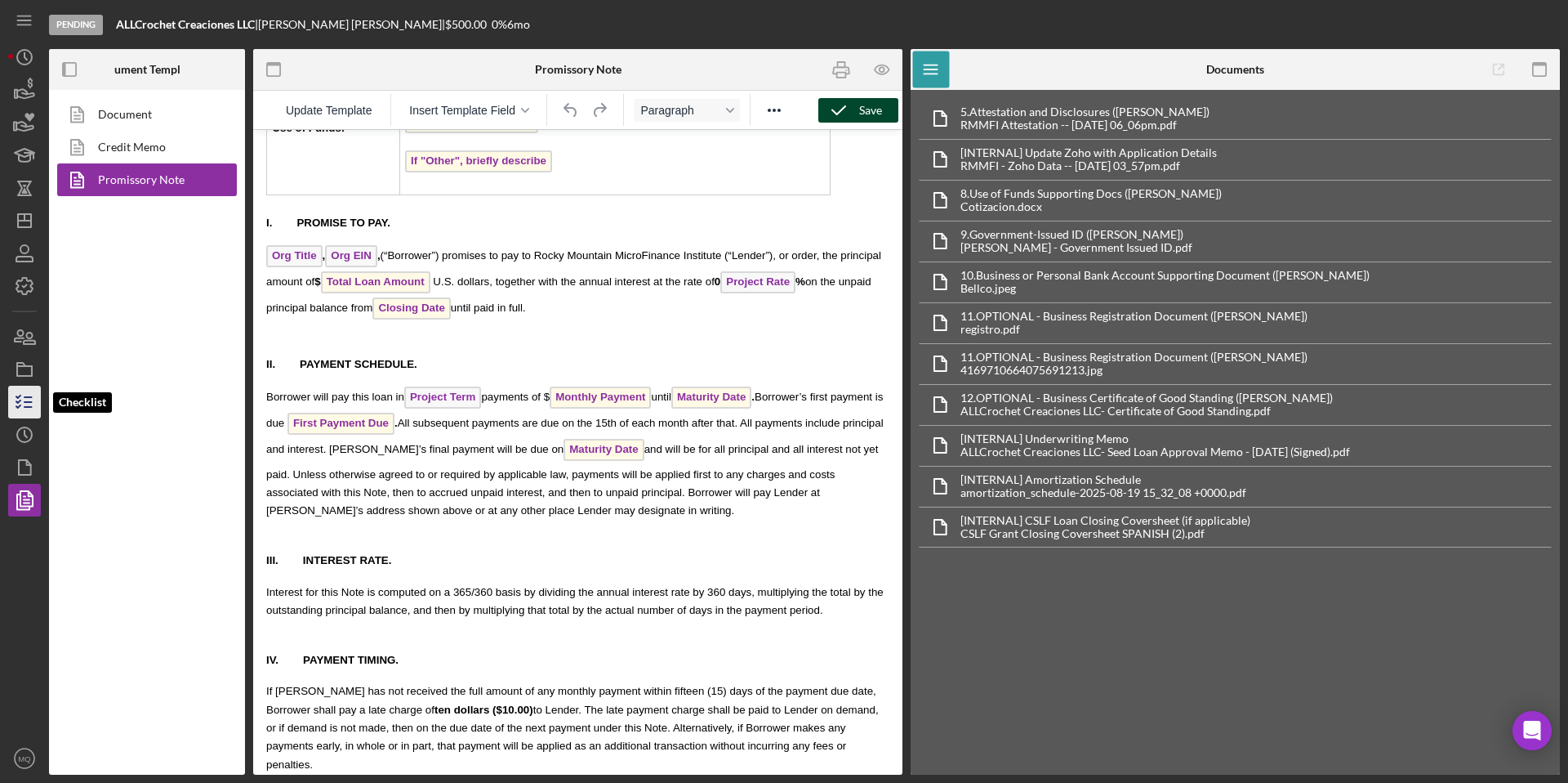
click at [22, 405] on icon "button" at bounding box center [24, 401] width 40 height 40
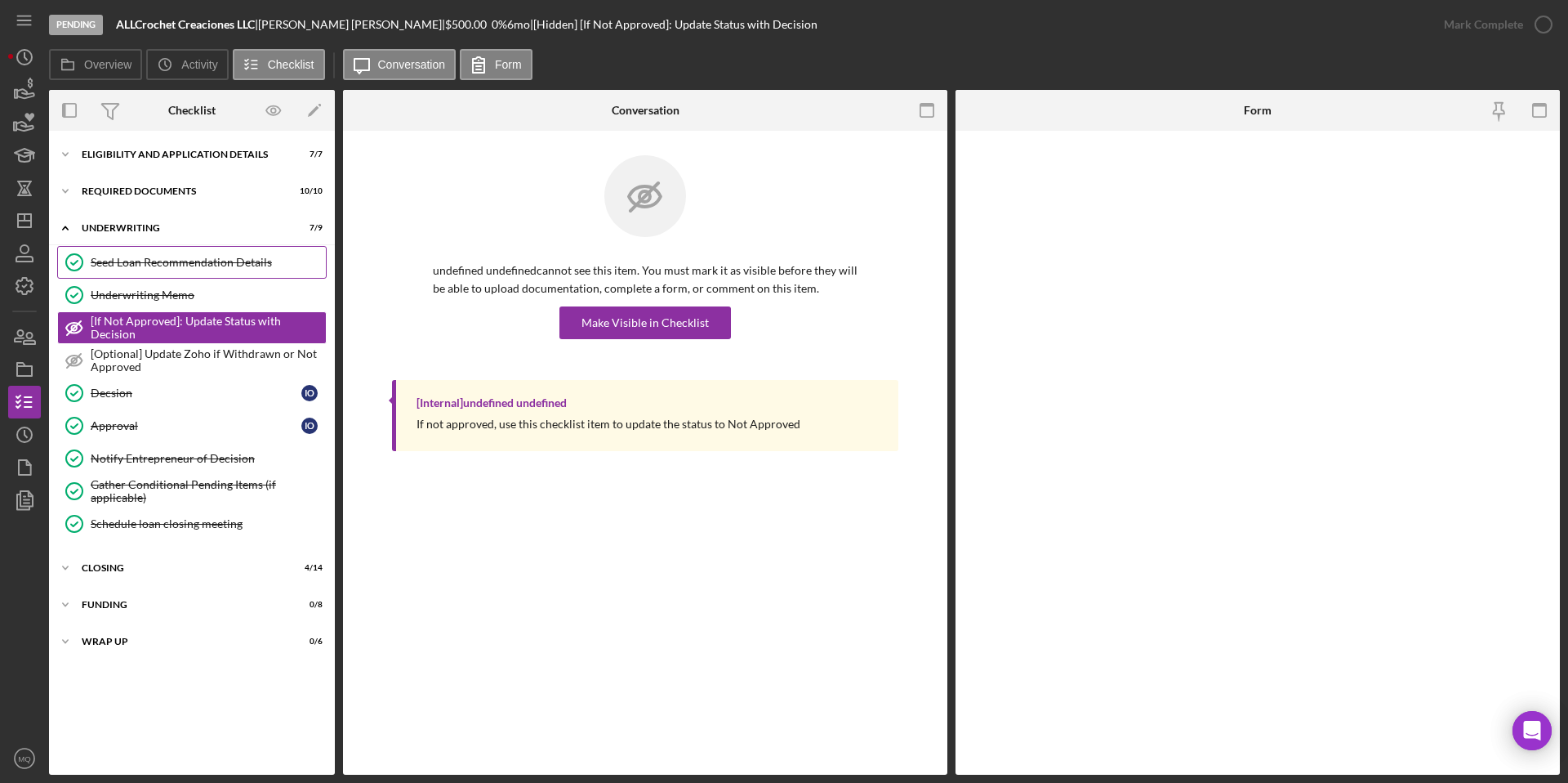
click at [199, 275] on link "Seed Loan Recommendation Details Seed Loan Recommendation Details" at bounding box center [192, 262] width 270 height 33
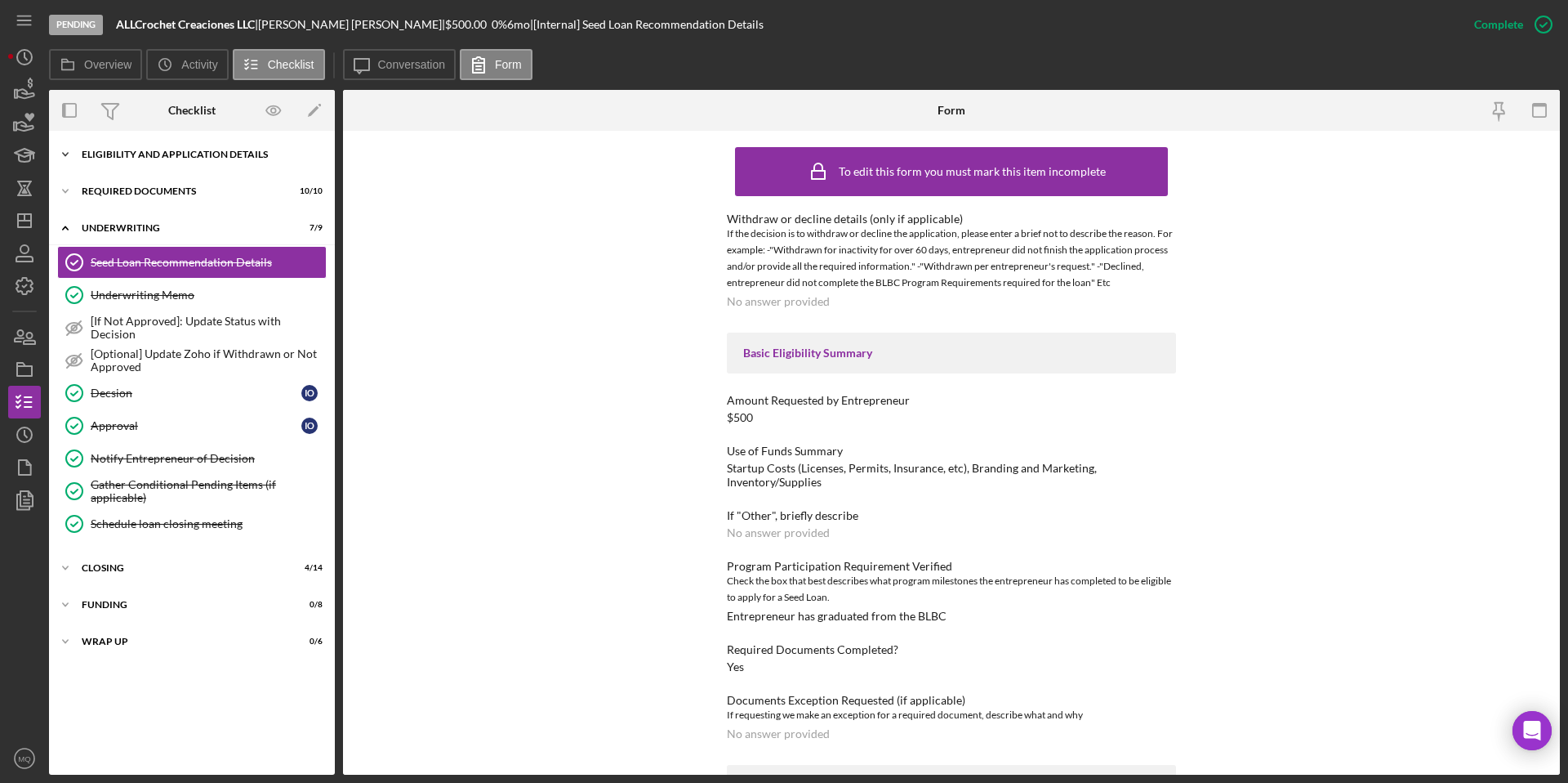
click at [198, 150] on div "Eligibility and Application Details" at bounding box center [198, 154] width 232 height 9
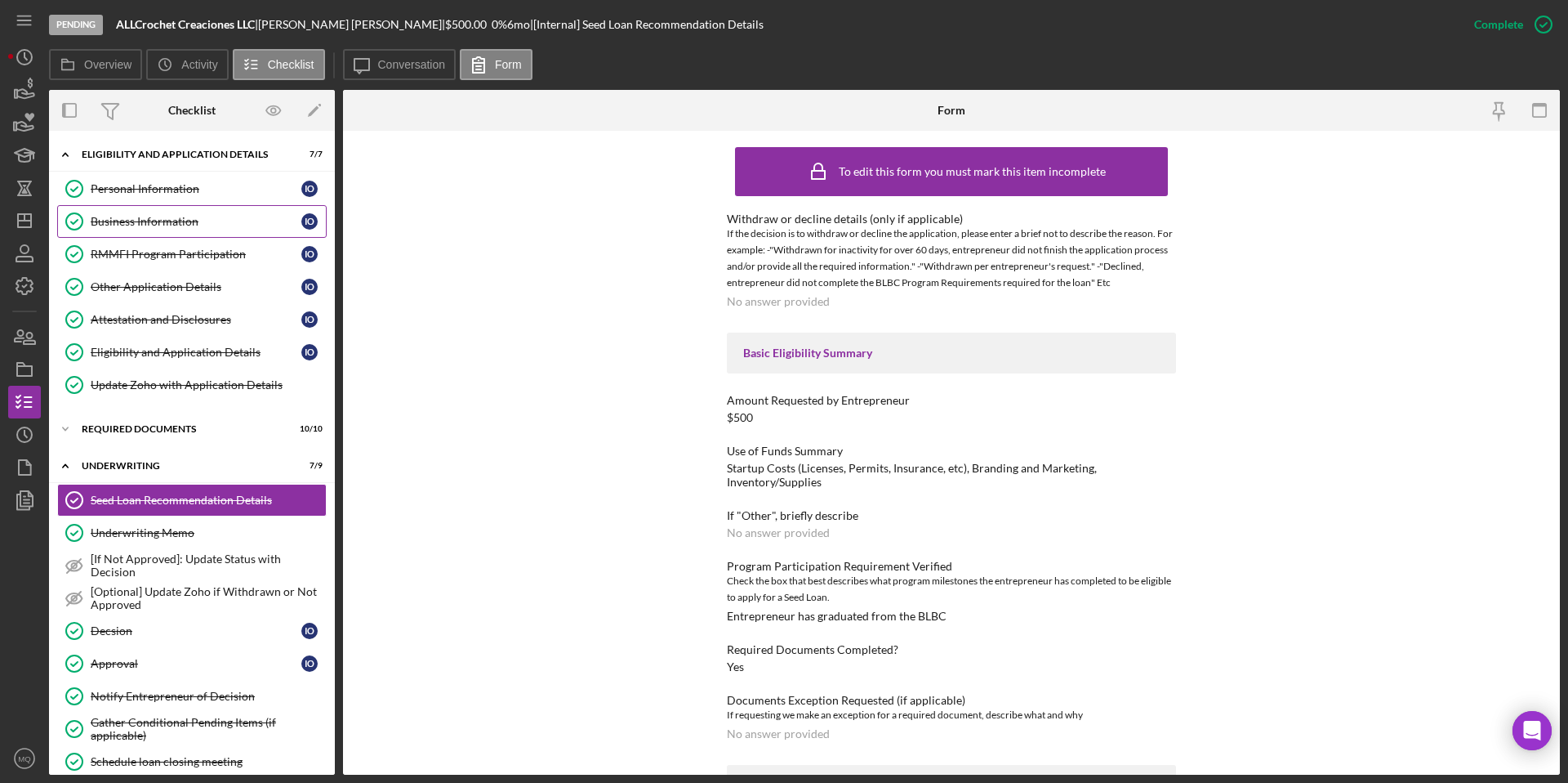
click at [168, 211] on link "Business Information Business Information I O" at bounding box center [192, 221] width 270 height 33
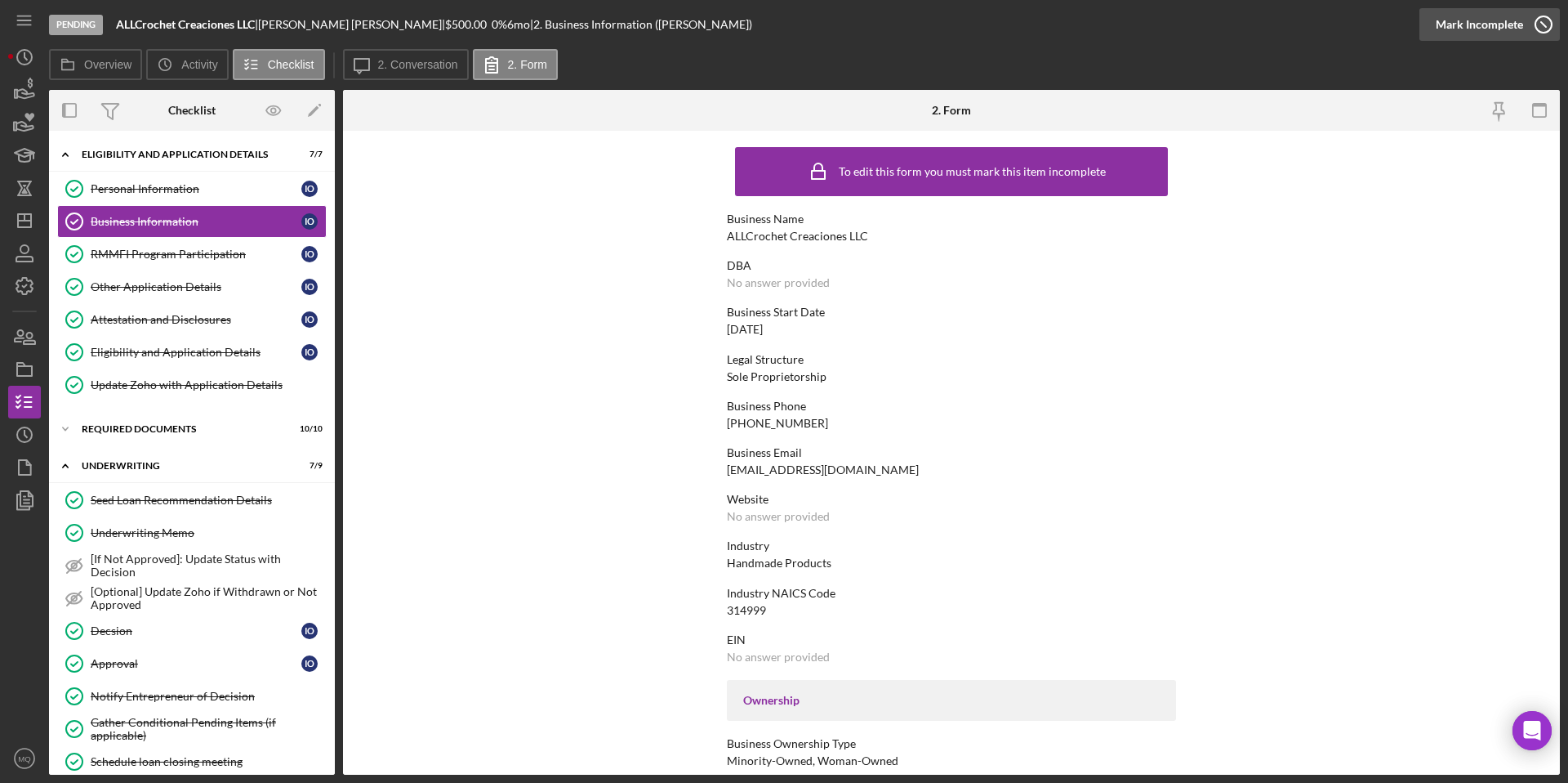
click at [798, 17] on circle "button" at bounding box center [1543, 24] width 16 height 16
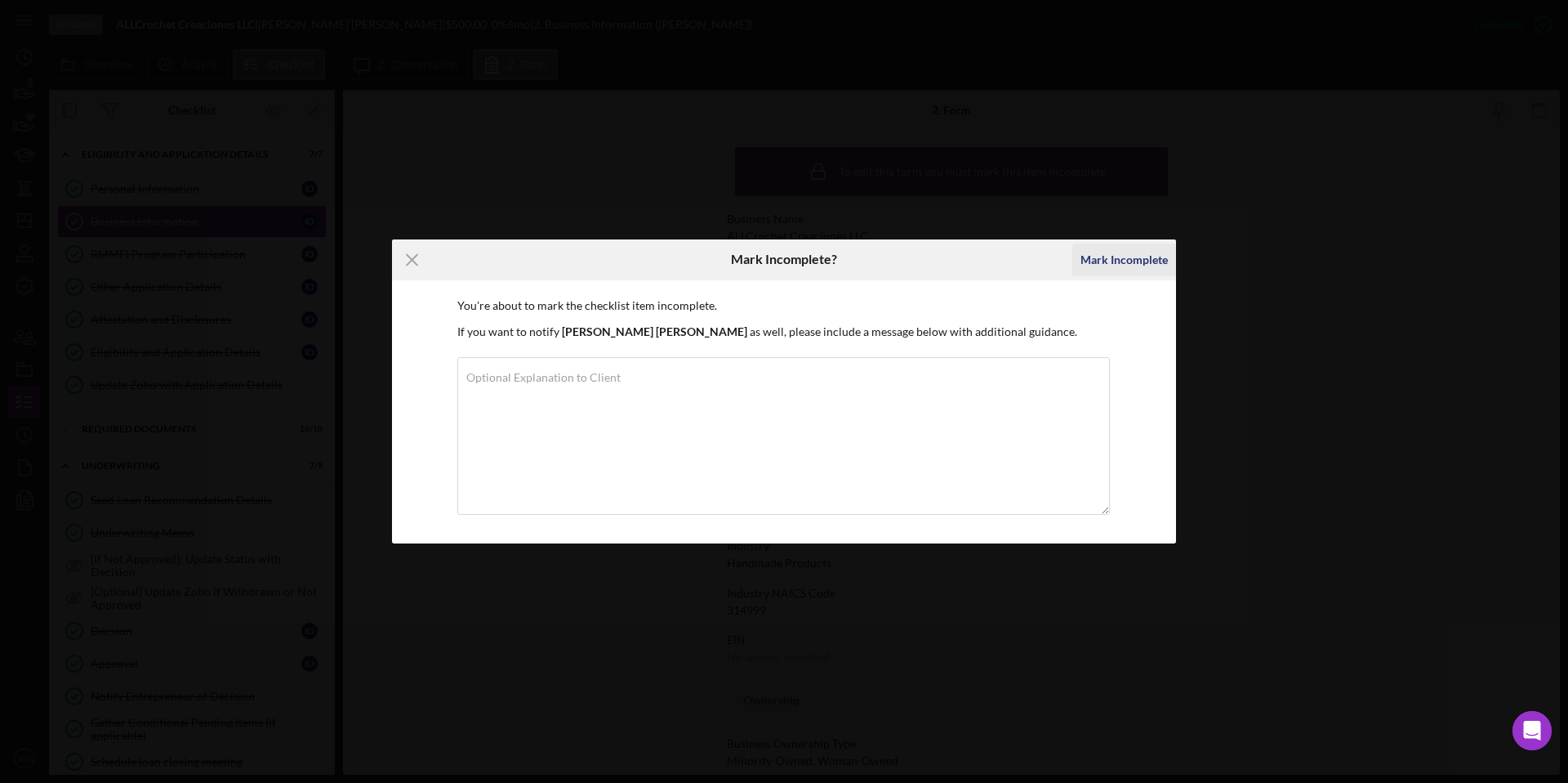
click at [798, 262] on div "Mark Incomplete" at bounding box center [1124, 260] width 87 height 33
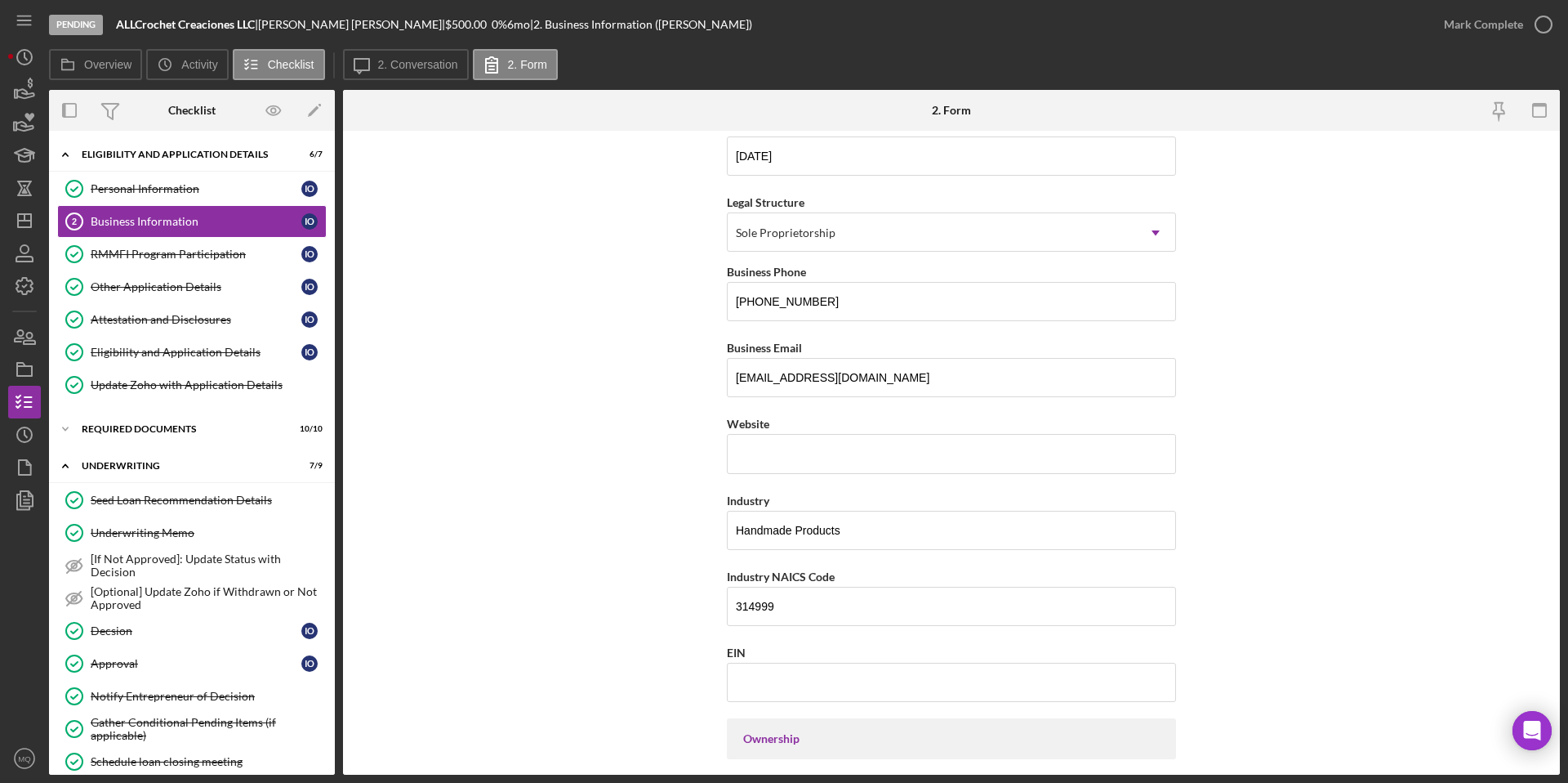
scroll to position [189, 0]
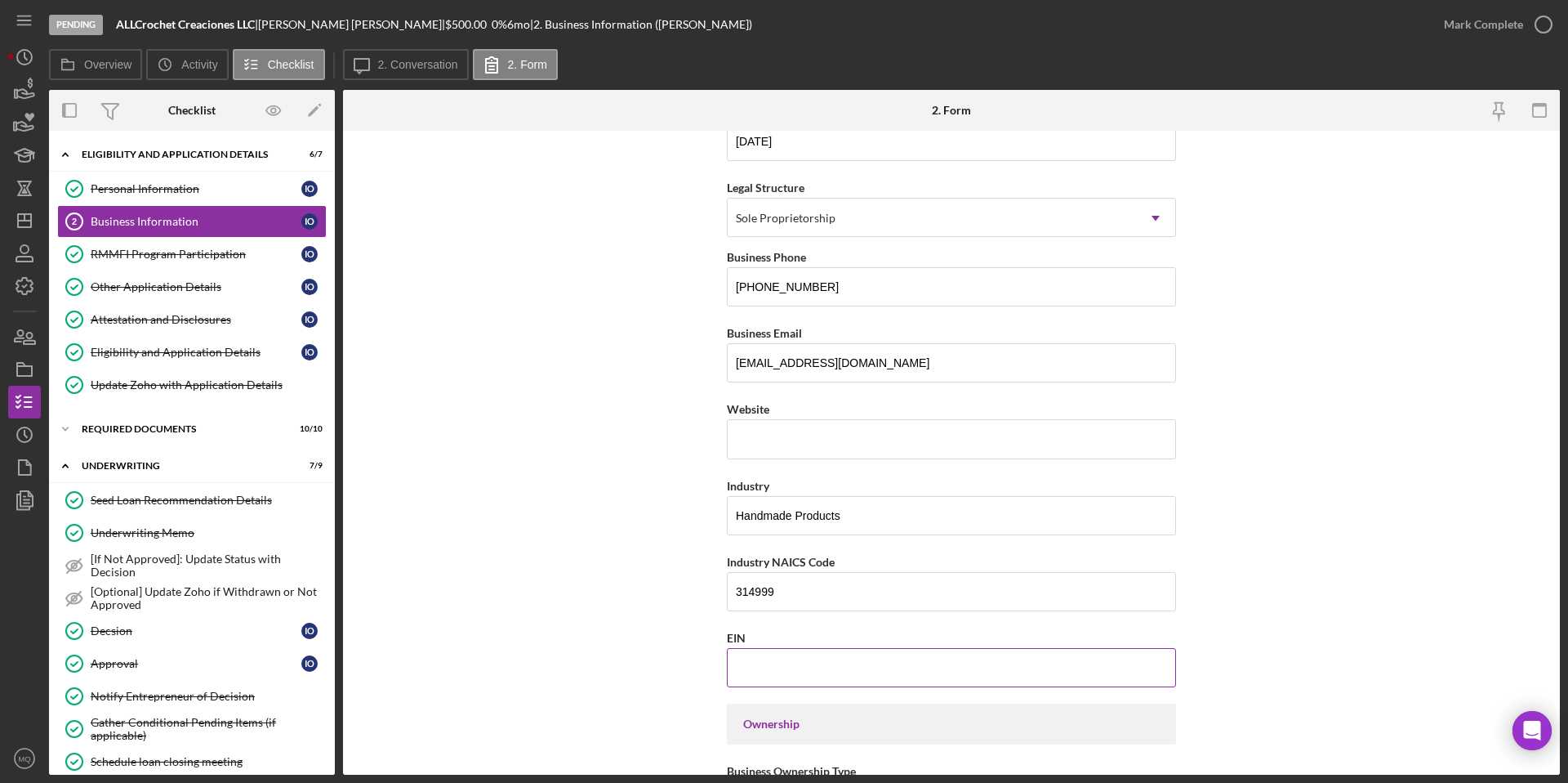
click at [798, 568] on input "EIN" at bounding box center [952, 667] width 450 height 40
paste input "[US_EMPLOYER_IDENTIFICATION_NUMBER]"
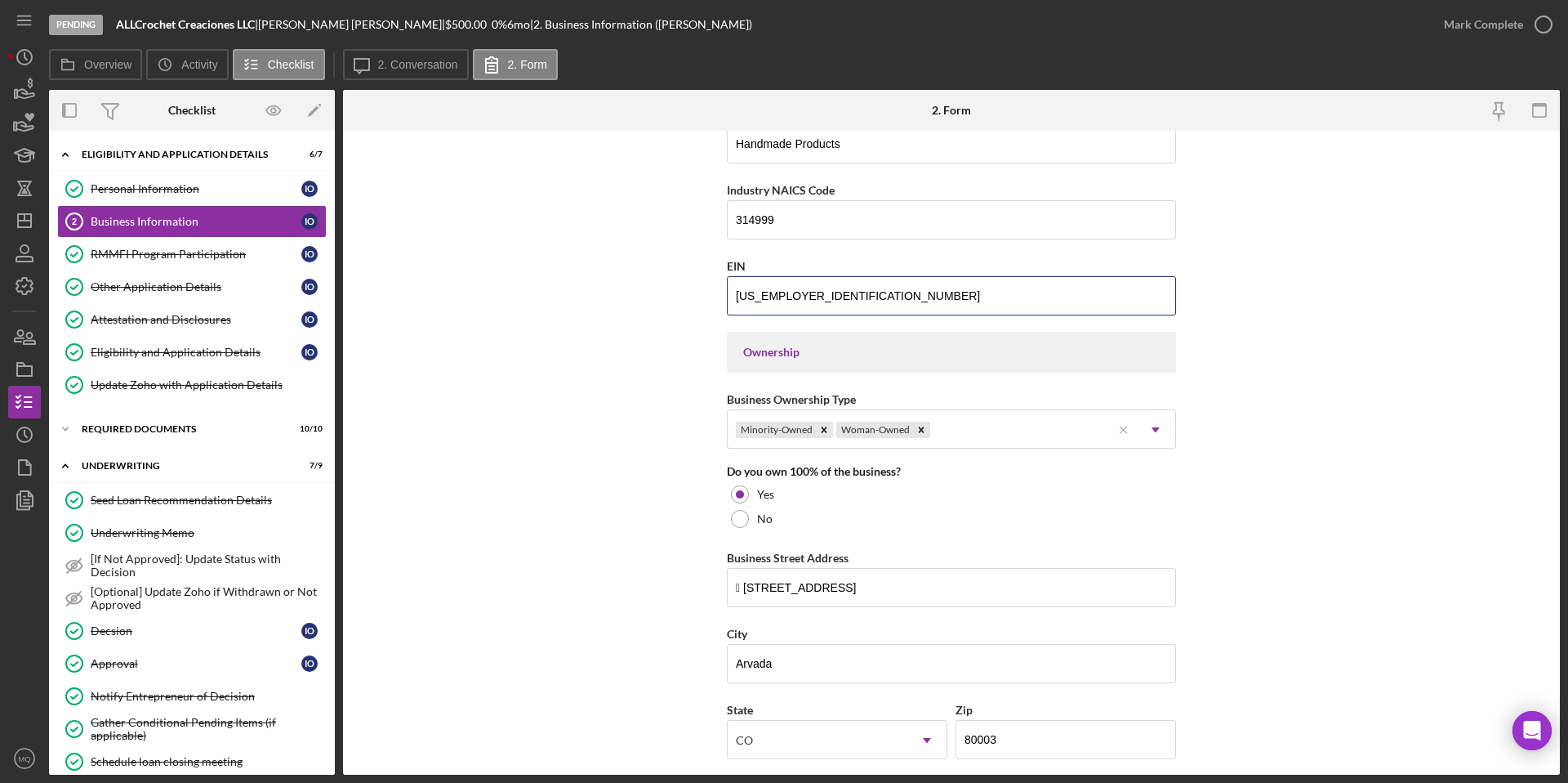
scroll to position [1170, 0]
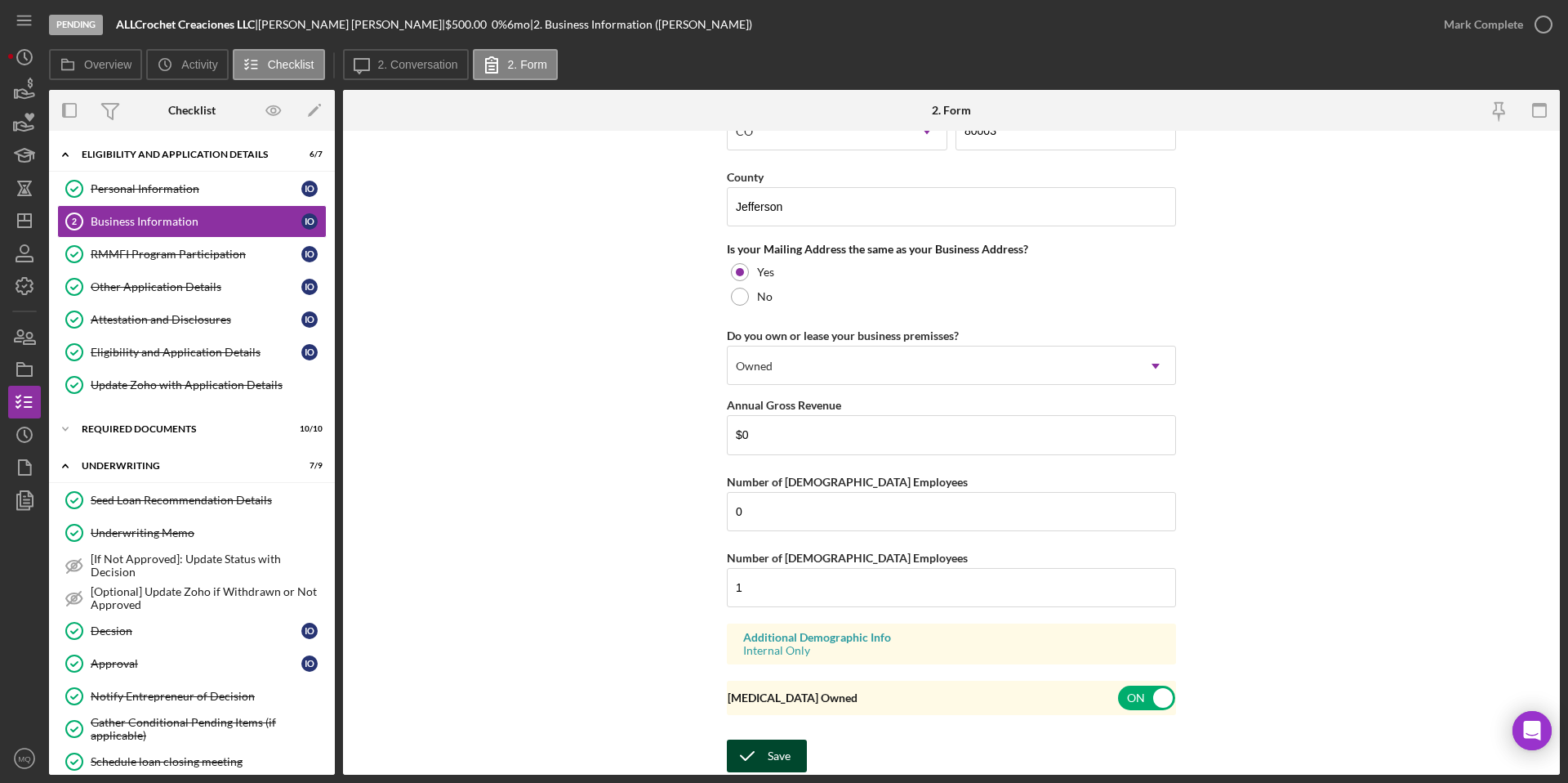
type input "[US_EMPLOYER_IDENTIFICATION_NUMBER]"
click at [768, 568] on div "Save" at bounding box center [779, 756] width 23 height 33
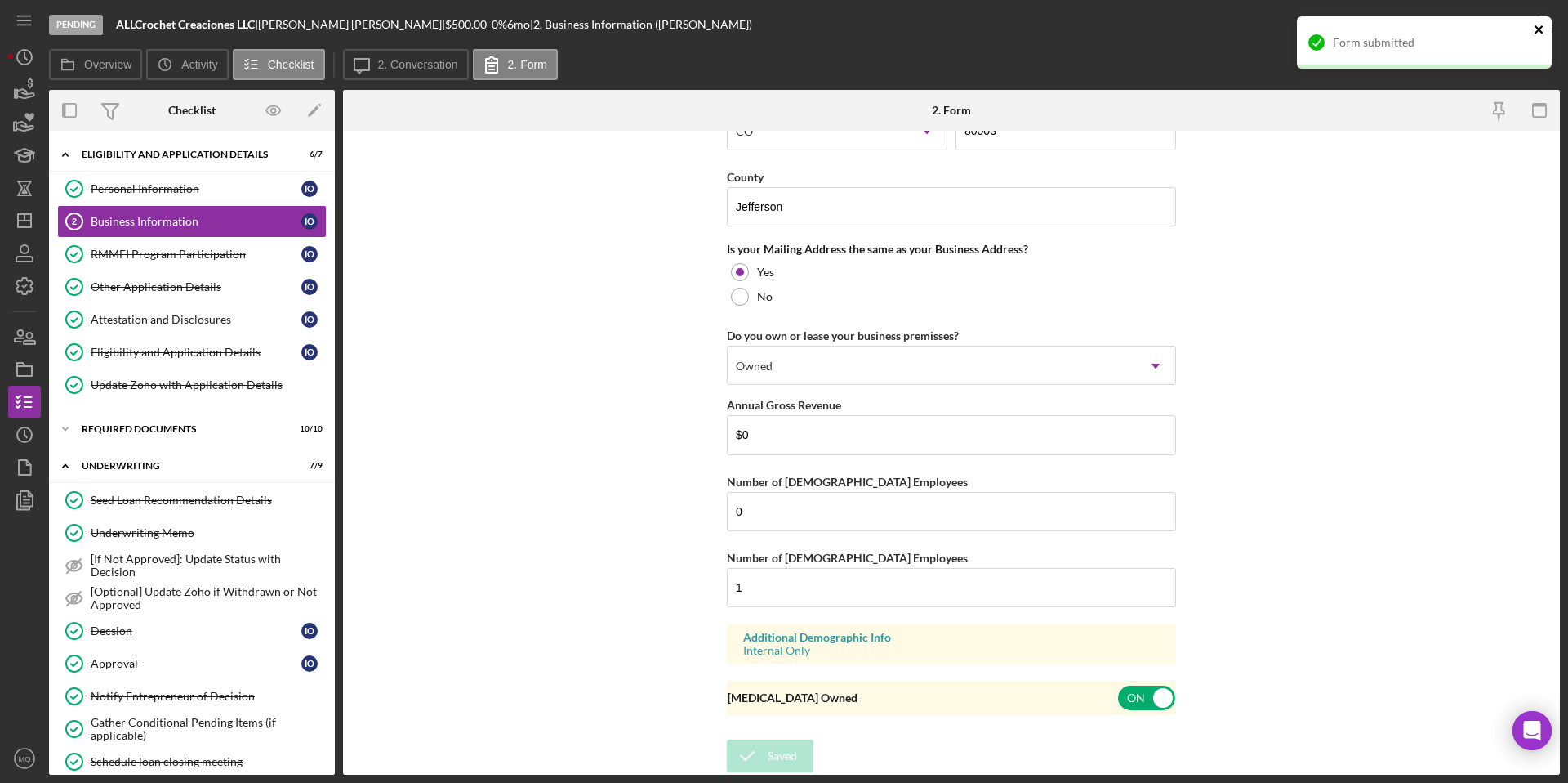
click at [798, 26] on icon "close" at bounding box center [1538, 29] width 8 height 8
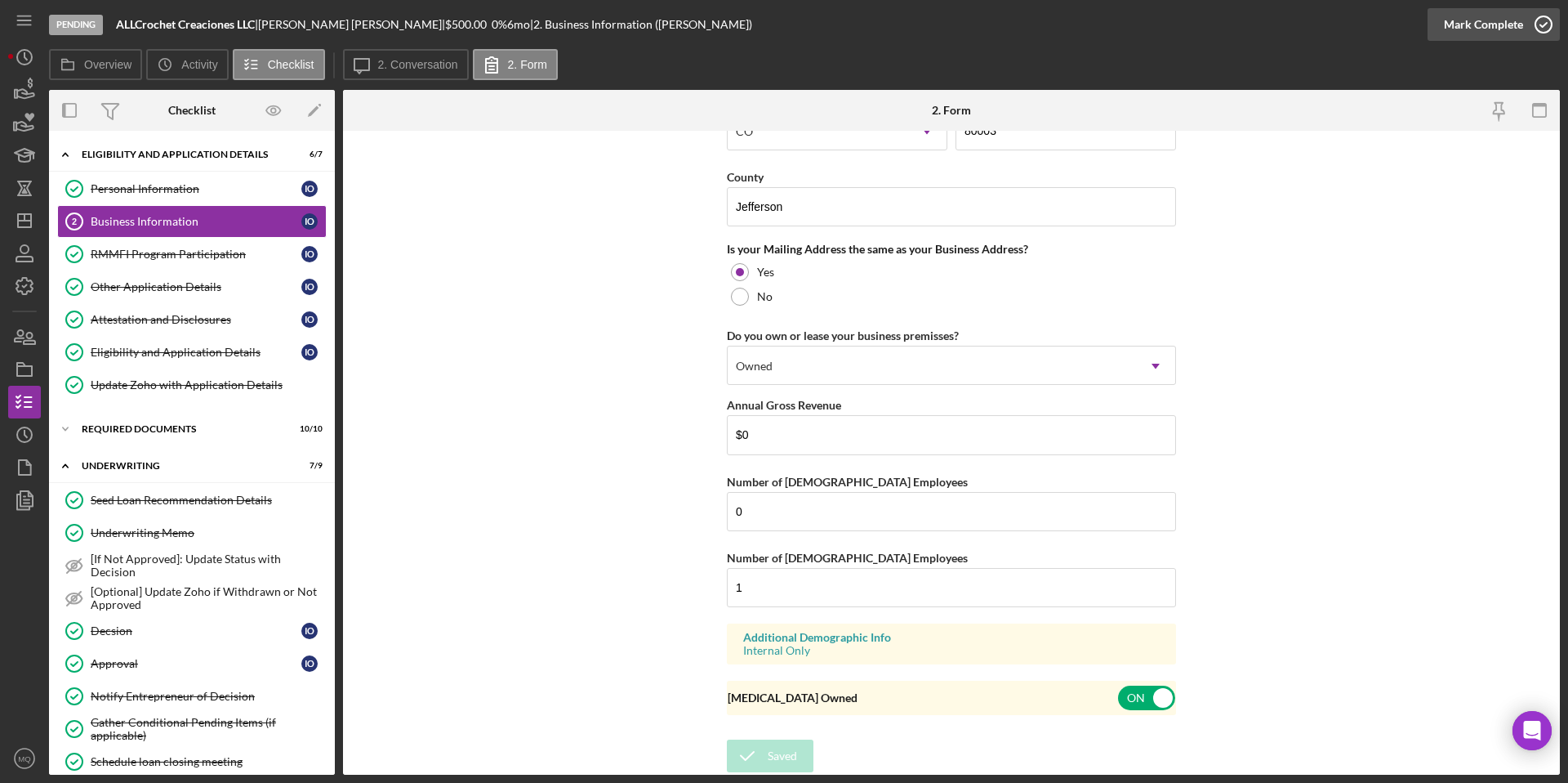
click at [798, 28] on icon "button" at bounding box center [1543, 24] width 40 height 40
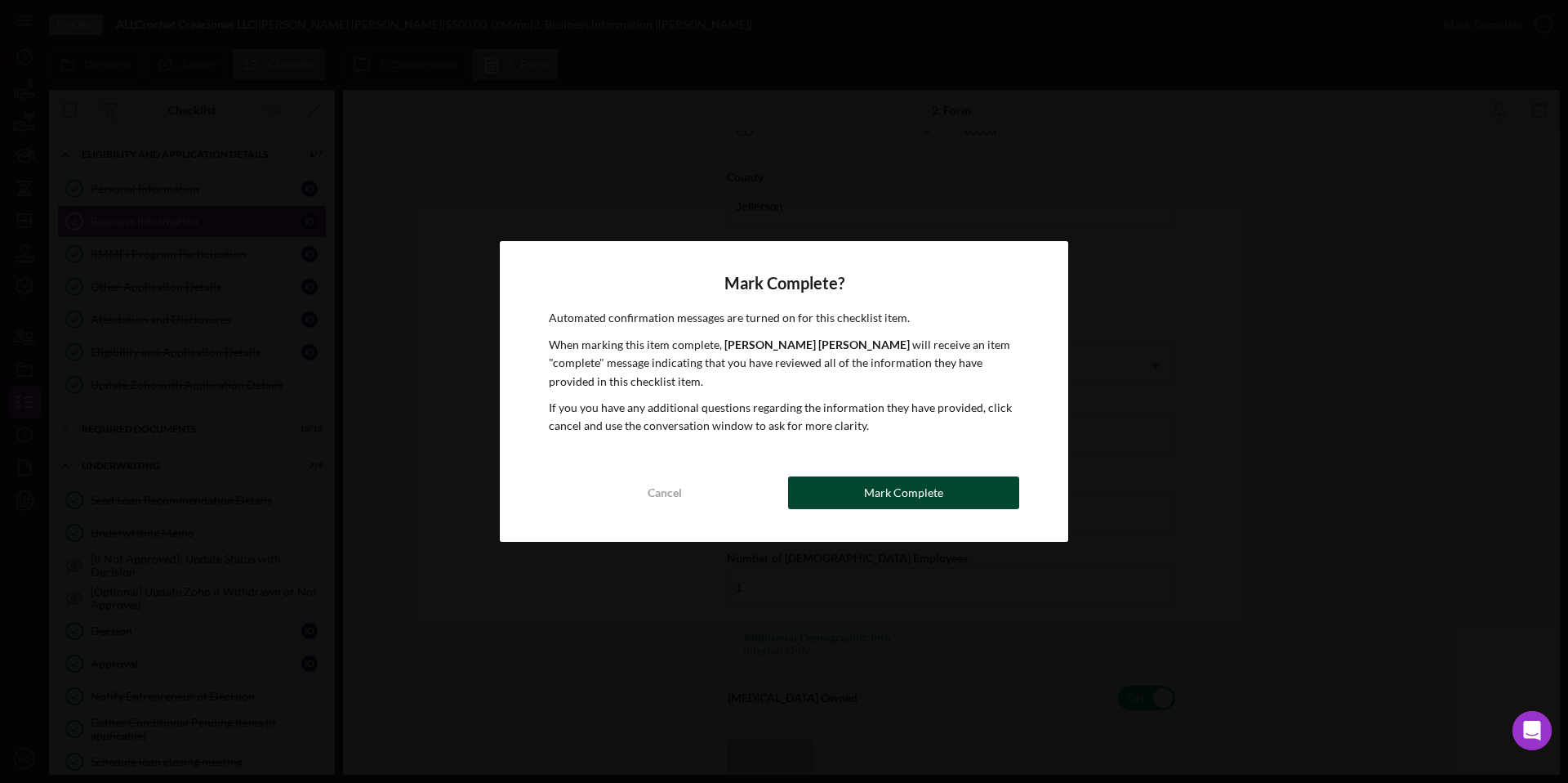
click at [798, 499] on button "Mark Complete" at bounding box center [904, 492] width 231 height 33
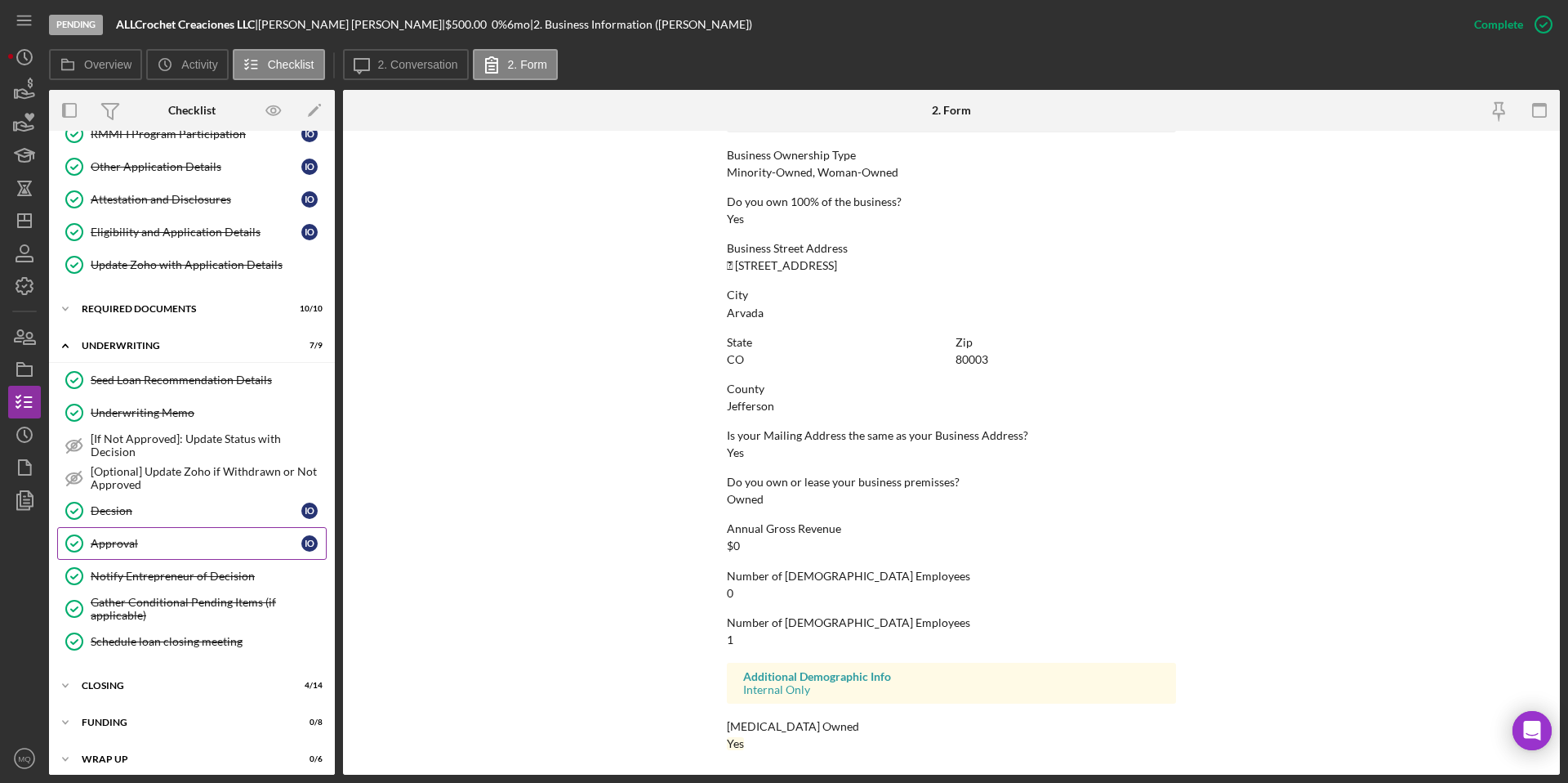
scroll to position [130, 0]
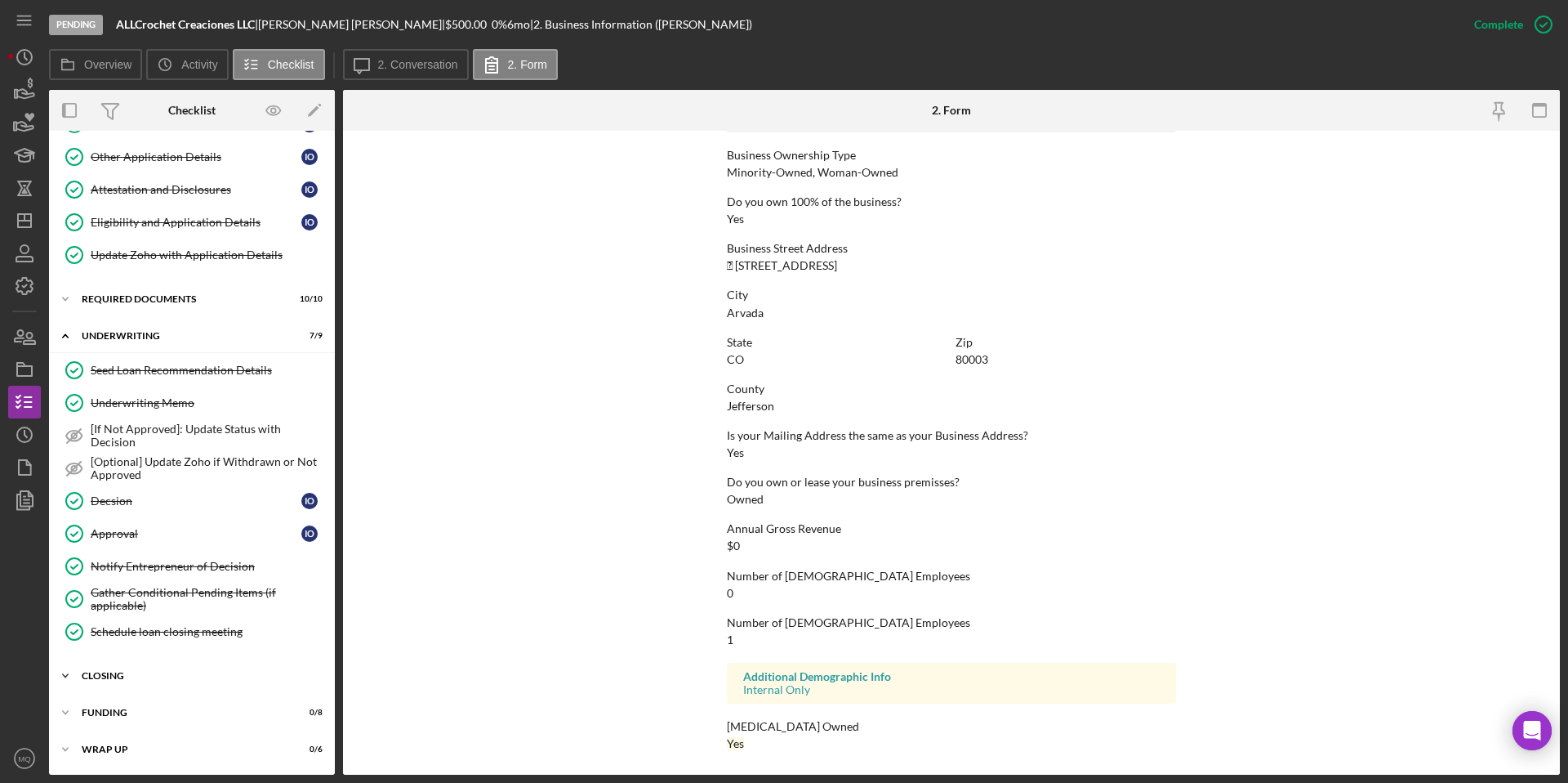
click at [157, 568] on div "Icon/Expander closing 4 / 14" at bounding box center [192, 676] width 286 height 33
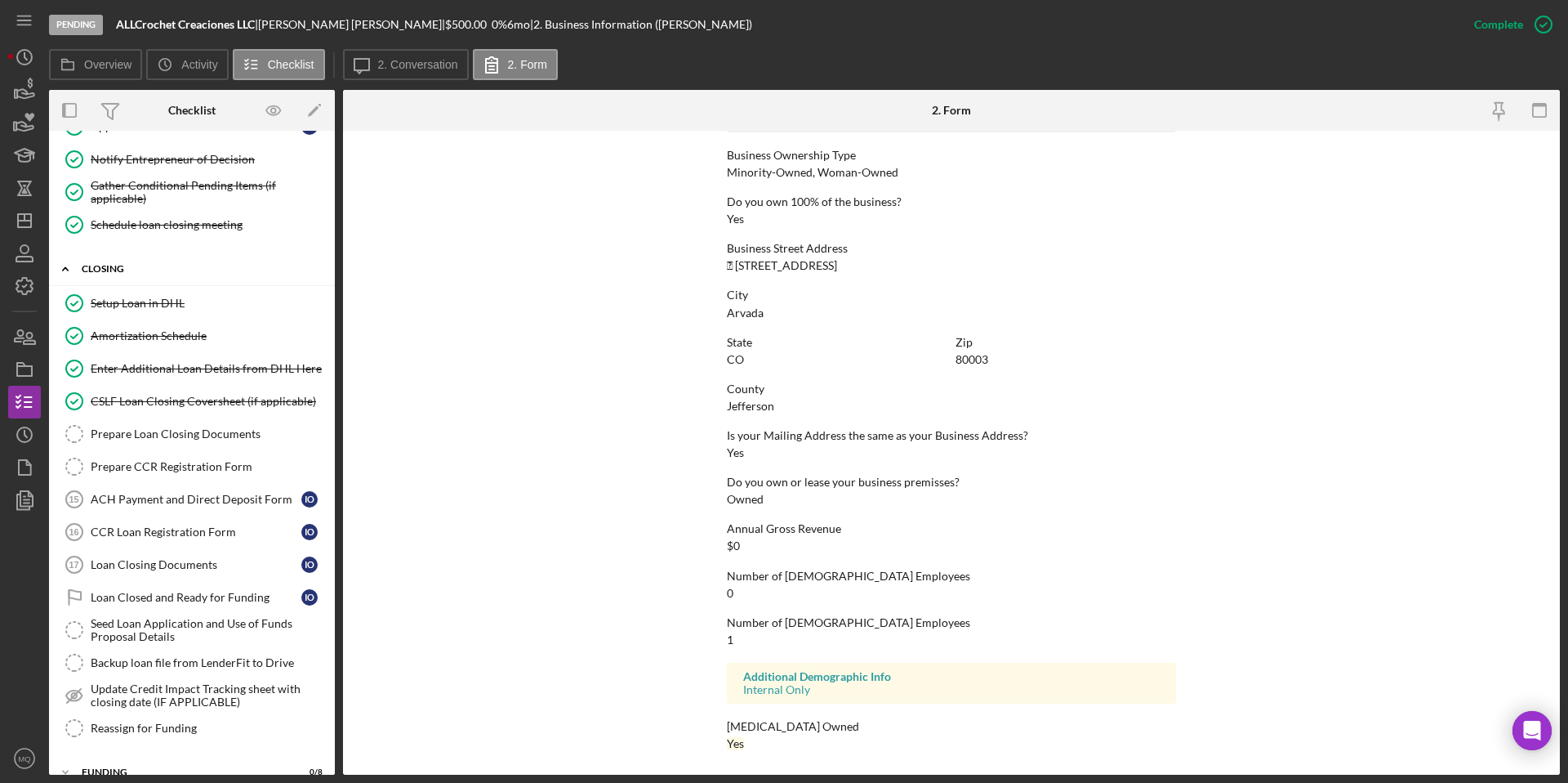
scroll to position [597, 0]
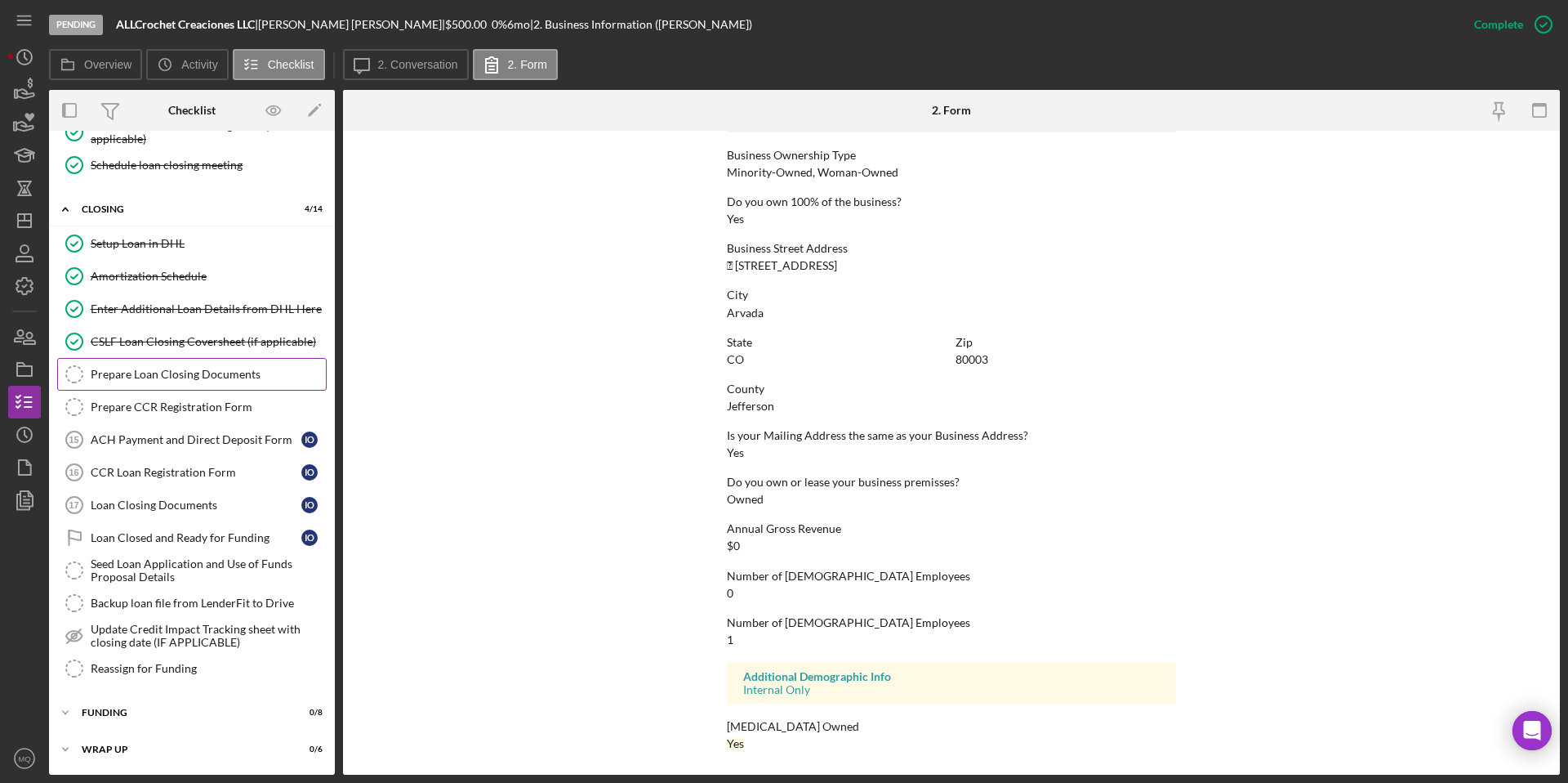
click at [222, 376] on div "Prepare Loan Closing Documents" at bounding box center [208, 375] width 235 height 13
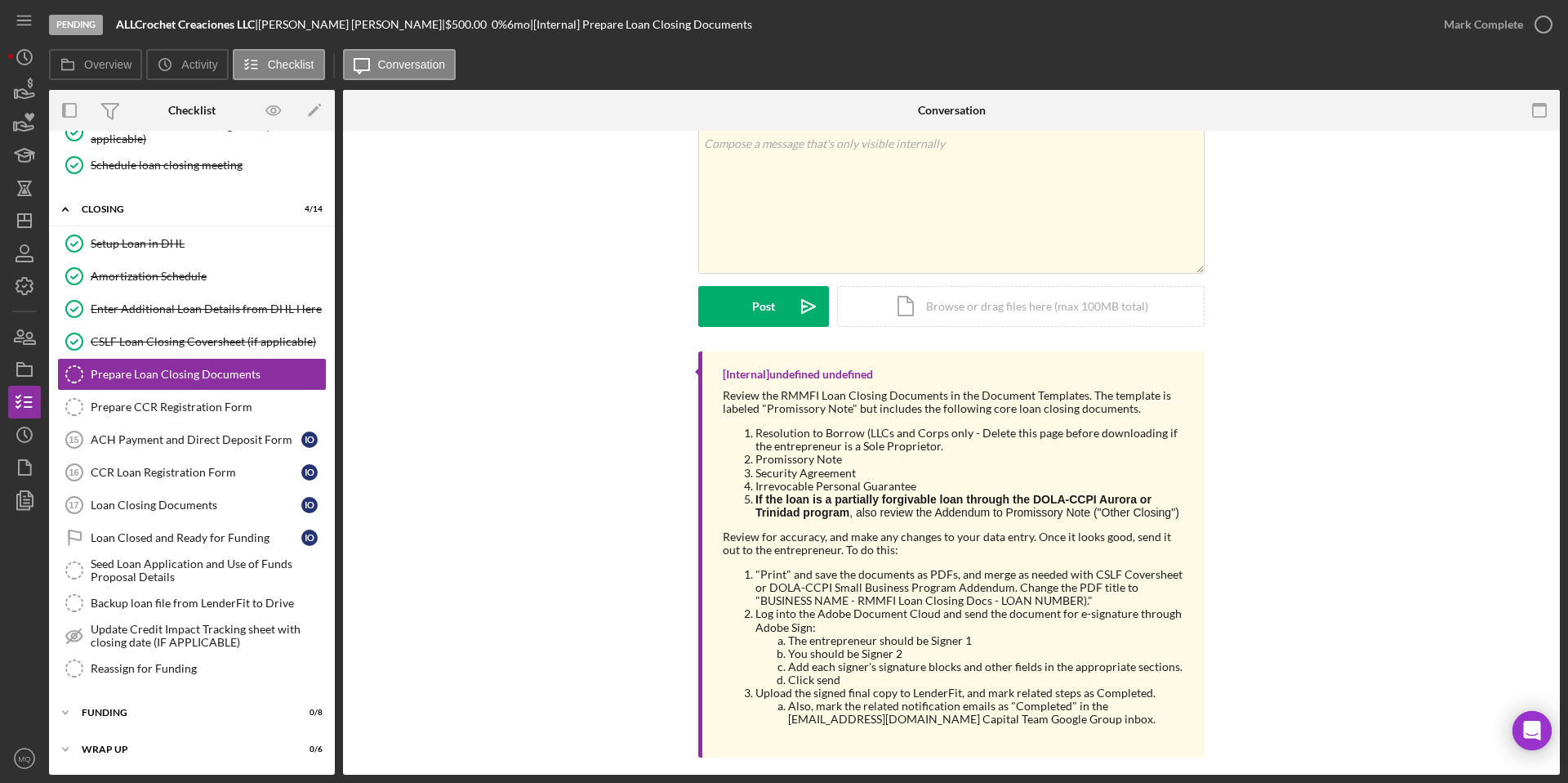
scroll to position [101, 0]
drag, startPoint x: 758, startPoint y: 615, endPoint x: 1080, endPoint y: 611, distance: 322.0
click at [798, 568] on li ""Print" and save the documents as PDFs, and merge as needed with CSLF Covershee…" at bounding box center [972, 587] width 433 height 40
copy li "BUSINESS NAME - RMMFI Loan Closing Docs - LOAN NUMBER)."
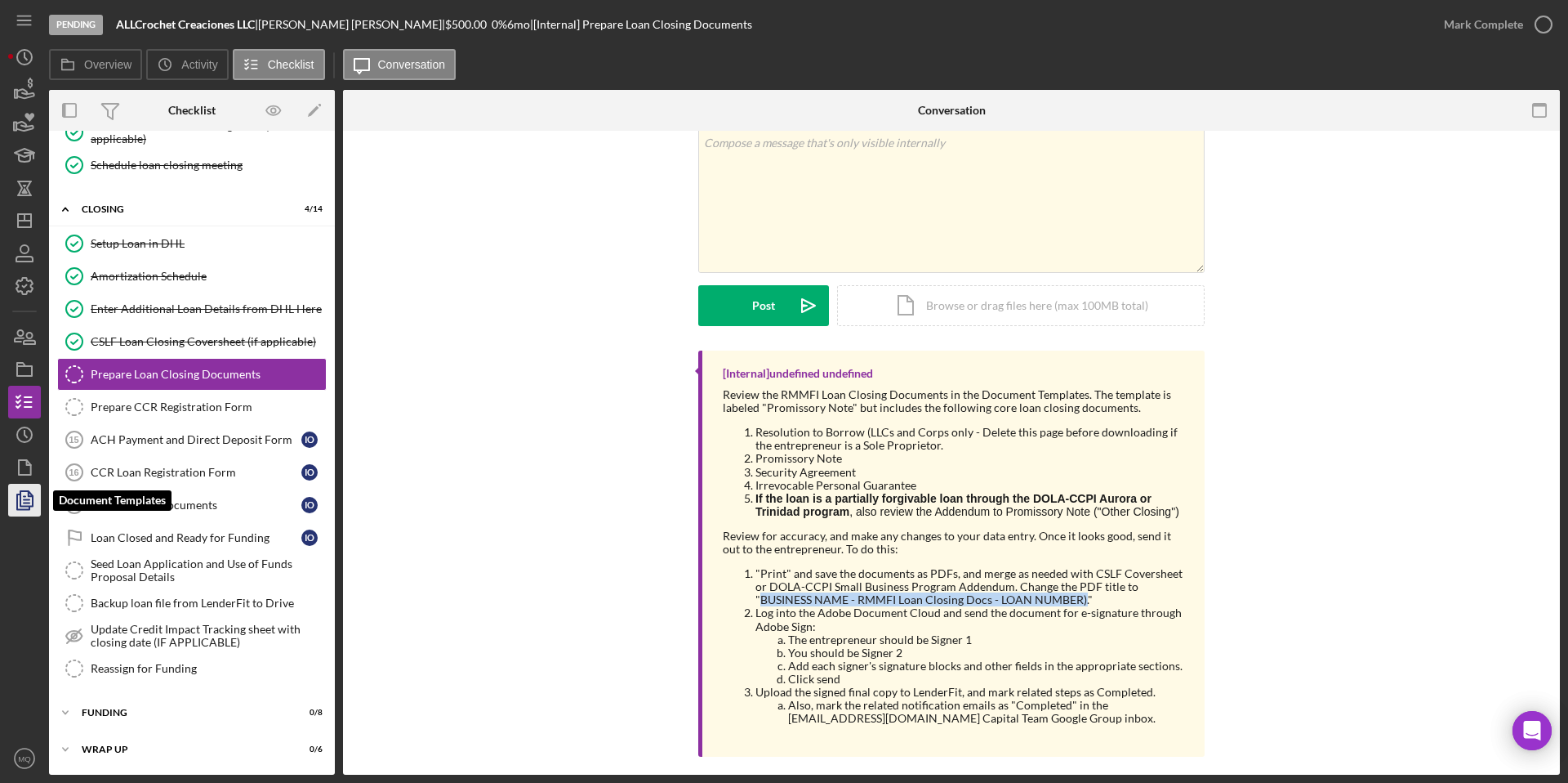
click at [25, 501] on icon "button" at bounding box center [24, 500] width 40 height 40
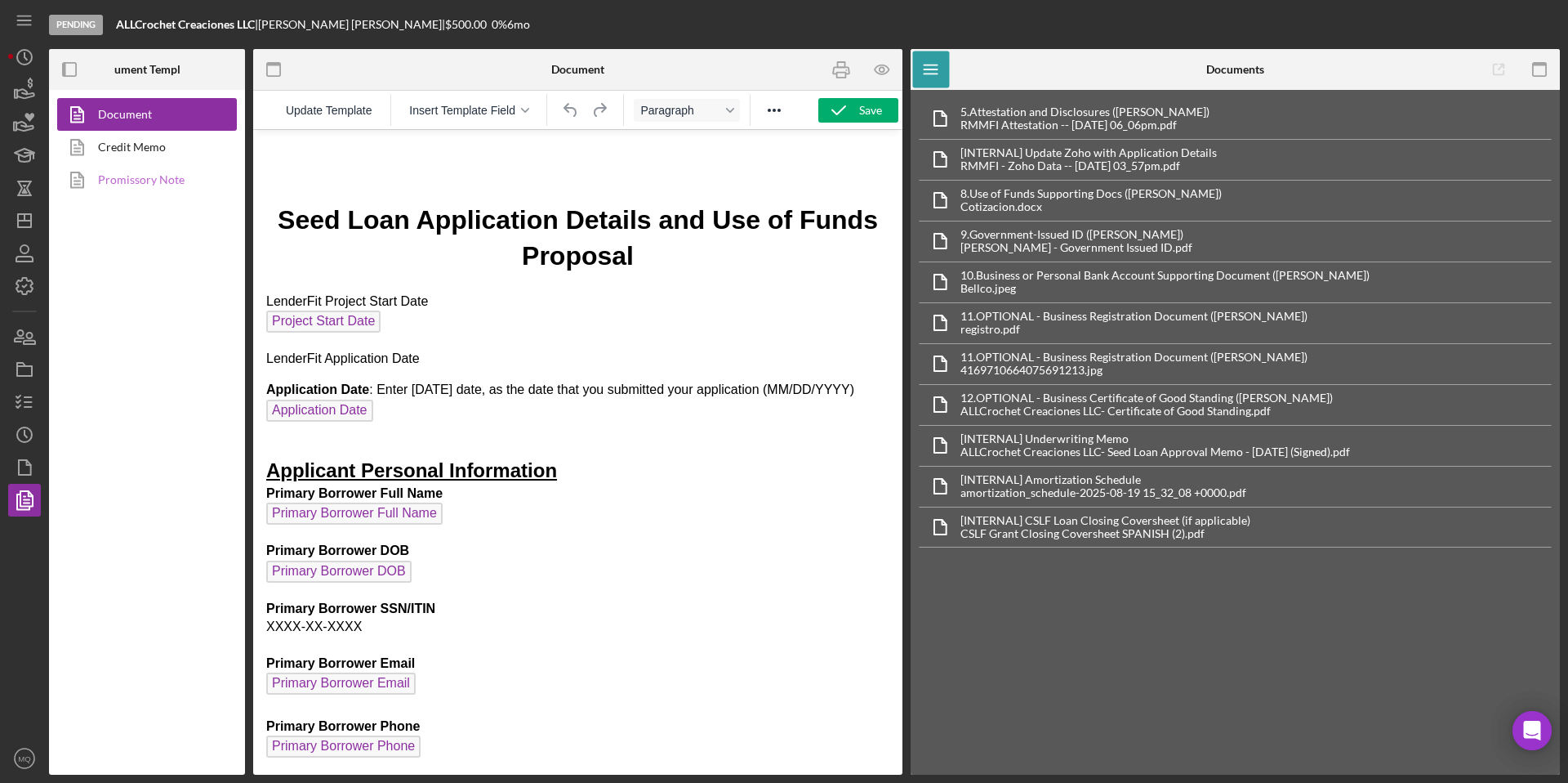
click at [156, 181] on link "Promissory Note" at bounding box center [143, 180] width 171 height 33
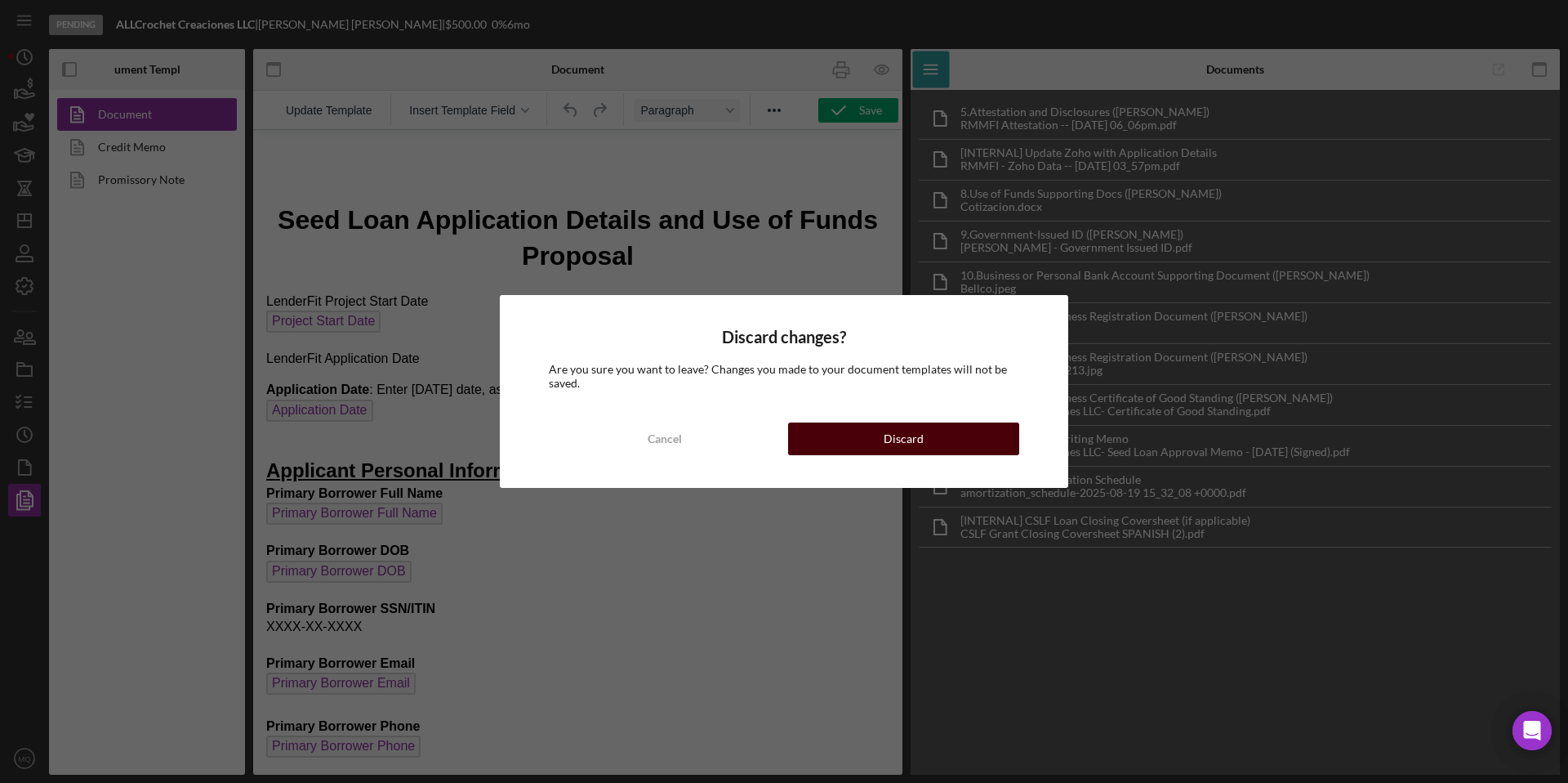
drag, startPoint x: 872, startPoint y: 450, endPoint x: 619, endPoint y: 320, distance: 284.4
click at [798, 450] on button "Discard" at bounding box center [904, 439] width 231 height 33
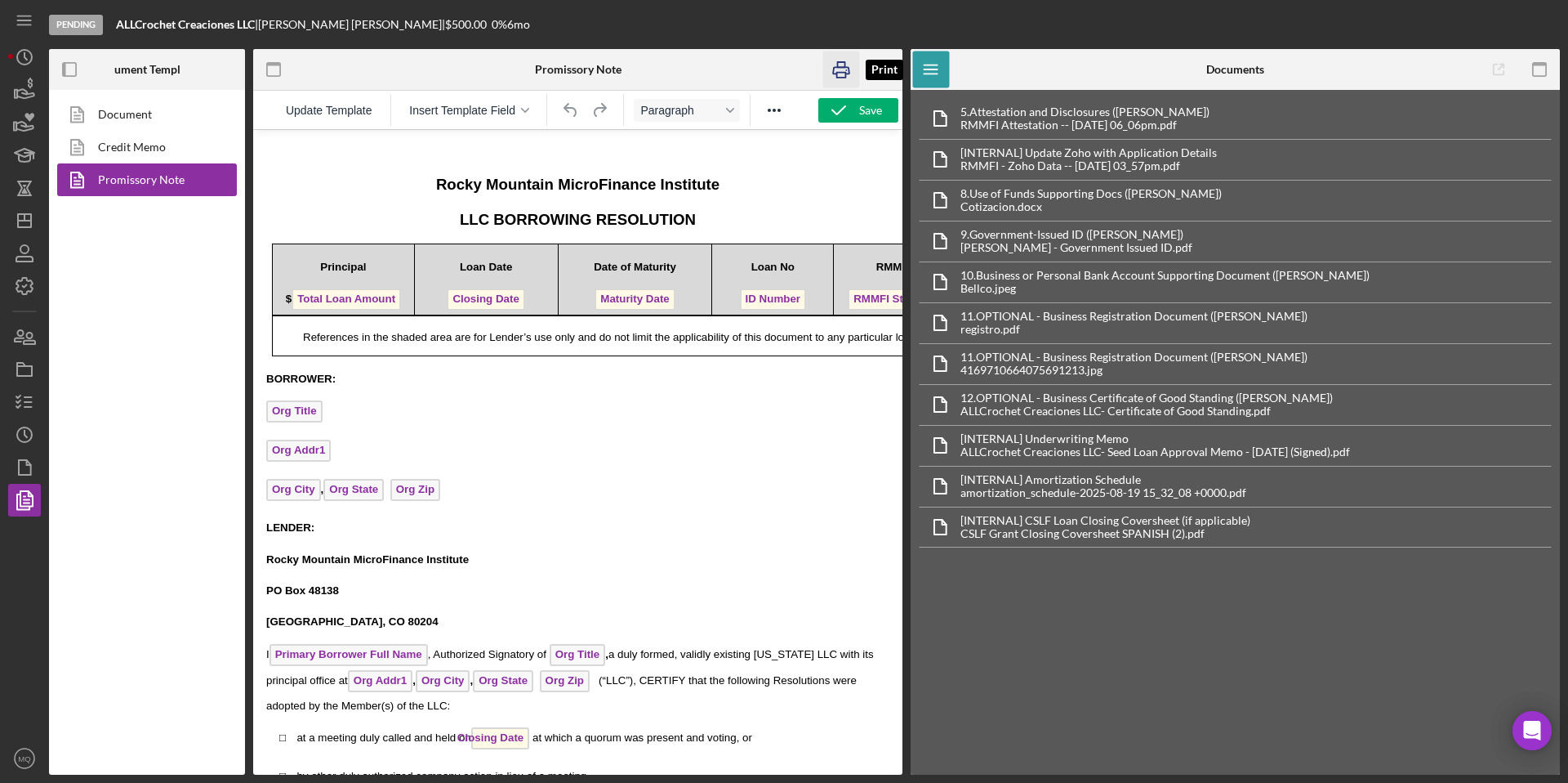
click at [798, 72] on rect "button" at bounding box center [842, 74] width 9 height 5
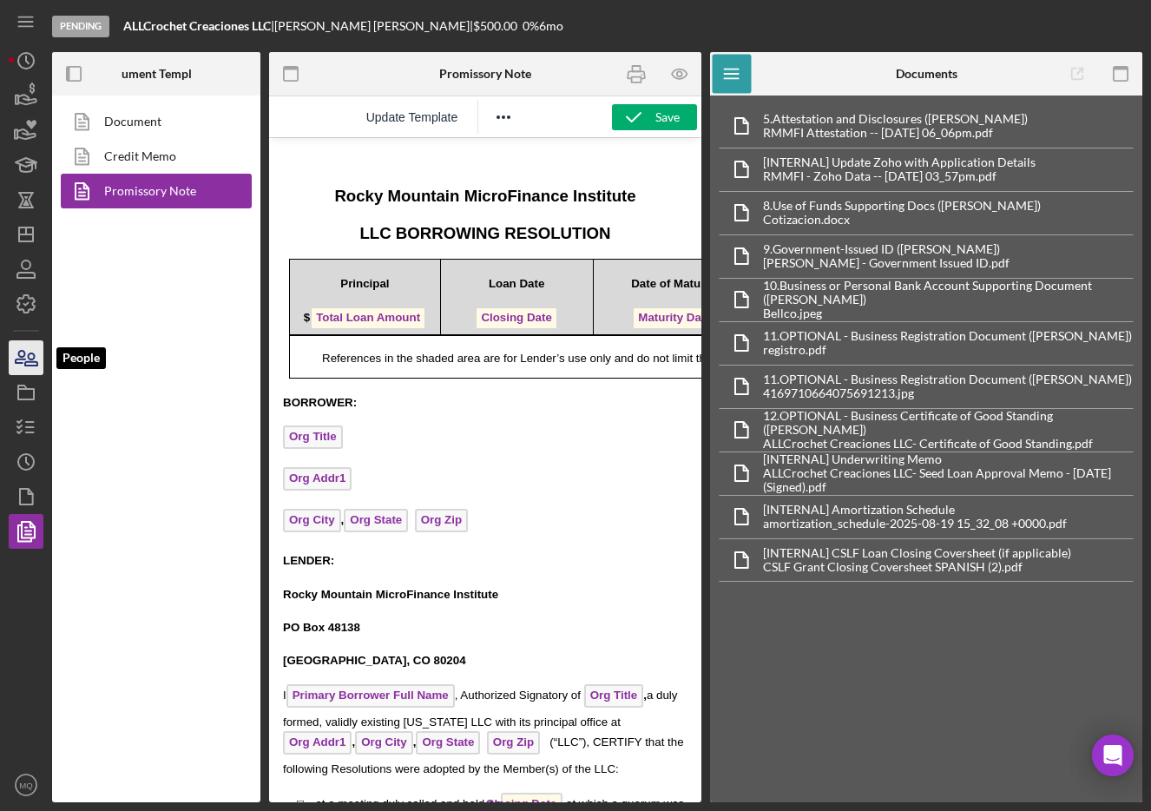
click at [29, 353] on icon "button" at bounding box center [25, 357] width 43 height 43
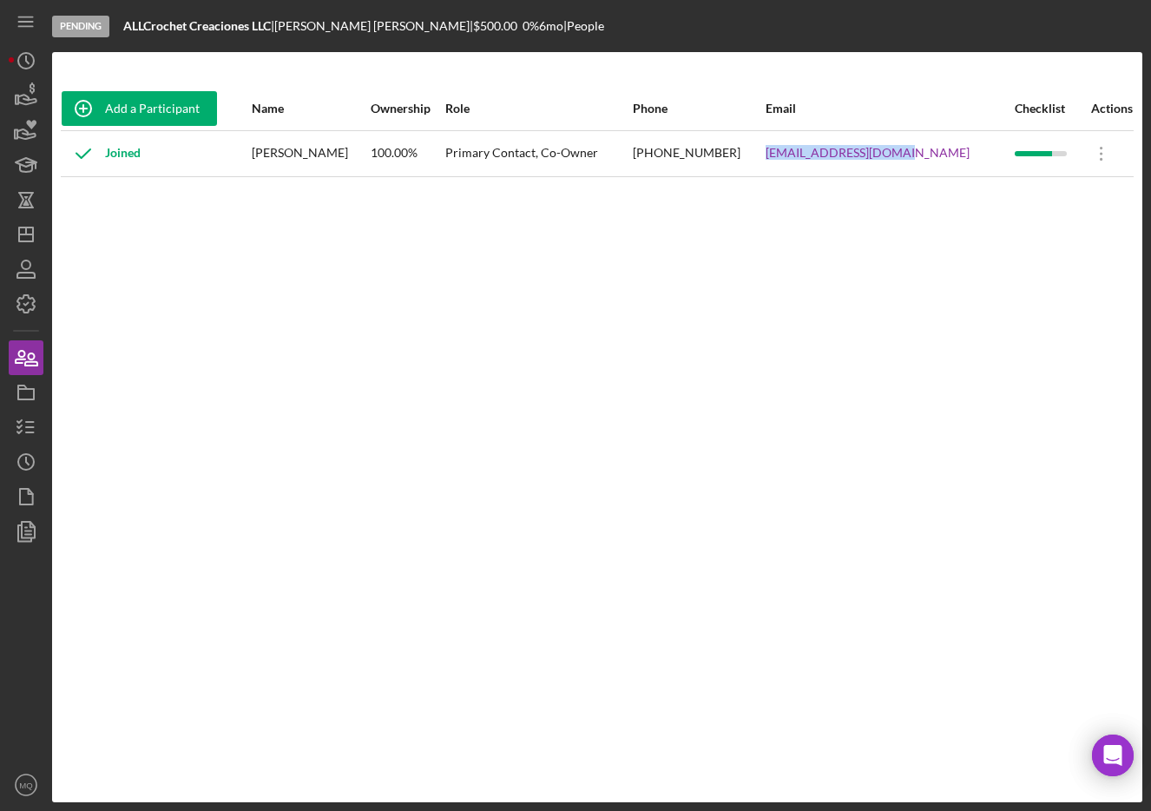
drag, startPoint x: 949, startPoint y: 158, endPoint x: 800, endPoint y: 159, distance: 148.5
click at [800, 159] on tr "Joined [PERSON_NAME] 100.00% Primary Contact, Co-Owner [PHONE_NUMBER] [EMAIL_AD…" at bounding box center [597, 153] width 1073 height 46
copy tr "[EMAIL_ADDRESS][DOMAIN_NAME]"
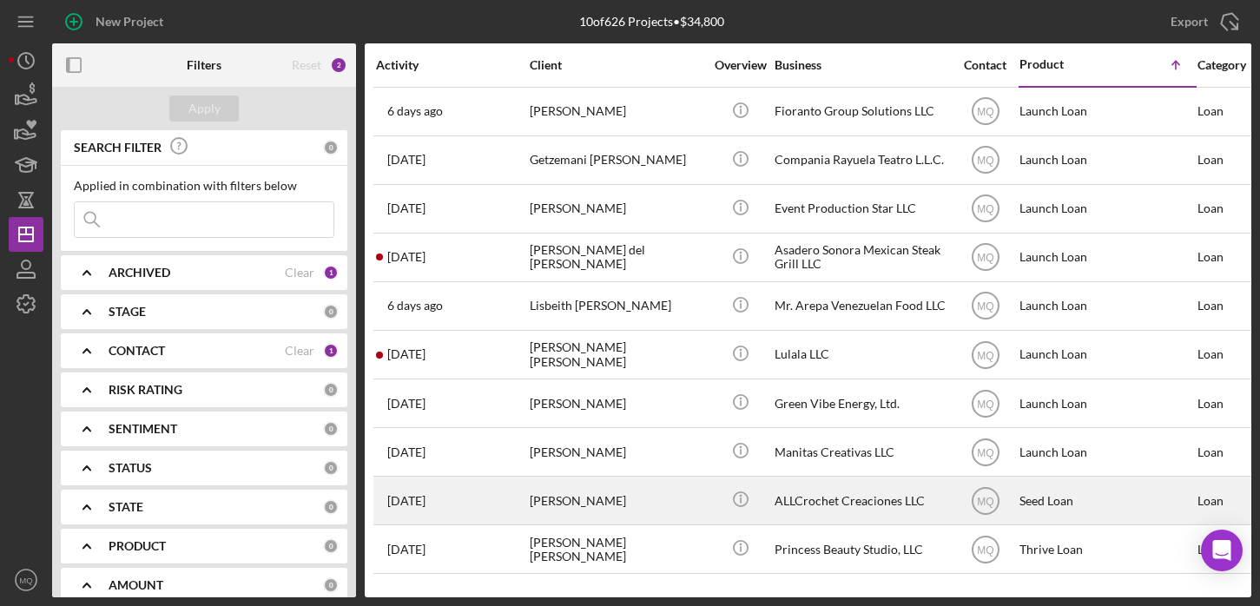
click at [607, 495] on div "[PERSON_NAME]" at bounding box center [617, 501] width 174 height 46
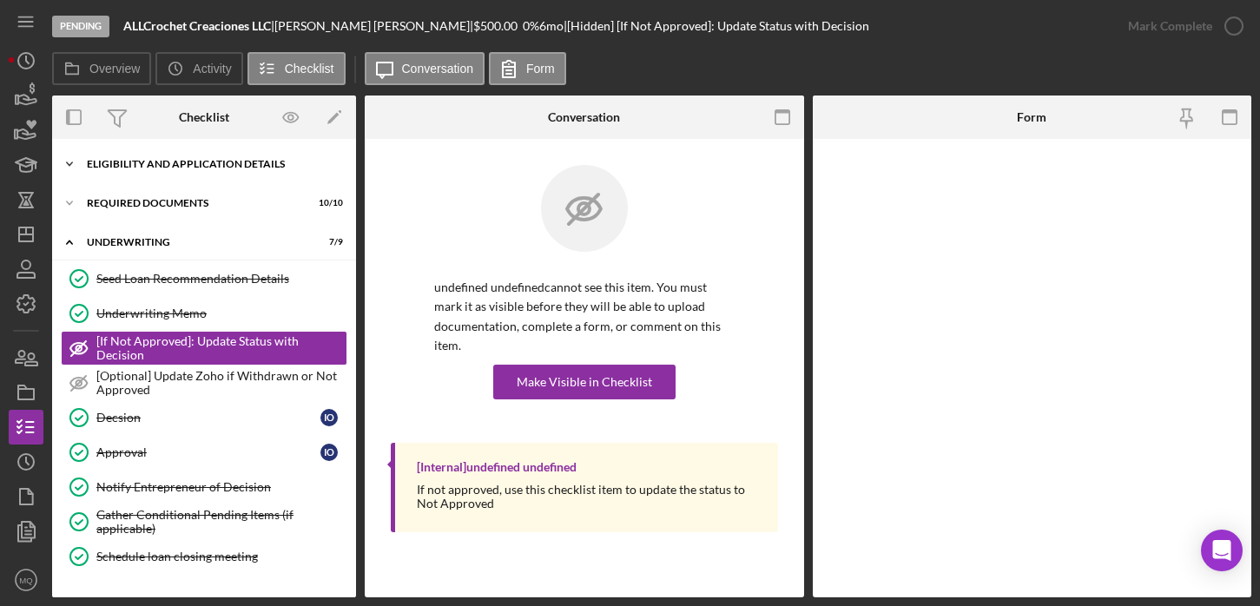
click at [237, 166] on div "Eligibility and Application Details" at bounding box center [210, 164] width 247 height 10
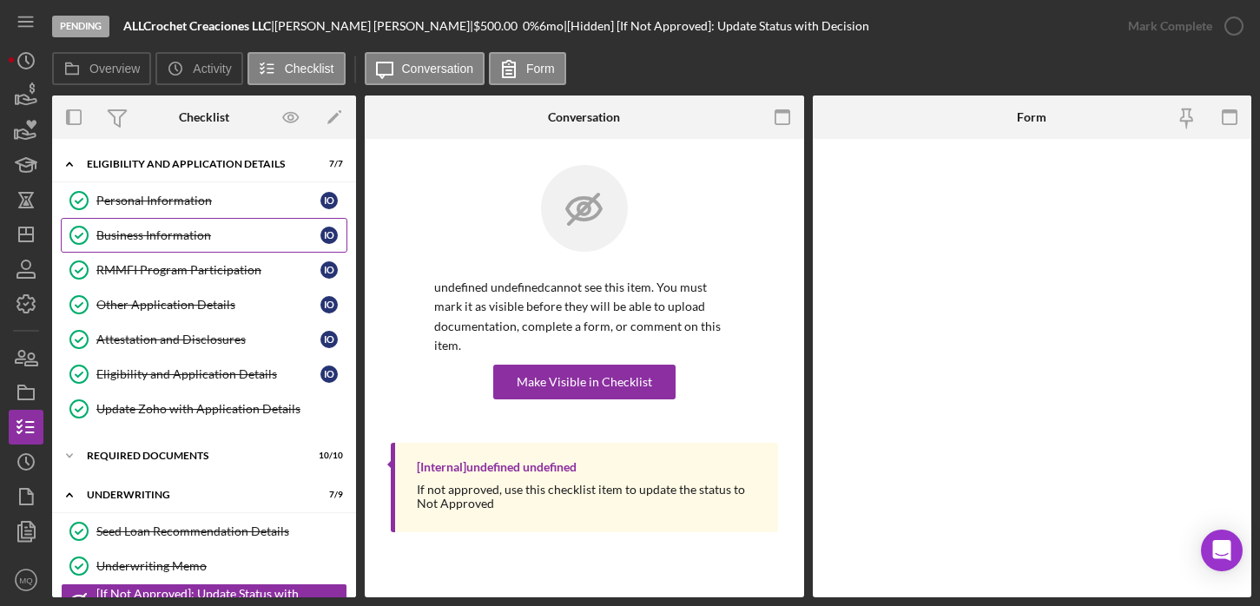
click at [188, 245] on link "Business Information Business Information I O" at bounding box center [204, 235] width 287 height 35
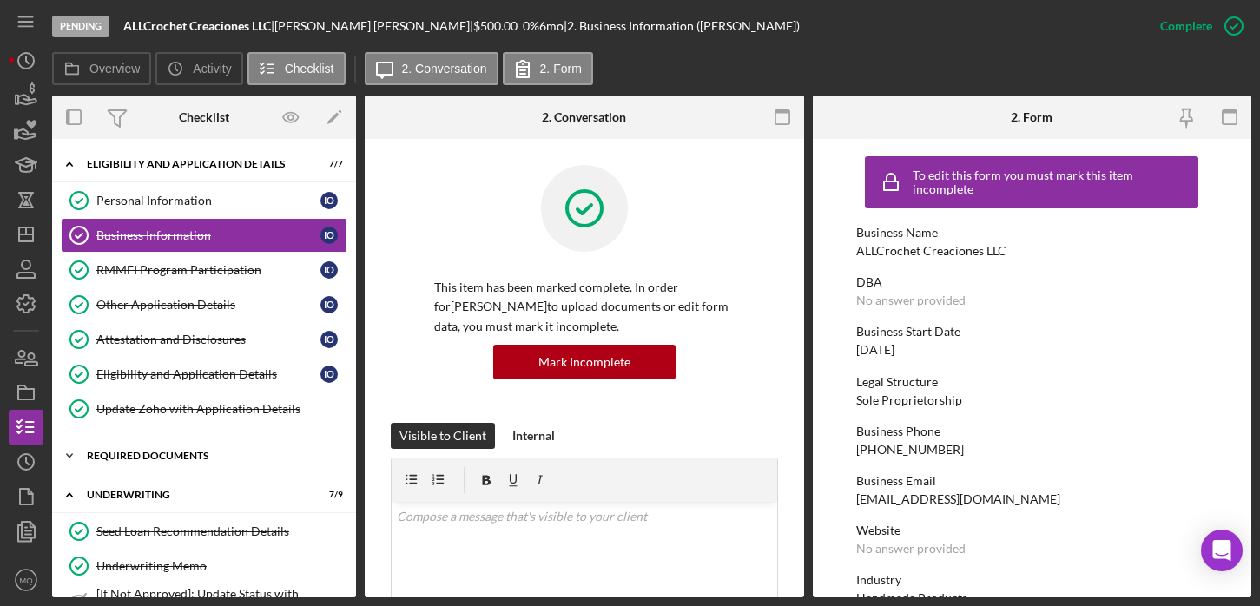
click at [153, 460] on div "REQUIRED DOCUMENTS" at bounding box center [210, 456] width 247 height 10
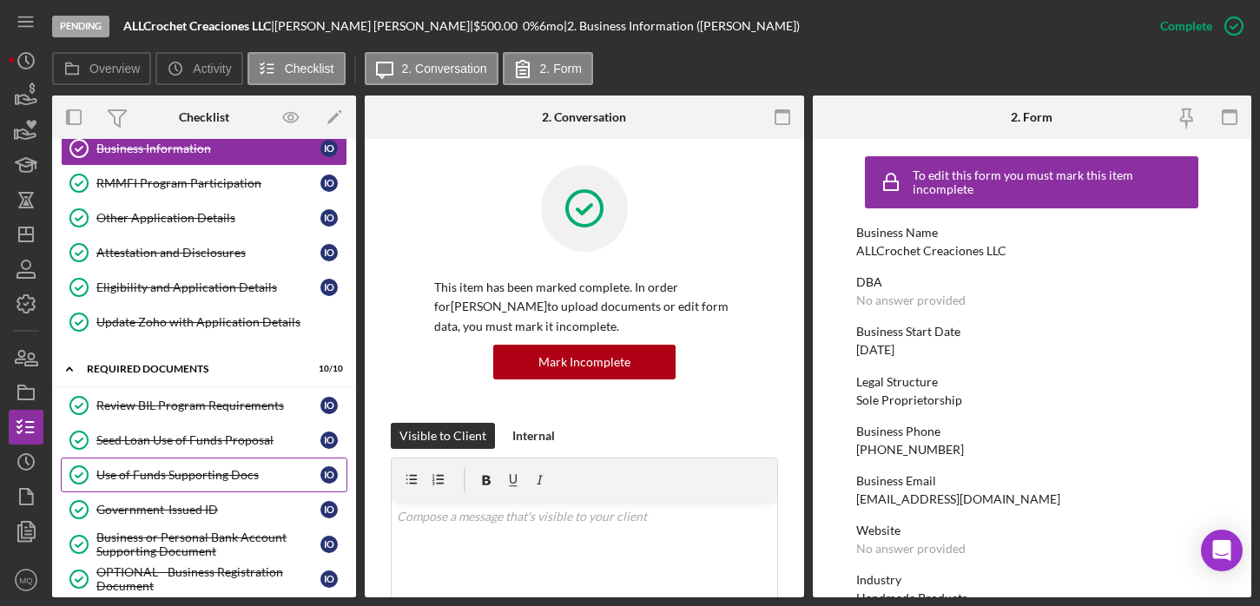
scroll to position [95, 0]
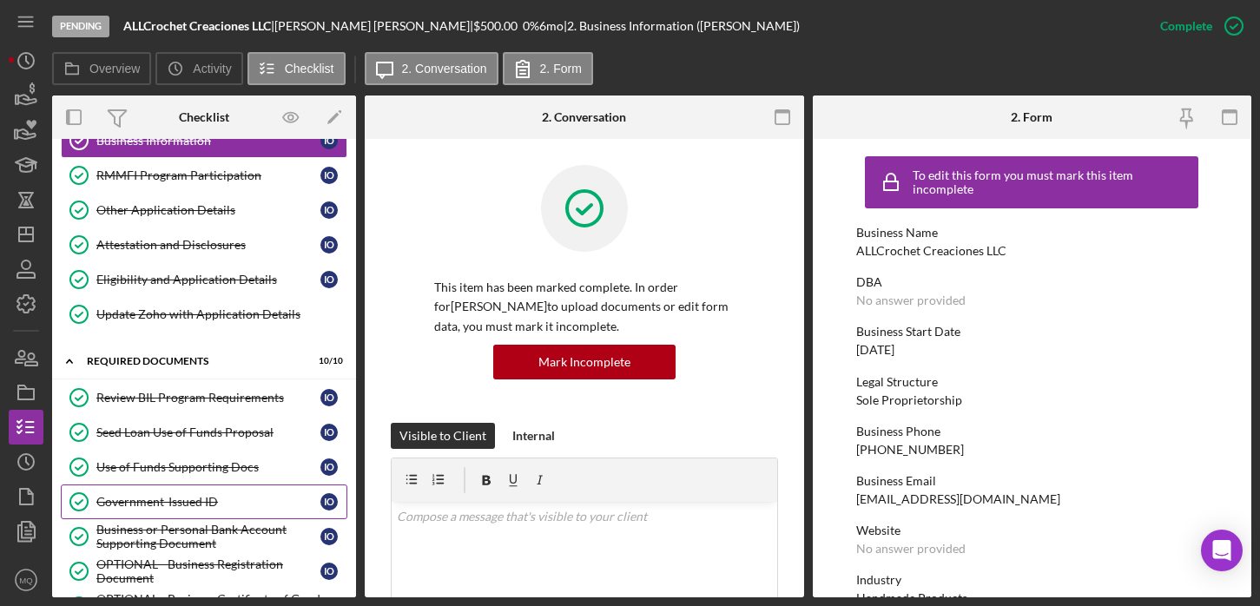
click at [200, 494] on link "Government-Issued ID Government-Issued ID I O" at bounding box center [204, 501] width 287 height 35
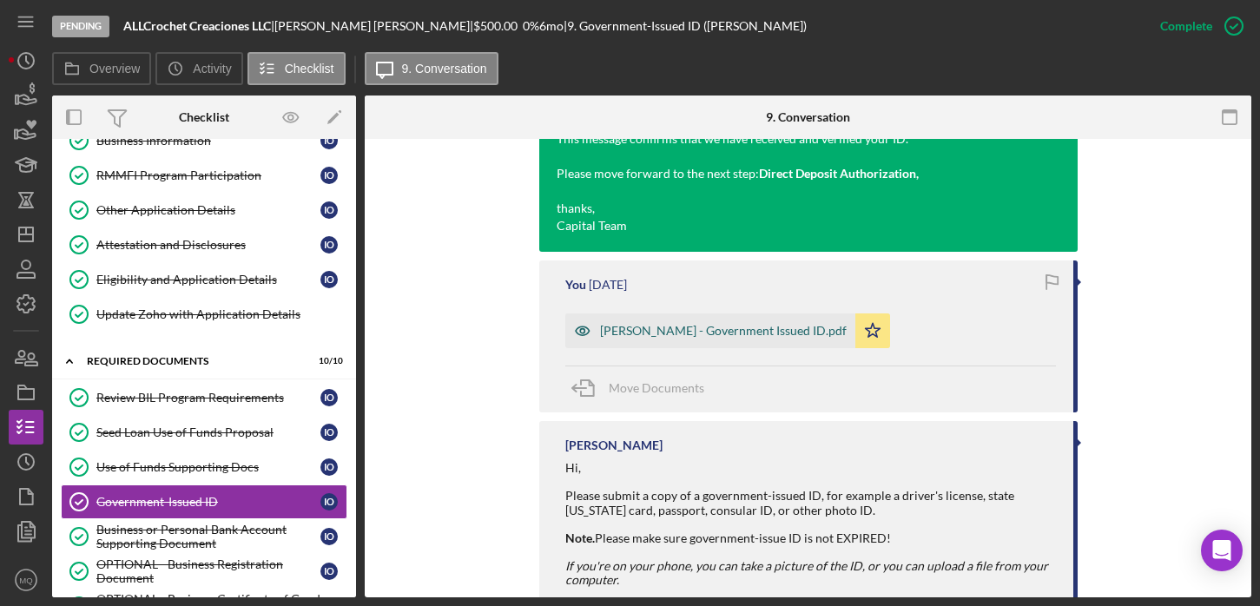
click at [722, 330] on div "[PERSON_NAME] - Government Issued ID.pdf" at bounding box center [723, 331] width 247 height 14
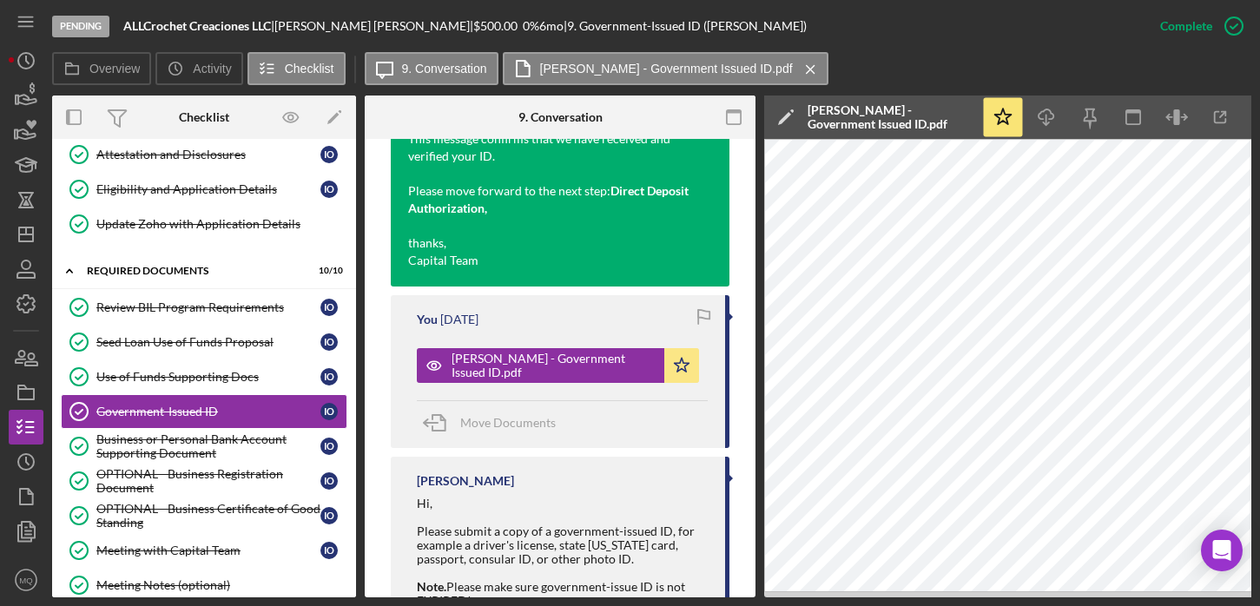
scroll to position [188, 0]
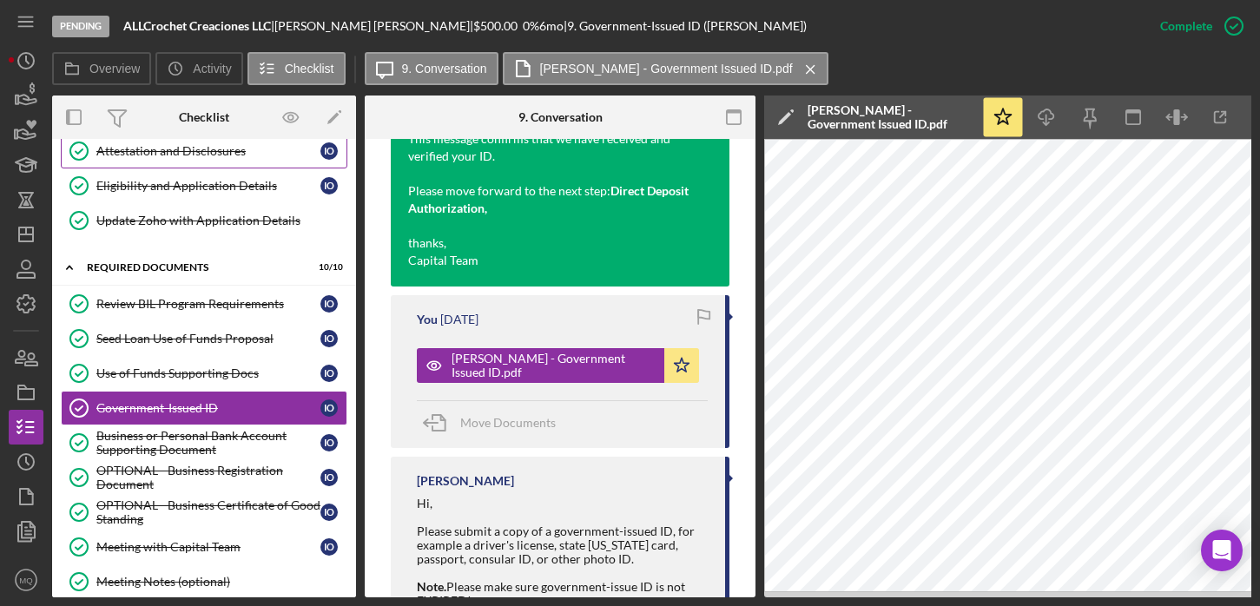
click at [202, 155] on div "Attestation and Disclosures" at bounding box center [208, 151] width 224 height 14
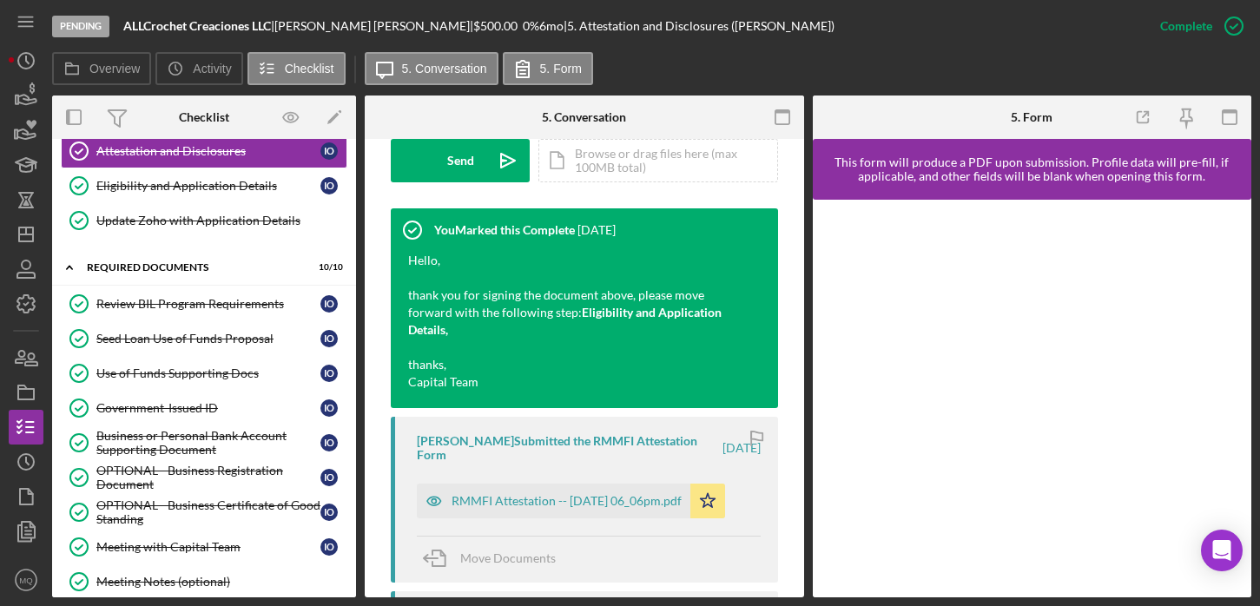
scroll to position [533, 0]
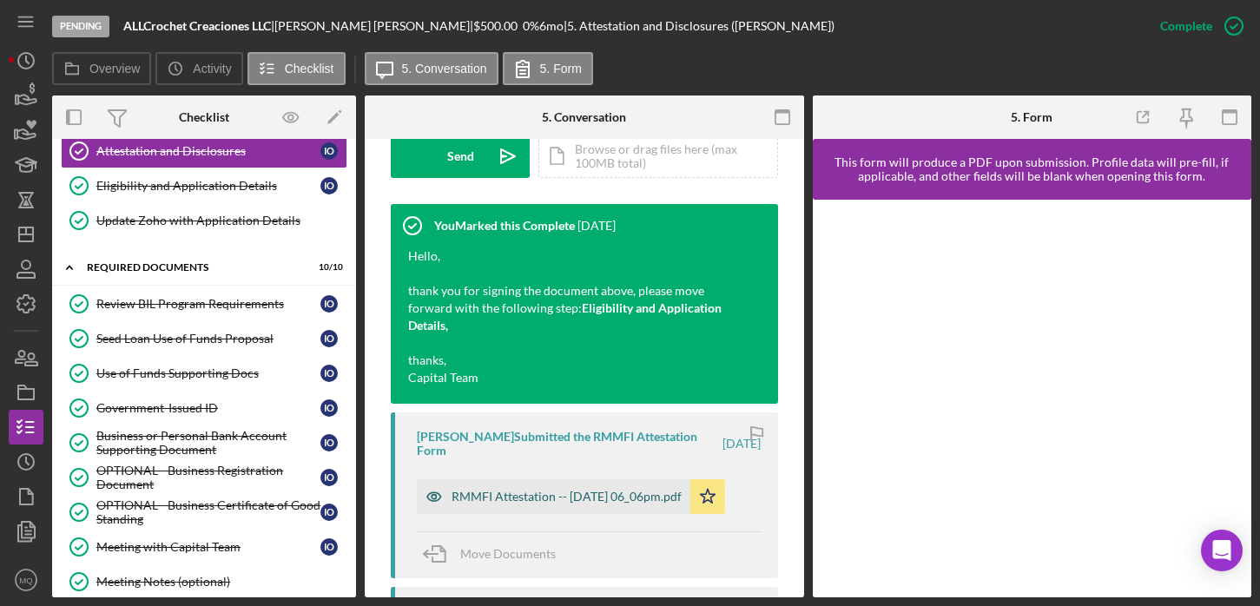
click at [566, 501] on div "RMMFI Attestation -- [DATE] 06_06pm.pdf" at bounding box center [566, 497] width 230 height 14
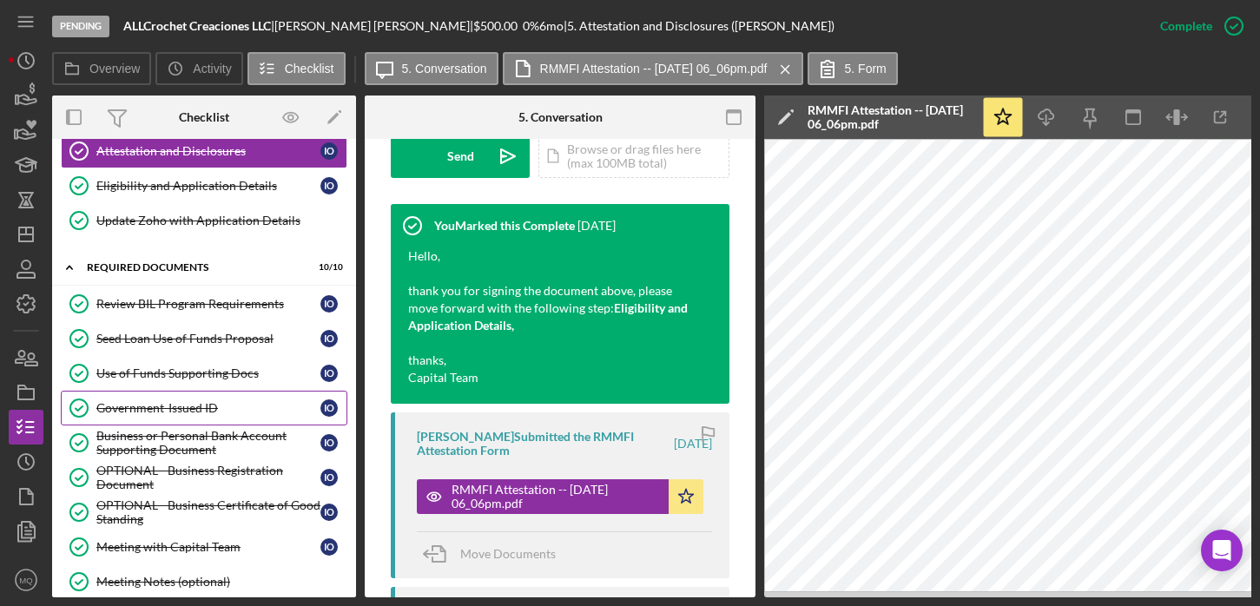
click at [200, 411] on div "Government-Issued ID" at bounding box center [208, 408] width 224 height 14
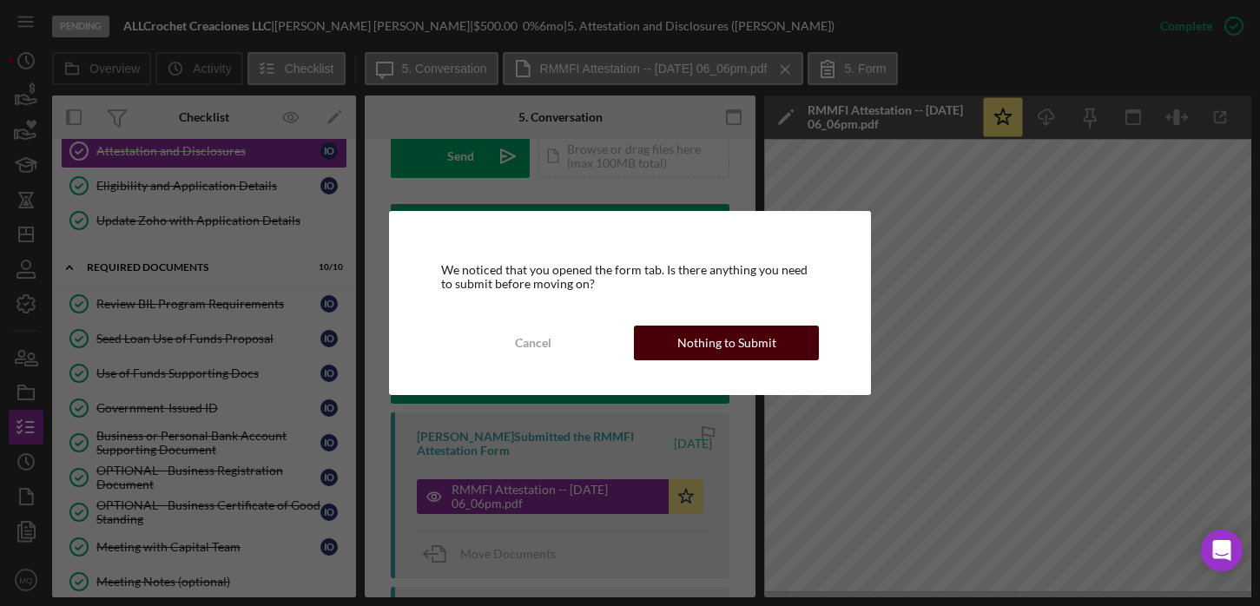
click at [732, 353] on div "Nothing to Submit" at bounding box center [726, 343] width 99 height 35
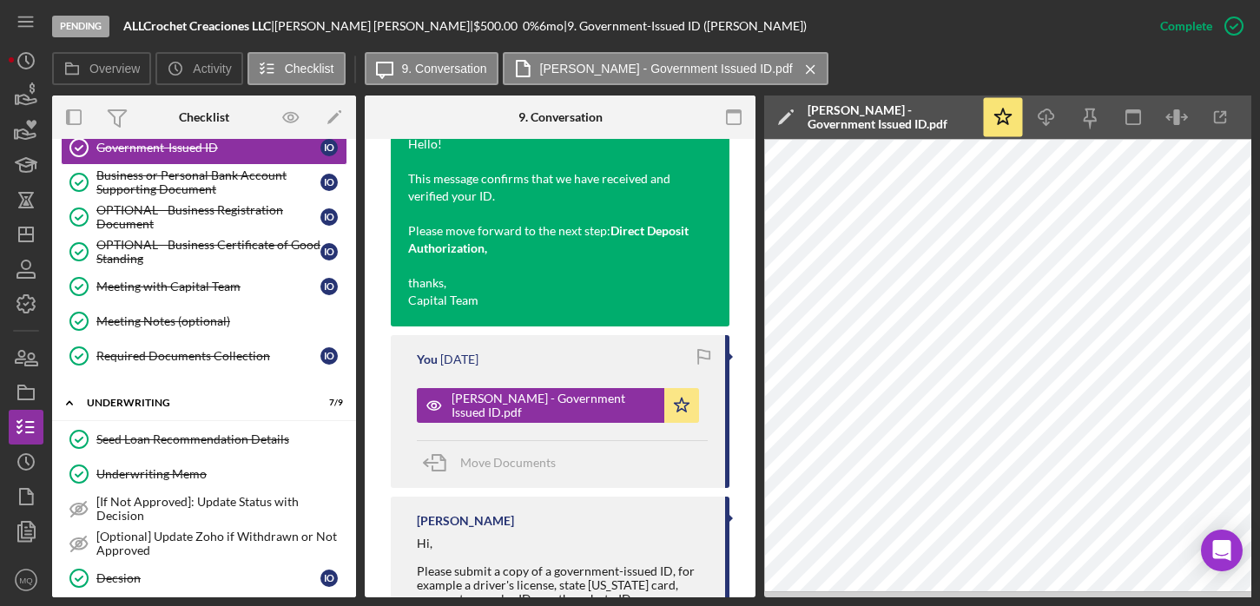
scroll to position [372, 0]
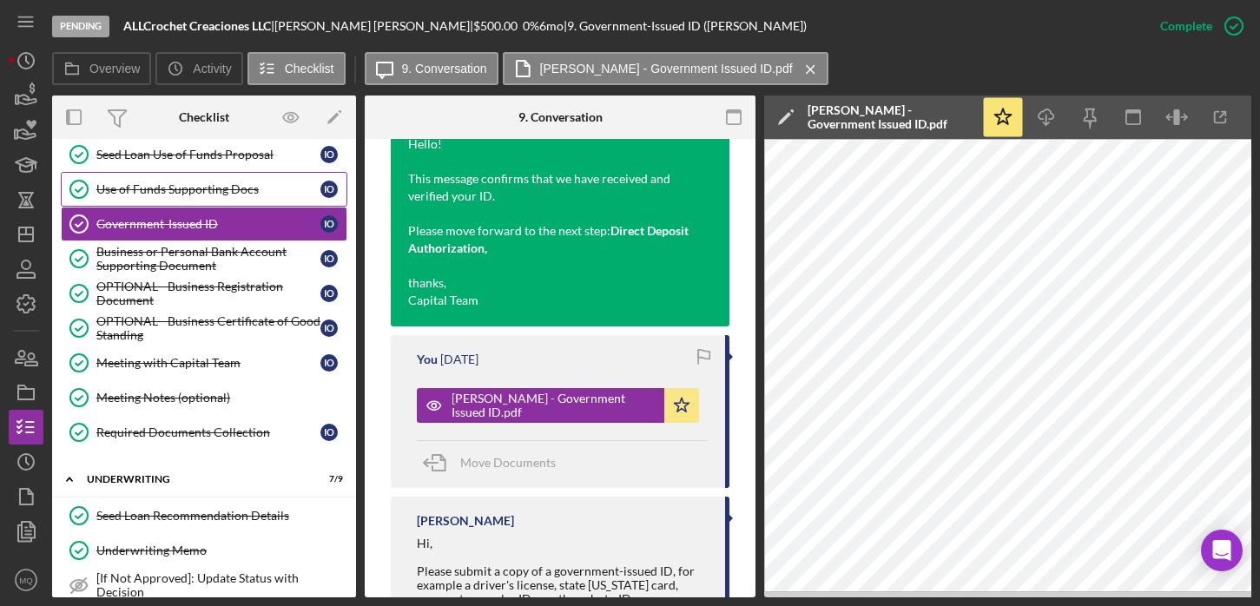
click at [208, 190] on div "Use of Funds Supporting Docs" at bounding box center [208, 189] width 224 height 14
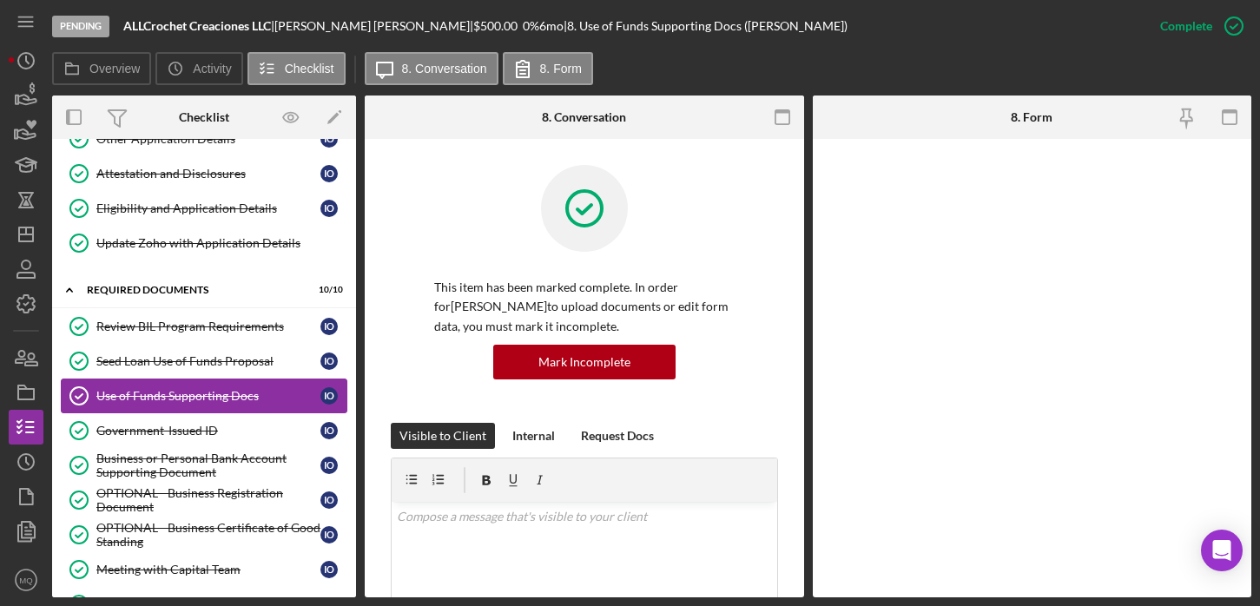
scroll to position [161, 0]
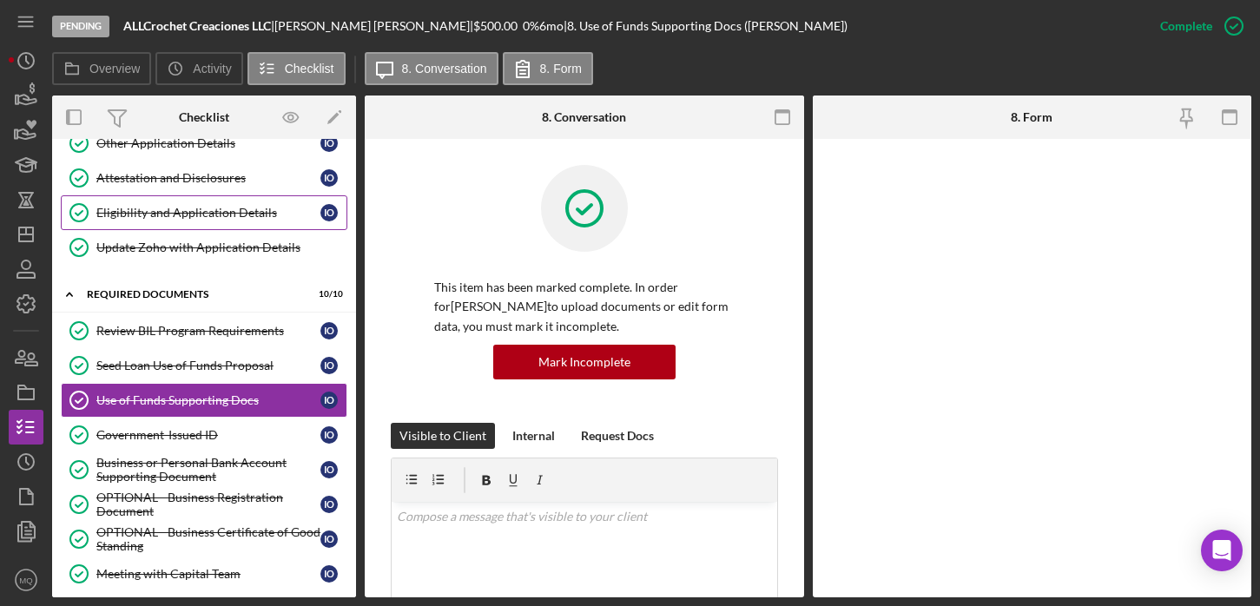
click at [237, 218] on div "Eligibility and Application Details" at bounding box center [208, 213] width 224 height 14
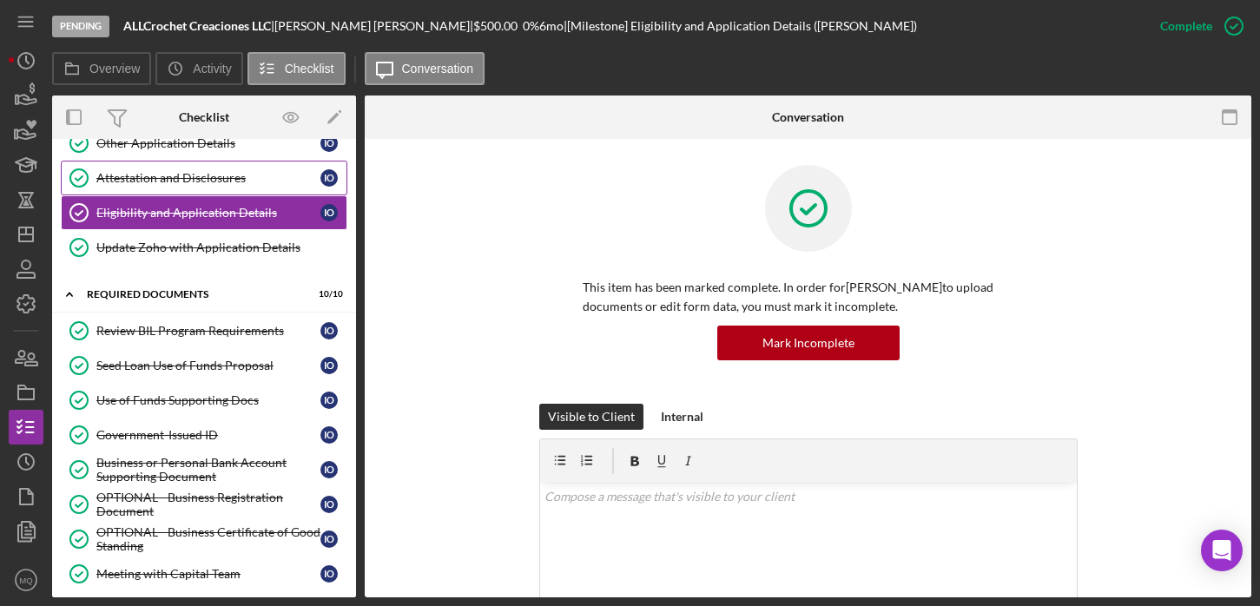
click at [260, 182] on div "Attestation and Disclosures" at bounding box center [208, 178] width 224 height 14
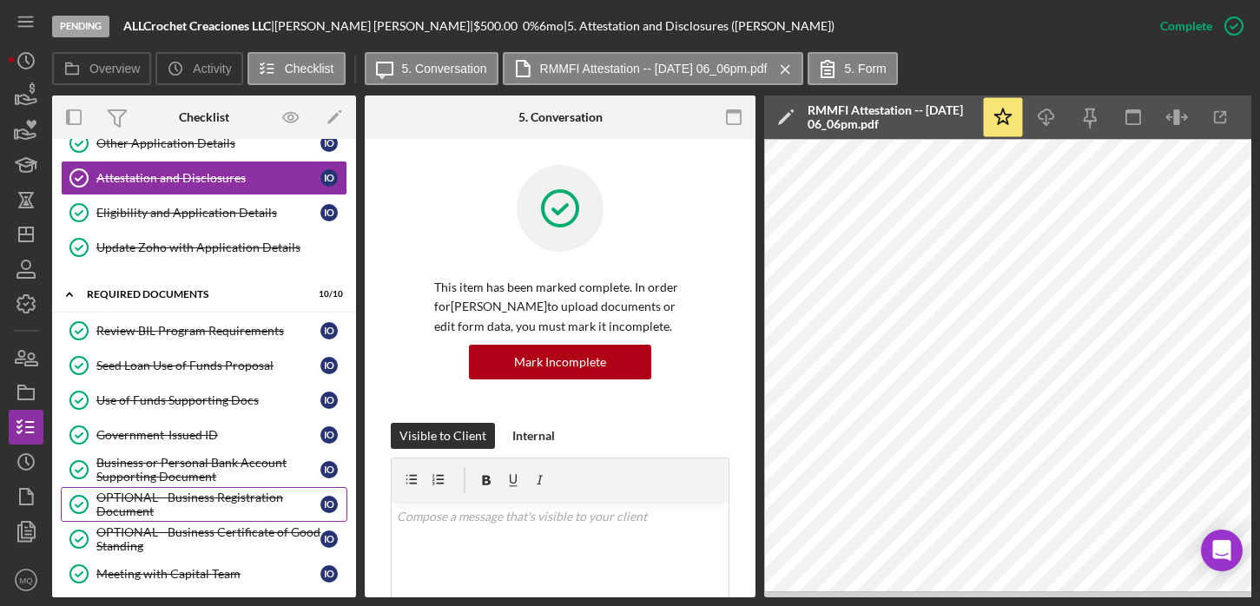
click at [256, 508] on div "OPTIONAL - Business Registration Document" at bounding box center [208, 505] width 224 height 28
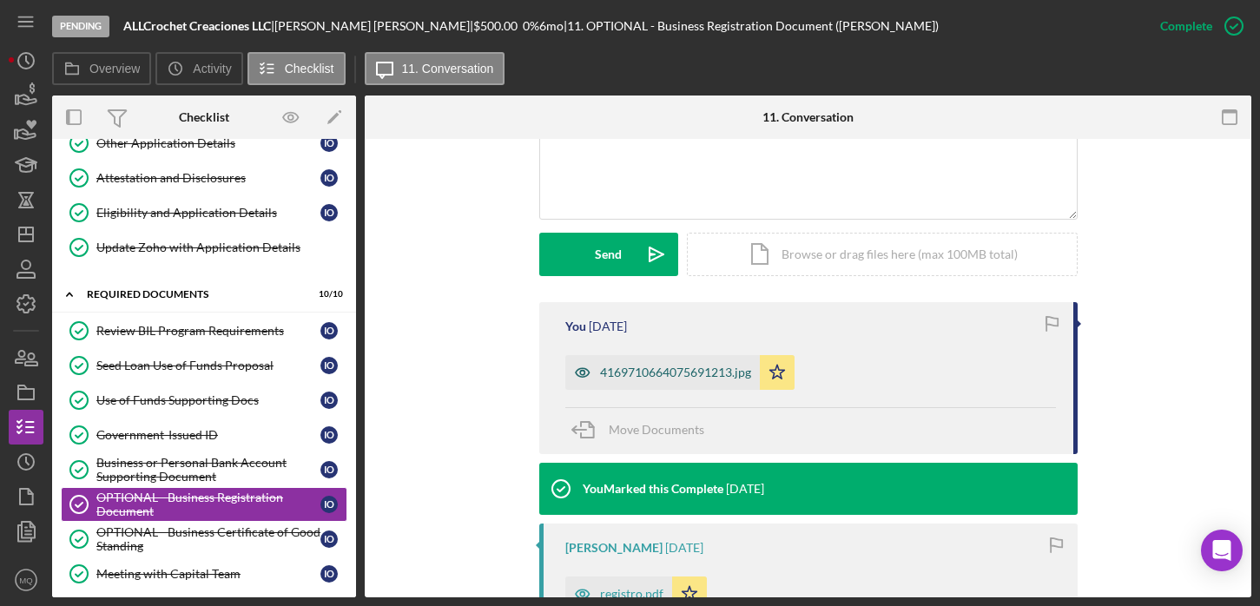
click at [691, 373] on div "4169710664075691213.jpg" at bounding box center [675, 373] width 151 height 14
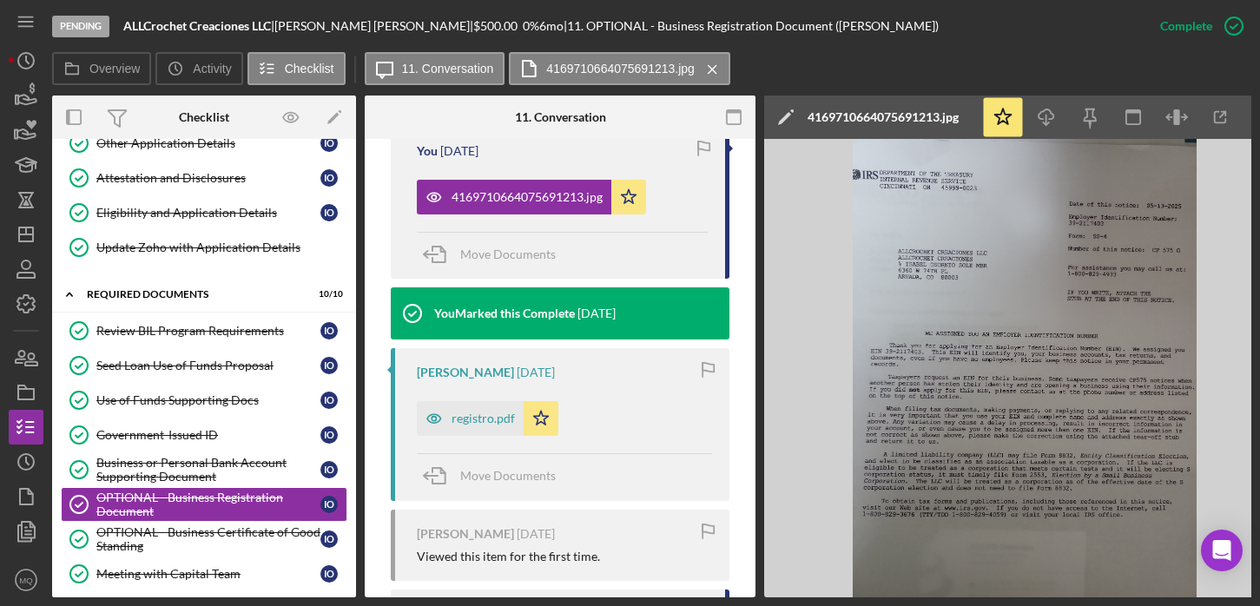
scroll to position [613, 0]
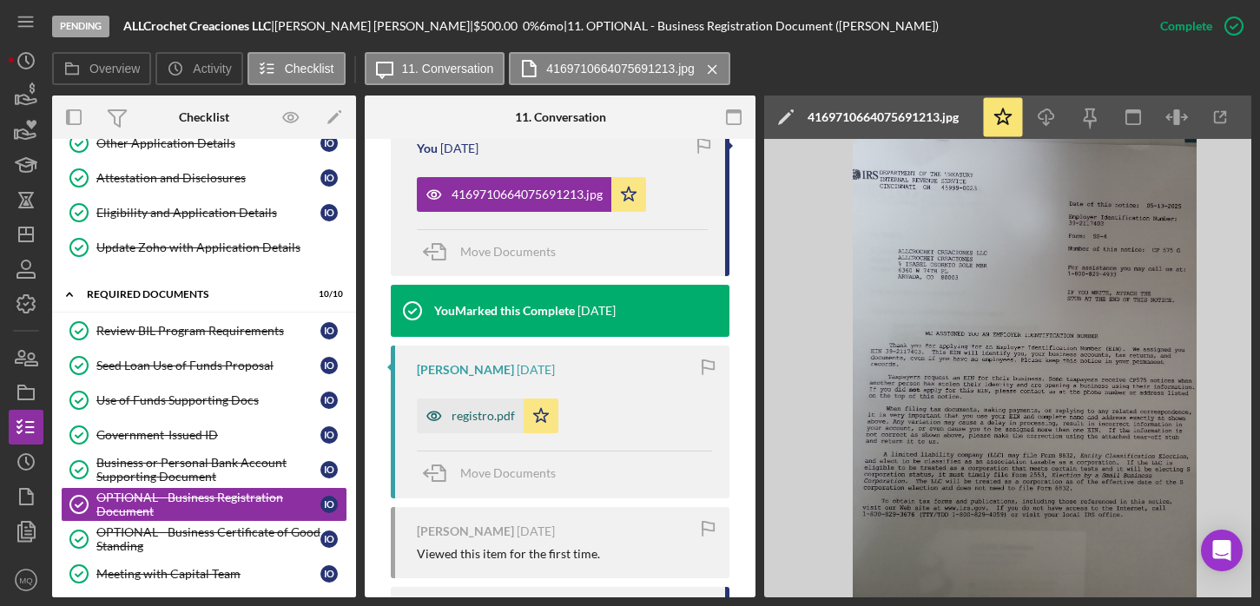
click at [475, 422] on div "registro.pdf" at bounding box center [482, 416] width 63 height 14
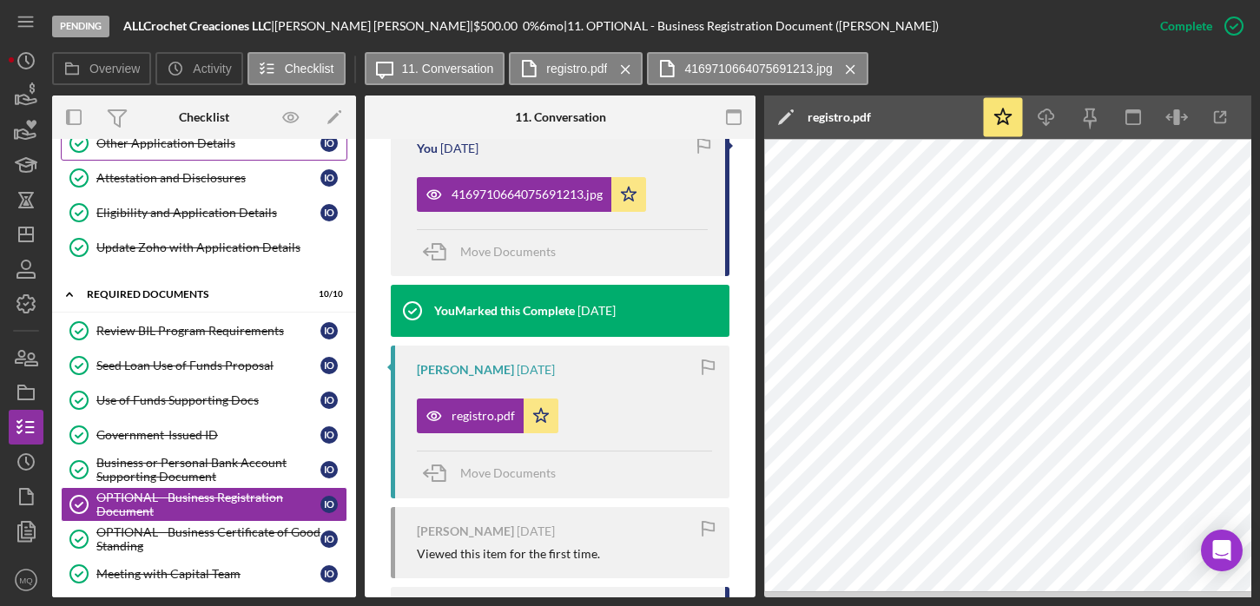
click at [194, 154] on link "Other Application Details Other Application Details I O" at bounding box center [204, 143] width 287 height 35
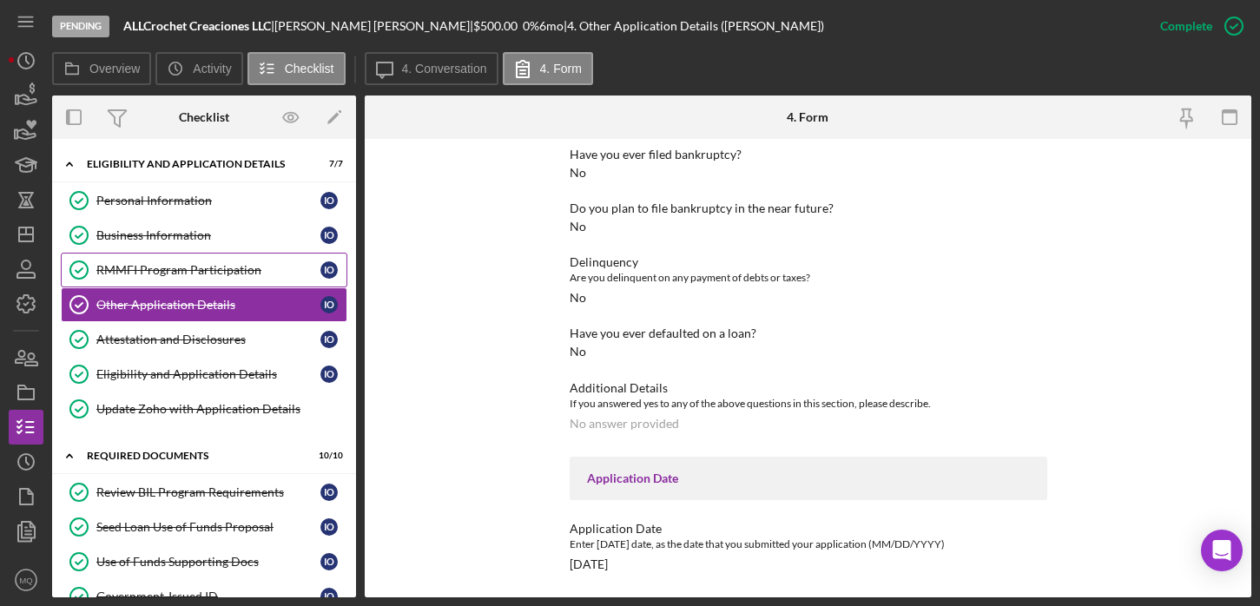
click at [222, 261] on link "RMMFI Program Participation RMMFI Program Participation I O" at bounding box center [204, 270] width 287 height 35
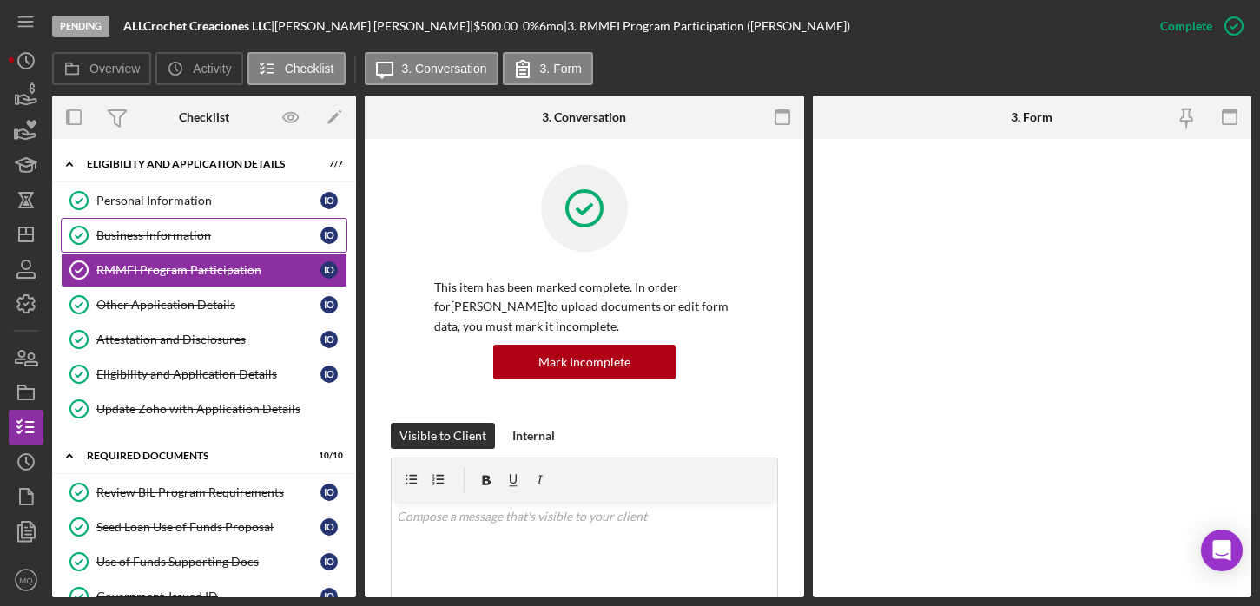
click at [214, 247] on link "Business Information Business Information I O" at bounding box center [204, 235] width 287 height 35
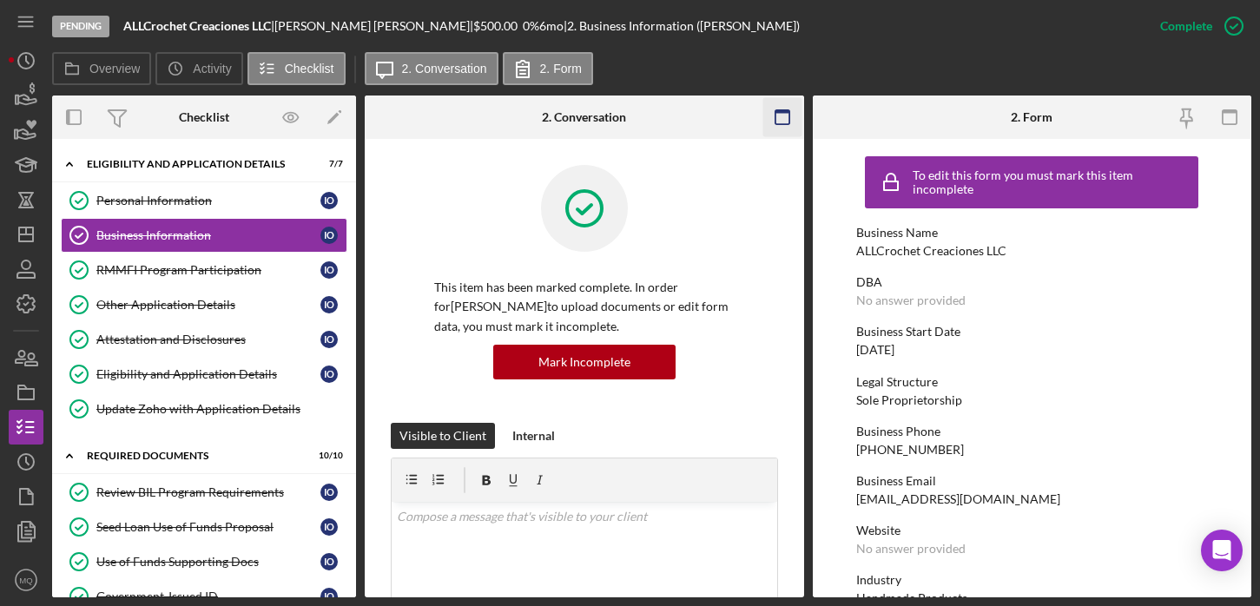
click at [783, 121] on icon "button" at bounding box center [781, 117] width 39 height 39
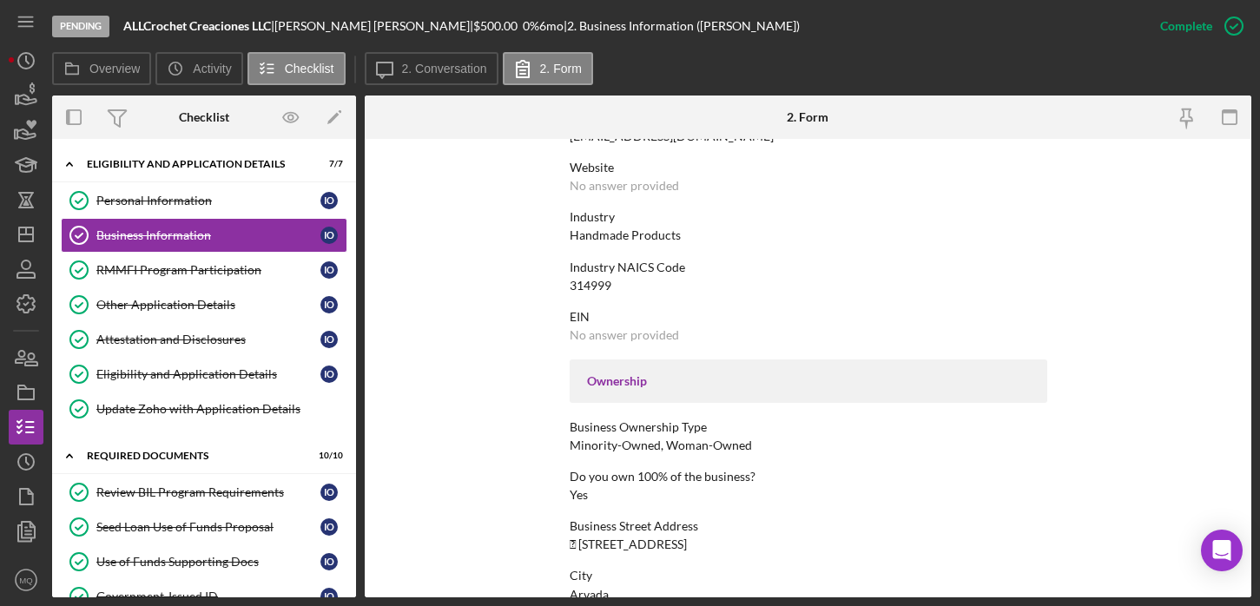
scroll to position [851, 0]
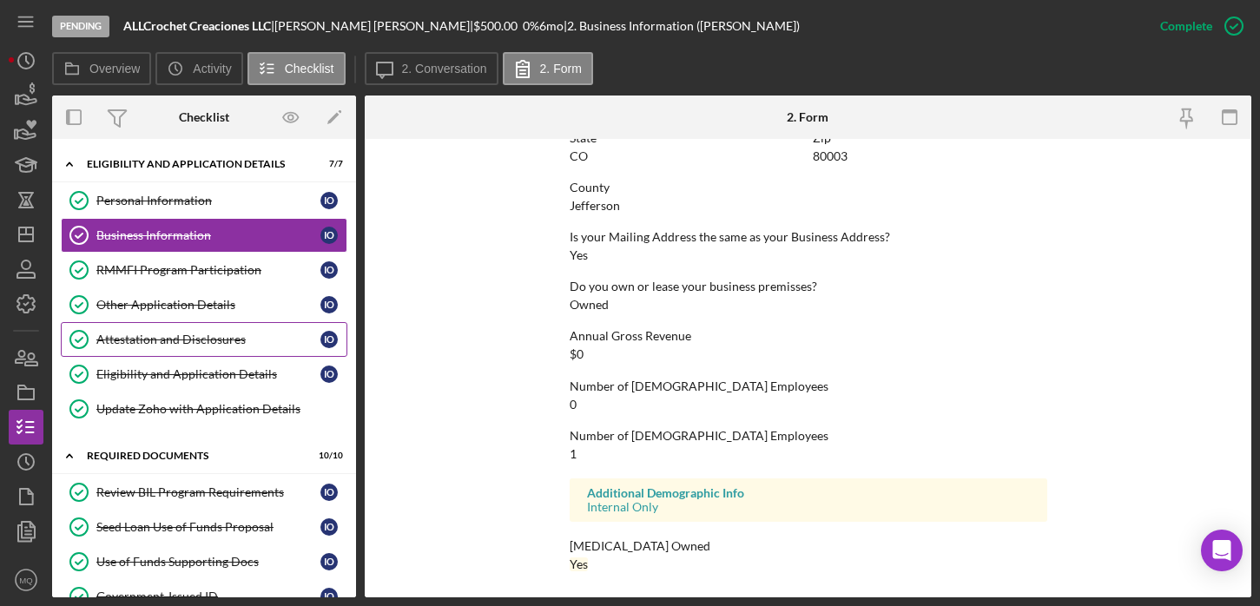
click at [219, 344] on div "Attestation and Disclosures" at bounding box center [208, 340] width 224 height 14
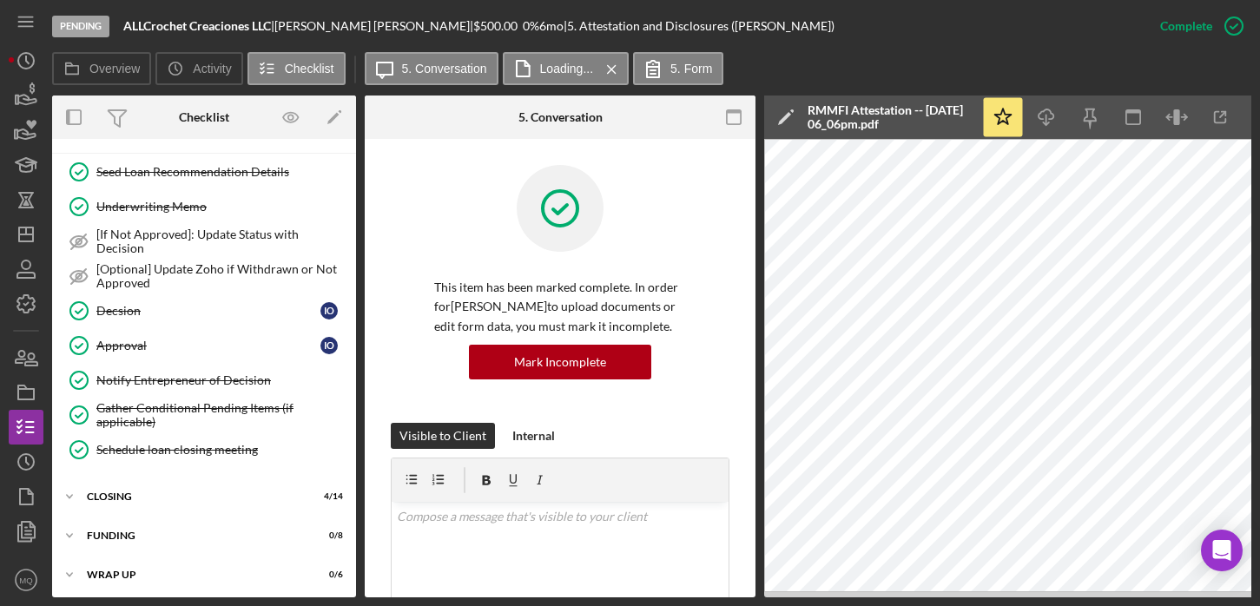
scroll to position [726, 0]
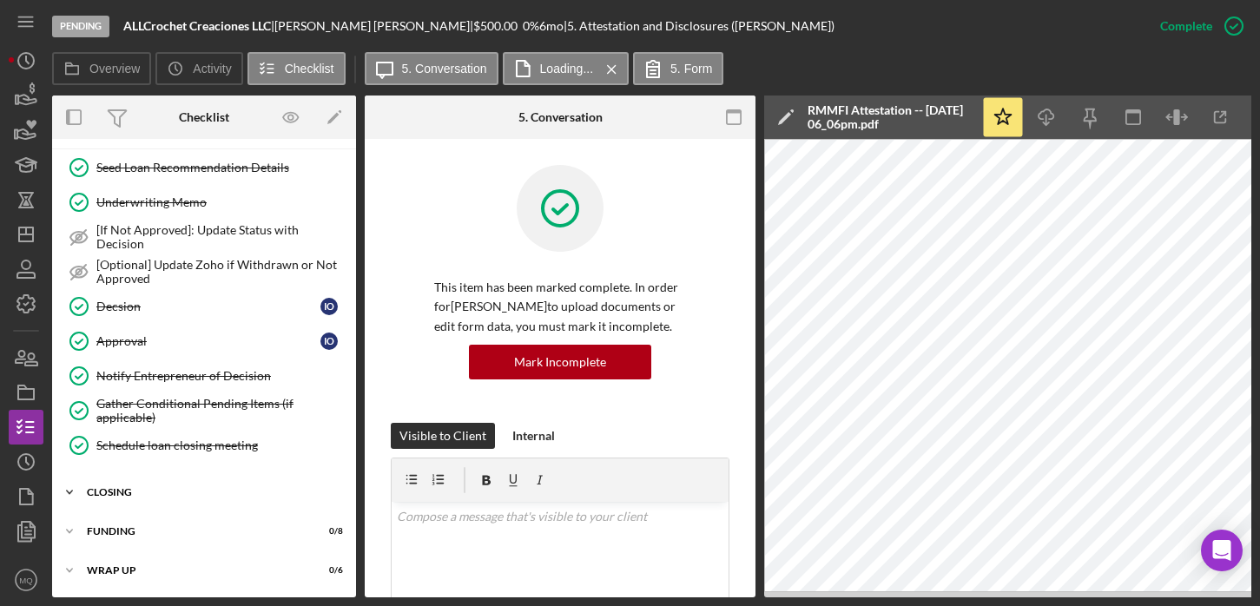
click at [132, 477] on div "Icon/Expander closing 4 / 14" at bounding box center [204, 492] width 304 height 35
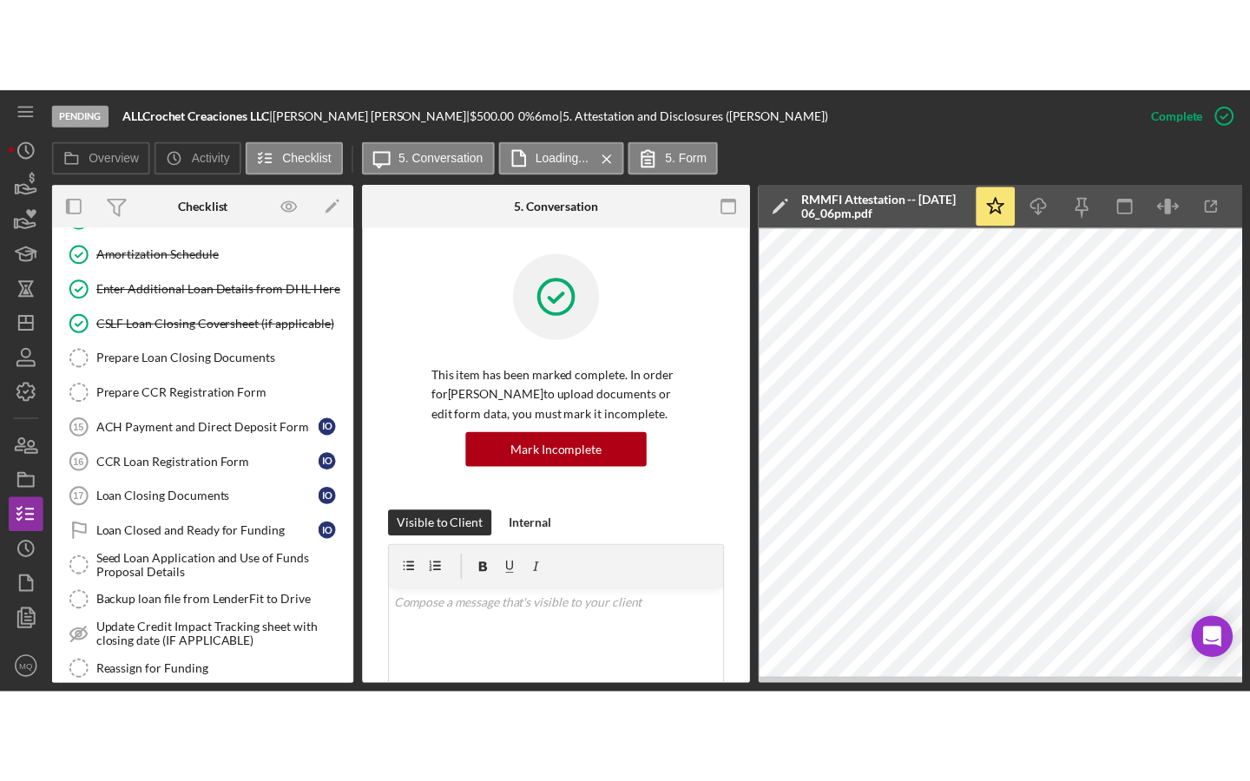
scroll to position [1110, 0]
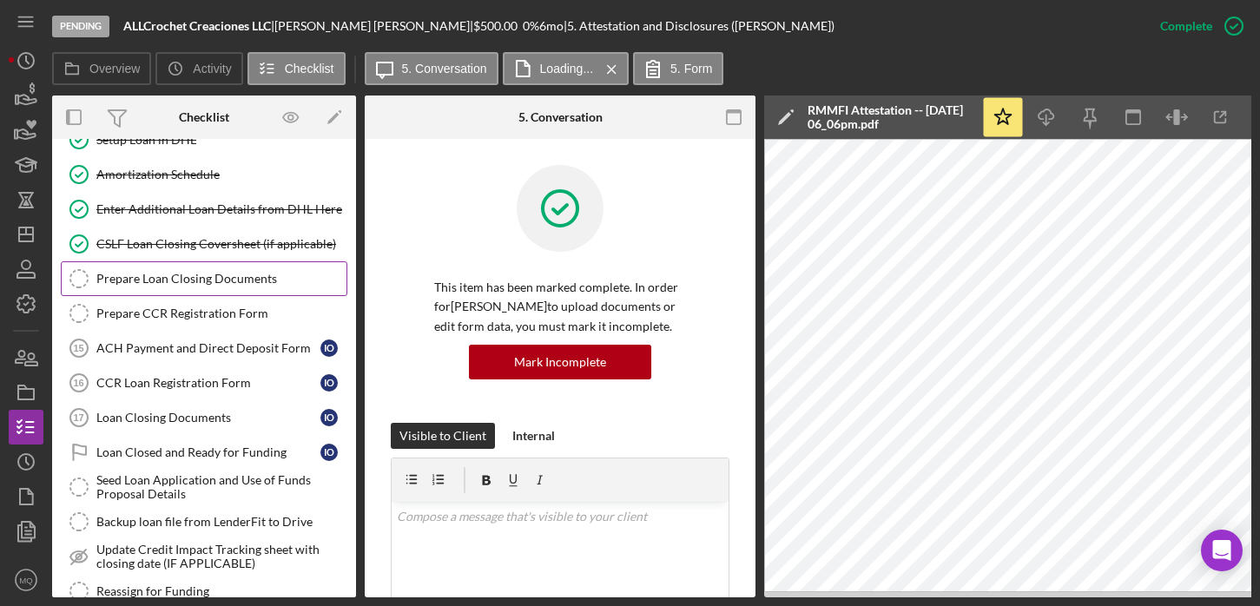
click at [200, 280] on div "Prepare Loan Closing Documents" at bounding box center [221, 279] width 250 height 14
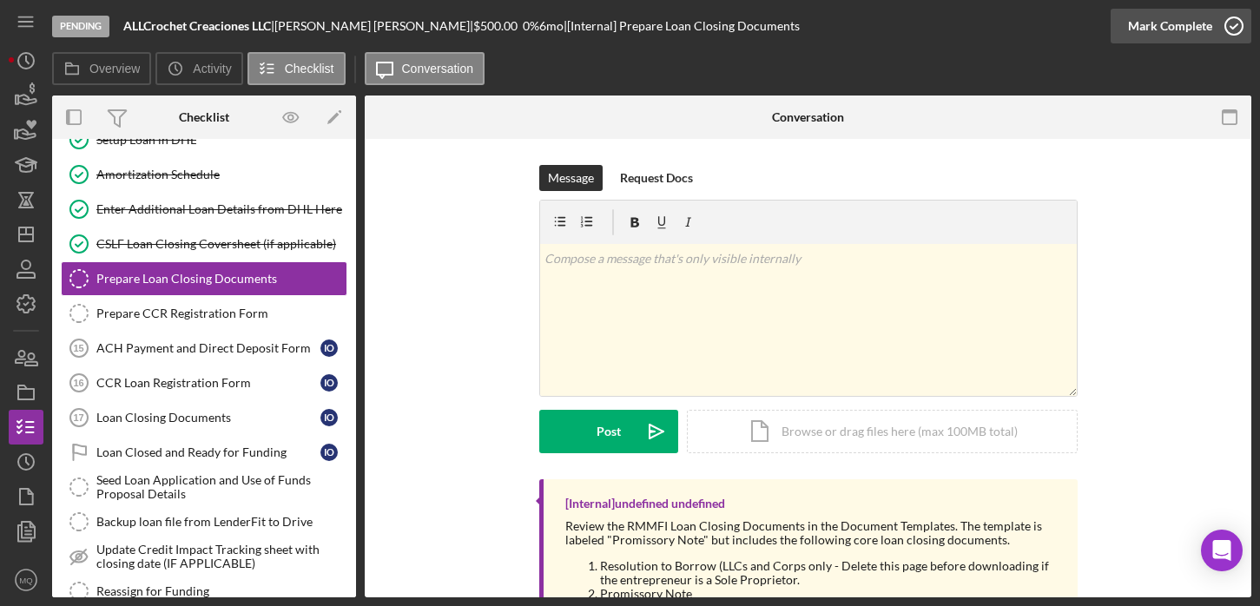
click at [1239, 31] on icon "button" at bounding box center [1233, 25] width 43 height 43
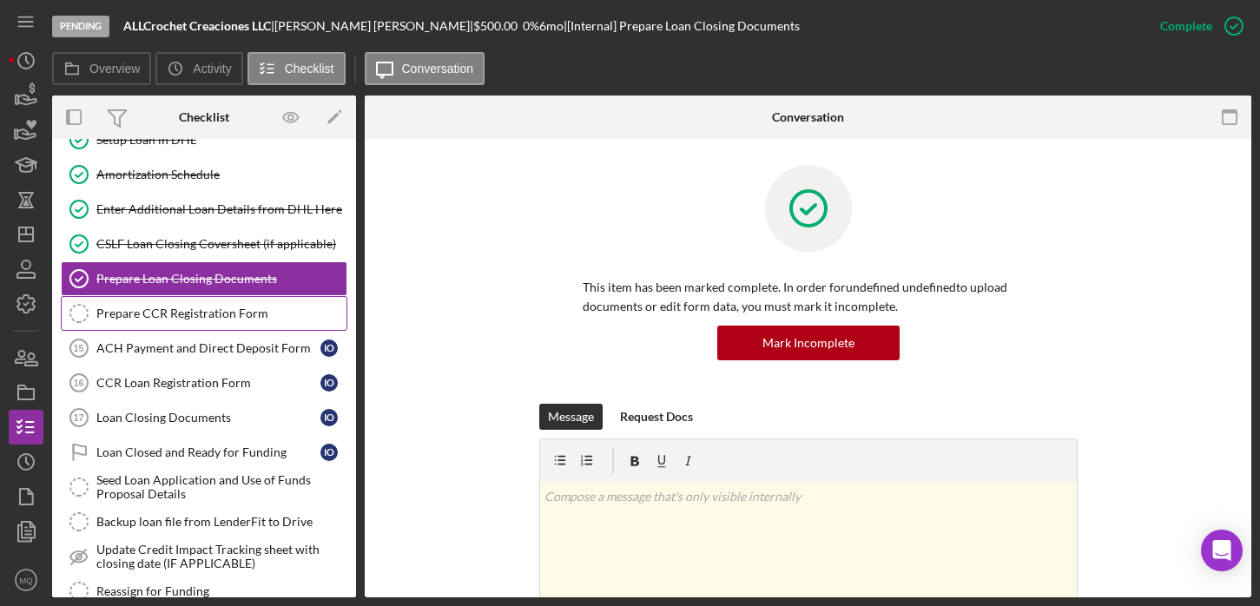
click at [240, 316] on div "Prepare CCR Registration Form" at bounding box center [221, 313] width 250 height 14
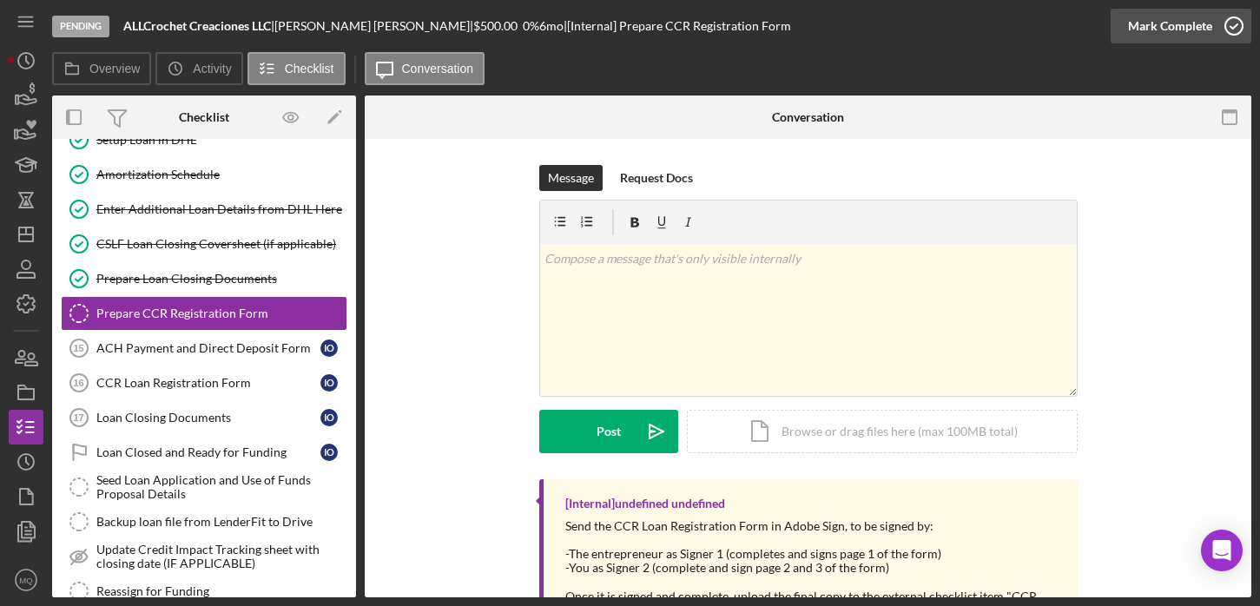
click at [1219, 32] on icon "button" at bounding box center [1233, 25] width 43 height 43
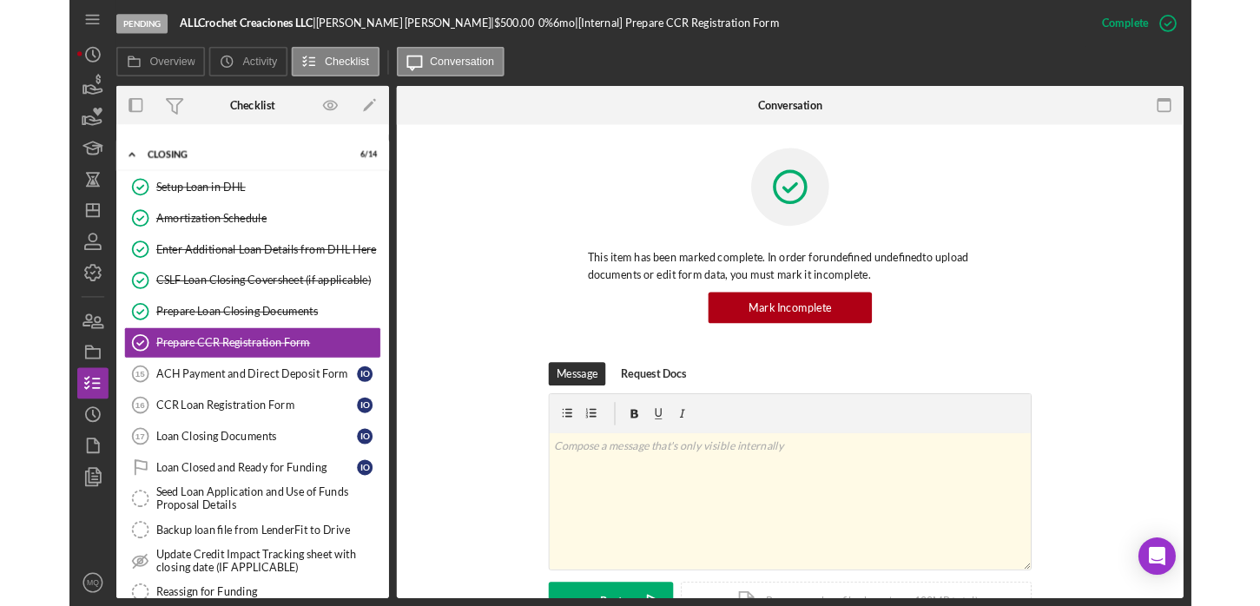
scroll to position [1110, 0]
